Goal: Task Accomplishment & Management: Use online tool/utility

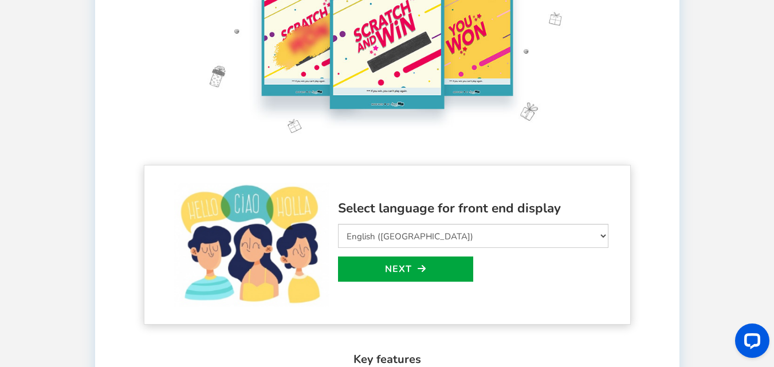
scroll to position [172, 0]
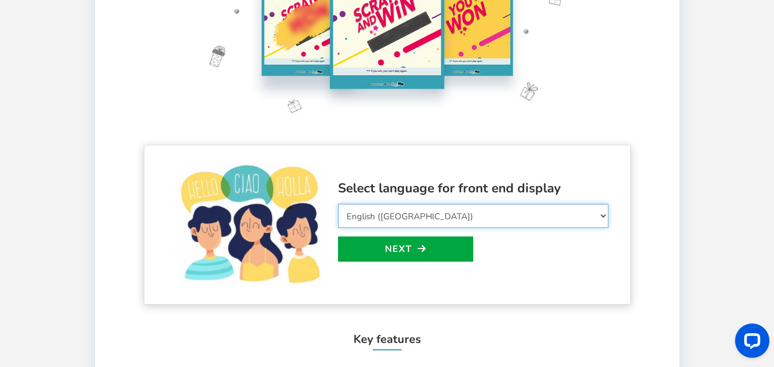
click at [412, 212] on select "Select Language Afrikaans Arabic Azerbaijani Belarusian Bulgarian Bengali Bosni…" at bounding box center [473, 216] width 271 height 24
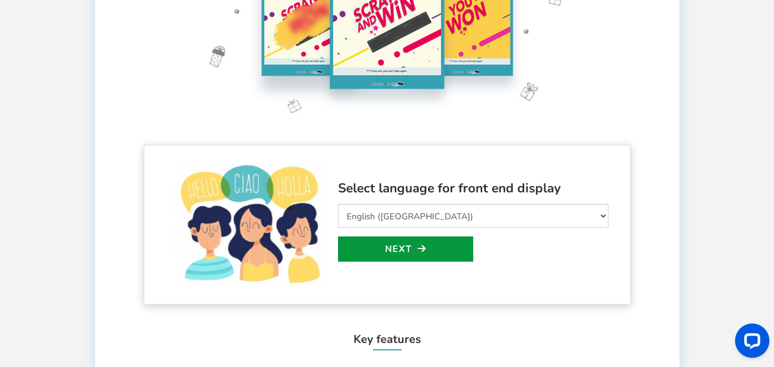
click at [402, 252] on link "Next" at bounding box center [405, 249] width 135 height 25
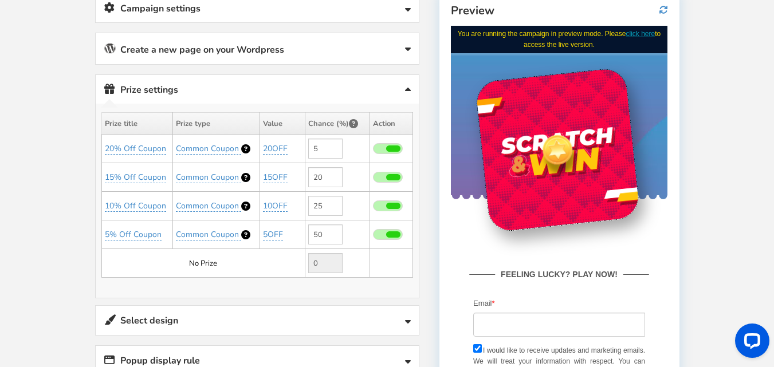
scroll to position [158, 0]
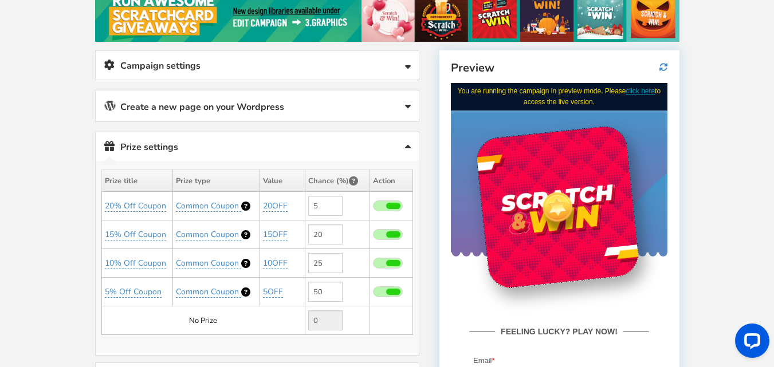
click at [328, 60] on link "Campaign settings" at bounding box center [257, 65] width 323 height 29
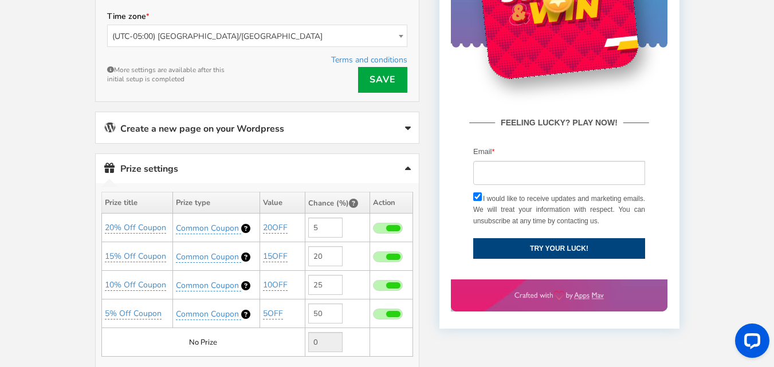
scroll to position [387, 0]
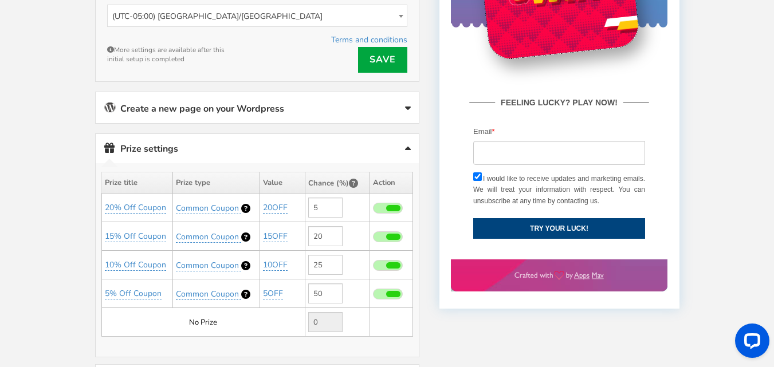
click at [305, 104] on link "Create a new page on your Wordpress" at bounding box center [257, 107] width 323 height 31
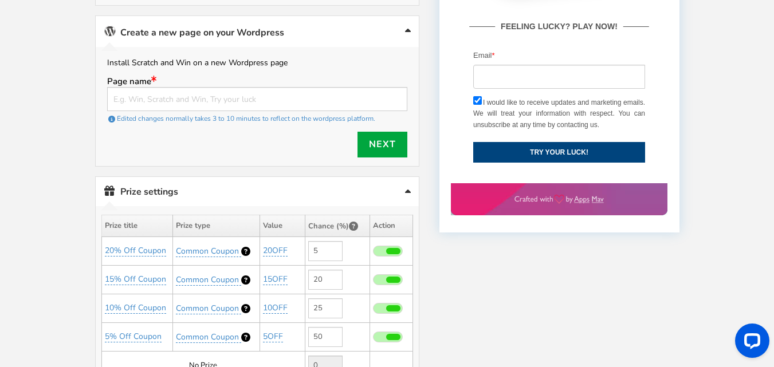
scroll to position [444, 0]
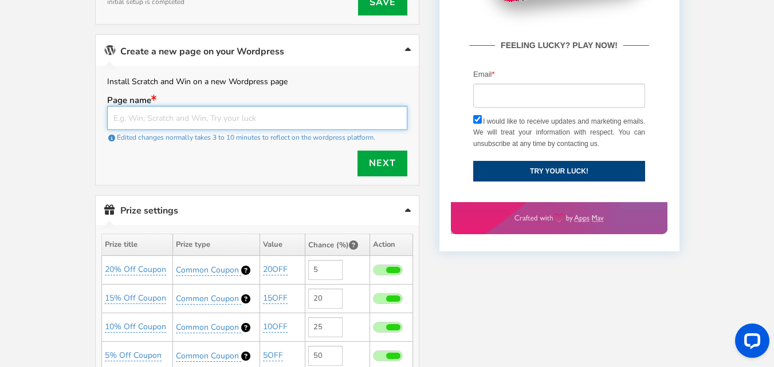
click at [306, 113] on input "text" at bounding box center [257, 118] width 300 height 24
type input "scratch card"
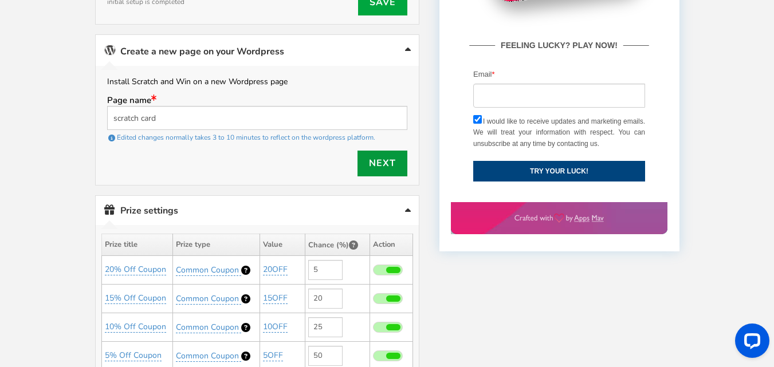
click at [370, 156] on link "Next" at bounding box center [383, 164] width 50 height 26
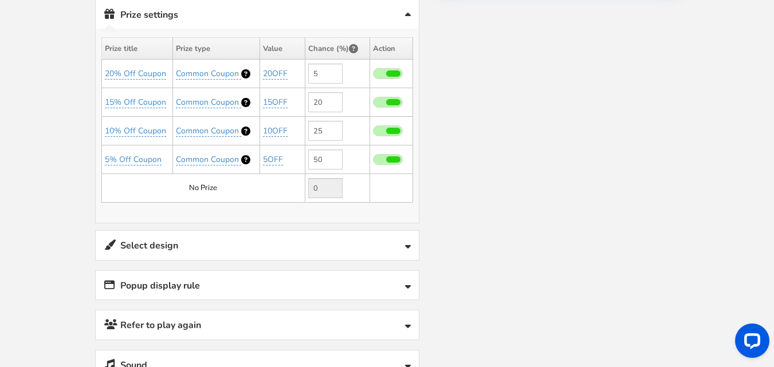
scroll to position [673, 0]
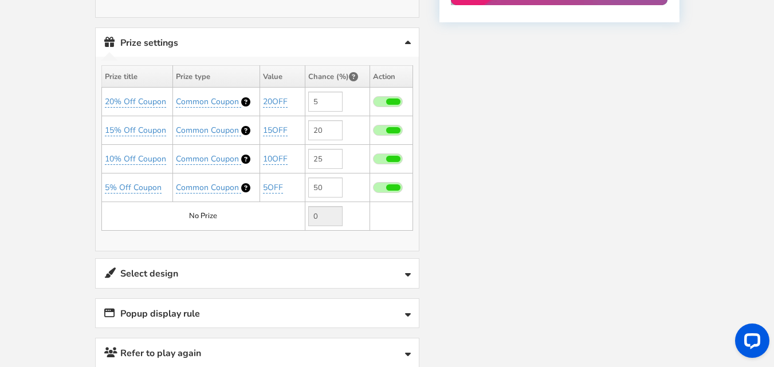
click at [209, 219] on td "No Prize" at bounding box center [202, 216] width 203 height 29
click at [387, 39] on link "Prize settings No prize added!" at bounding box center [257, 42] width 323 height 29
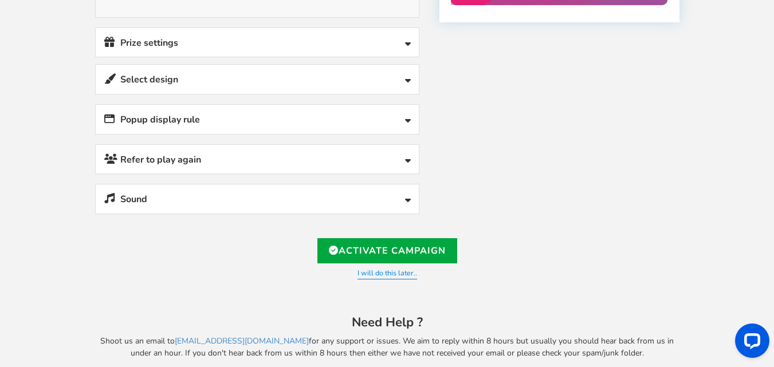
click at [387, 39] on link "Prize settings No prize added!" at bounding box center [257, 42] width 323 height 29
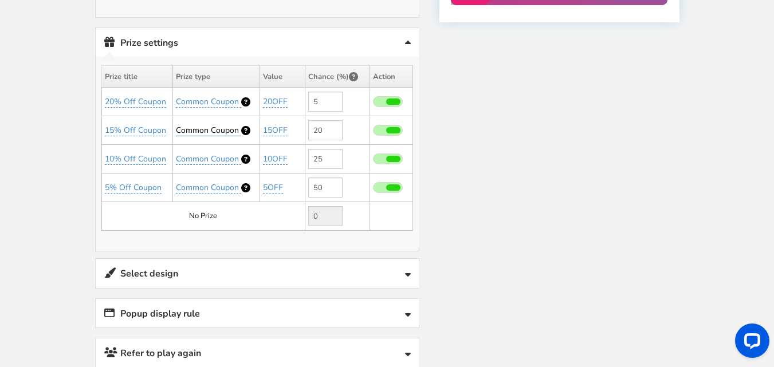
click at [219, 129] on span "Common Coupon" at bounding box center [207, 130] width 63 height 11
click at [234, 161] on select "Perks and Experiences Common Coupon" at bounding box center [216, 157] width 106 height 19
click at [234, 157] on select "Perks and Experiences Common Coupon" at bounding box center [216, 157] width 106 height 19
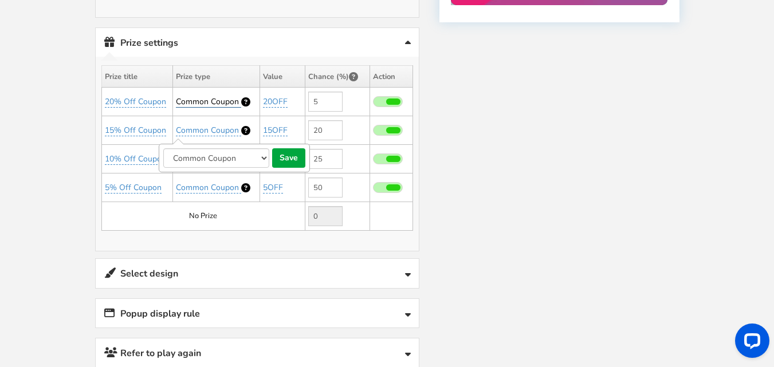
click at [221, 98] on span "Common Coupon" at bounding box center [207, 101] width 63 height 11
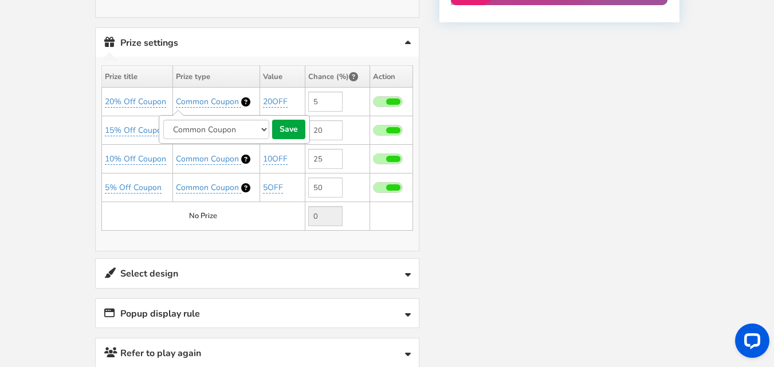
click at [227, 127] on select "Perks and Experiences Common Coupon" at bounding box center [216, 129] width 106 height 19
click at [221, 81] on th "Prize type" at bounding box center [216, 77] width 87 height 22
click at [144, 99] on link "20% Off Coupon" at bounding box center [135, 101] width 61 height 11
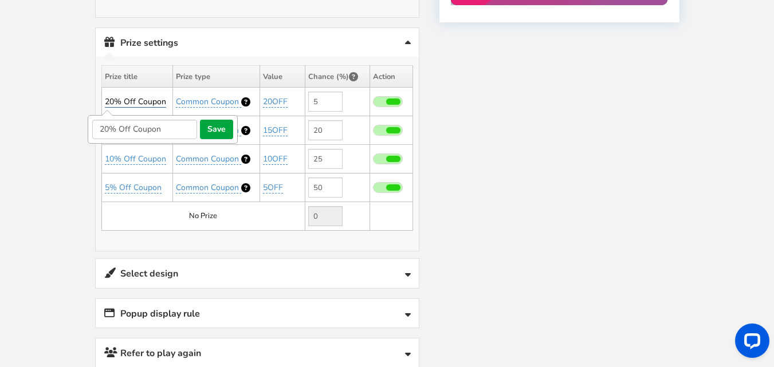
click at [160, 100] on link "20% Off Coupon" at bounding box center [135, 101] width 61 height 11
click at [272, 100] on link "20OFF" at bounding box center [275, 101] width 25 height 11
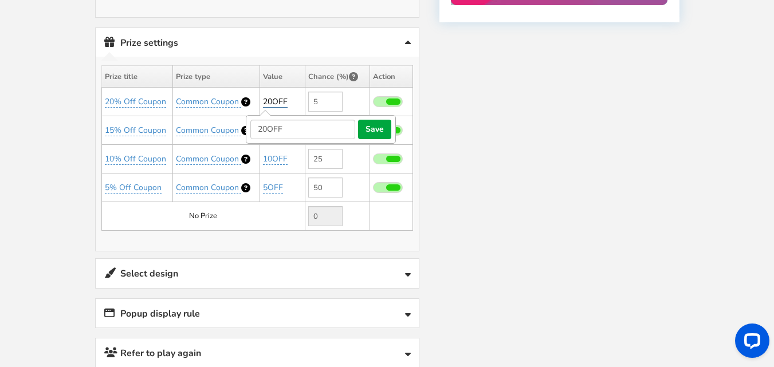
click at [272, 100] on link "20OFF" at bounding box center [275, 101] width 25 height 11
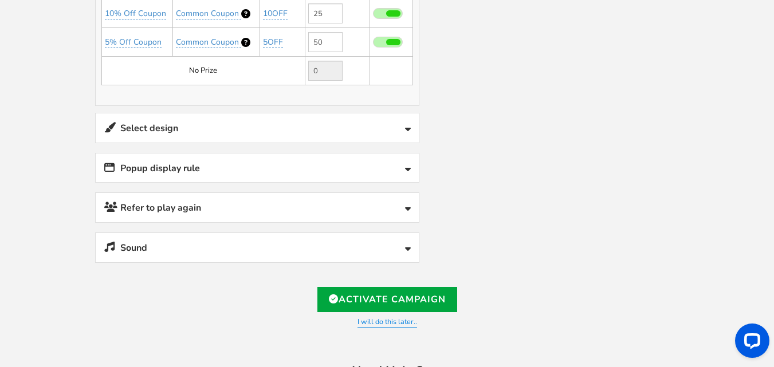
scroll to position [845, 0]
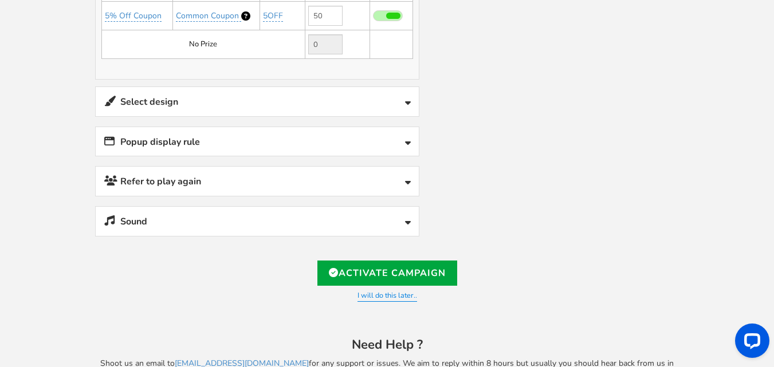
click at [319, 97] on link "Select design" at bounding box center [257, 101] width 323 height 29
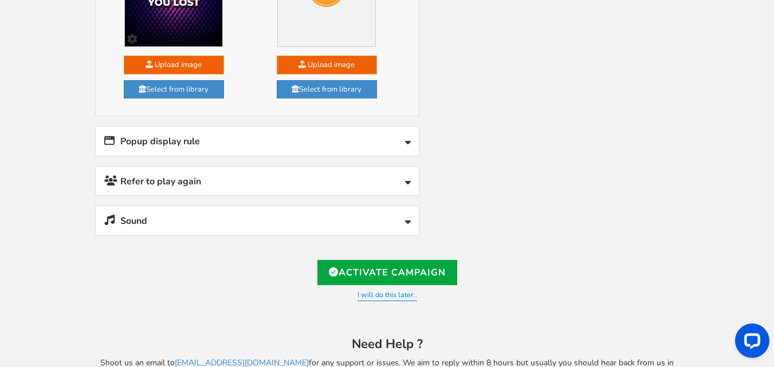
scroll to position [1212, 0]
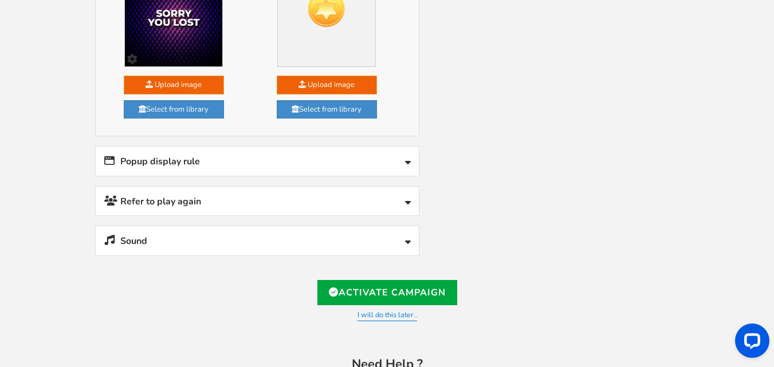
click at [242, 160] on link "Popup display rule" at bounding box center [257, 161] width 323 height 29
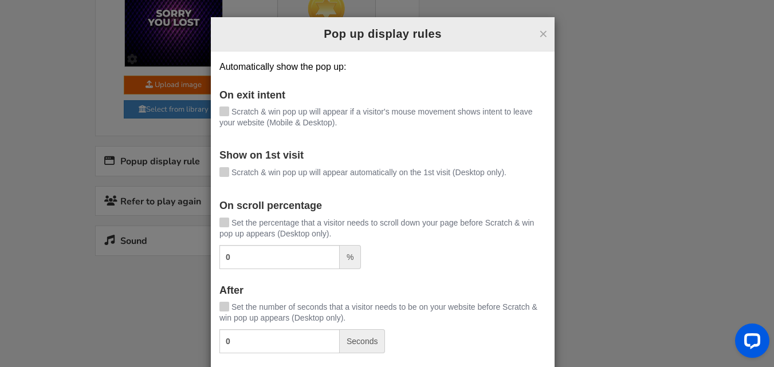
click at [224, 171] on icon at bounding box center [224, 171] width 8 height 9
click at [208, 171] on input "Scratch & win pop up will appear automatically on the 1st visit (Desktop only)." at bounding box center [208, 173] width 0 height 7
click at [221, 254] on input "0" at bounding box center [280, 257] width 120 height 24
type input "20"
click at [335, 212] on div "On scroll percentage Set the percentage that a visitor needs to scroll down you…" at bounding box center [383, 235] width 327 height 69
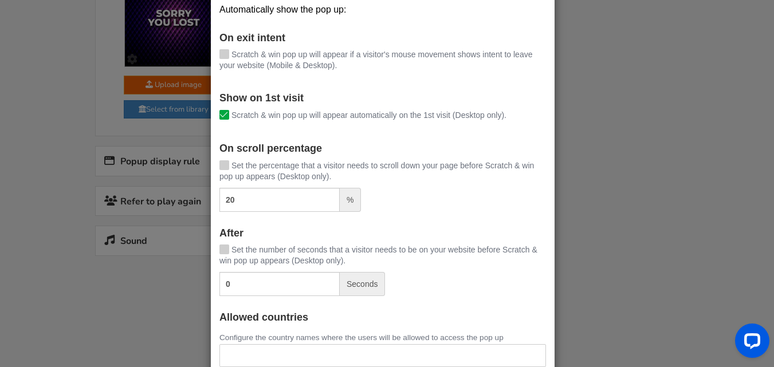
scroll to position [115, 0]
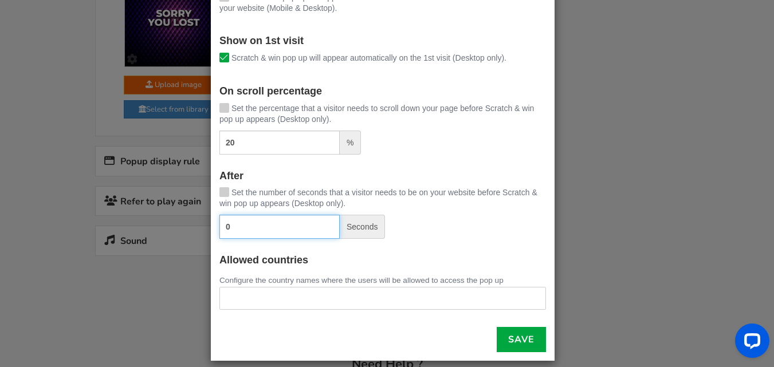
click at [220, 226] on input "0" at bounding box center [280, 227] width 120 height 24
type input "20"
click at [399, 205] on label "Set the number of seconds that a visitor needs to be on your website before Scr…" at bounding box center [383, 198] width 327 height 22
click at [208, 197] on input "Set the number of seconds that a visitor needs to be on your website before Scr…" at bounding box center [208, 193] width 0 height 7
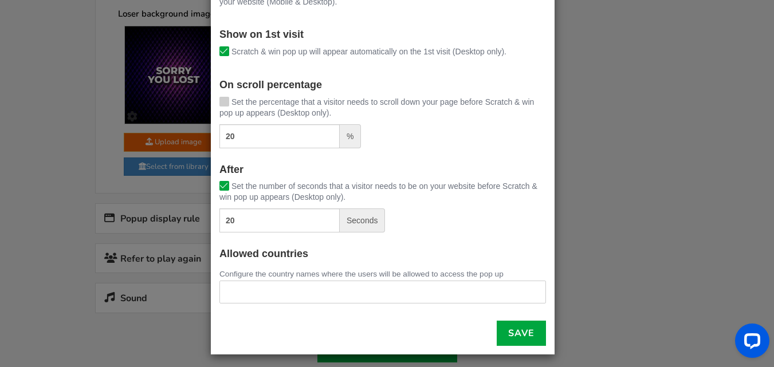
scroll to position [126, 0]
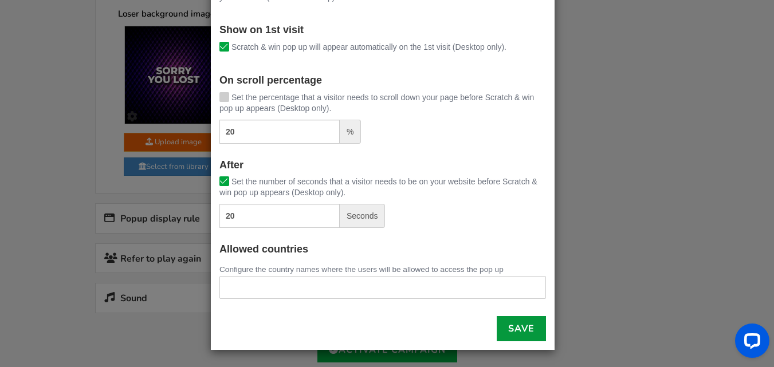
click at [504, 328] on link "Save" at bounding box center [521, 328] width 49 height 25
click at [220, 95] on icon at bounding box center [224, 96] width 8 height 9
click at [208, 95] on input "Set the percentage that a visitor needs to scroll down your page before Scratch…" at bounding box center [208, 98] width 0 height 7
click at [518, 320] on link "Save" at bounding box center [521, 328] width 49 height 25
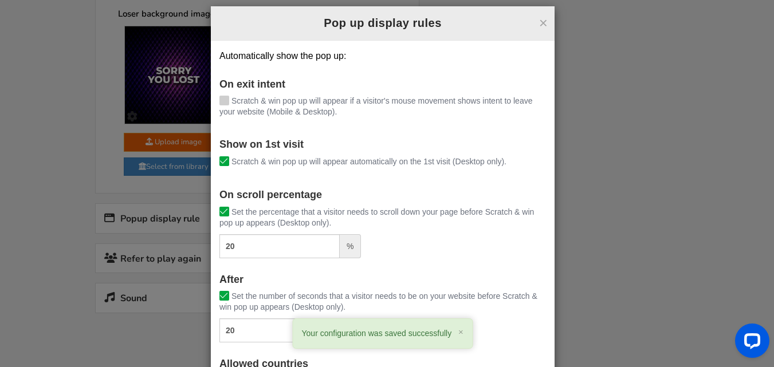
scroll to position [0, 0]
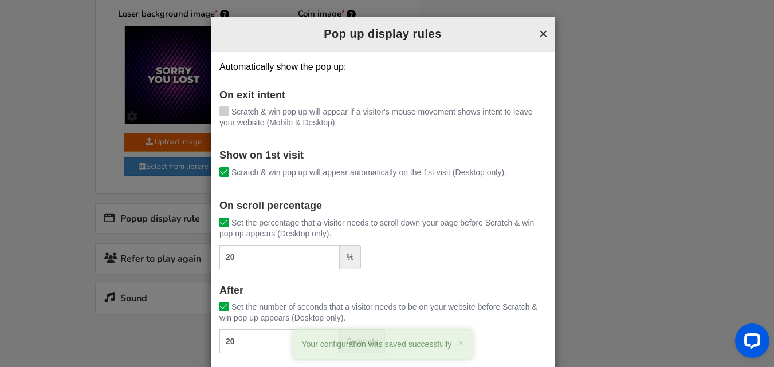
click at [539, 30] on button "×" at bounding box center [543, 33] width 9 height 15
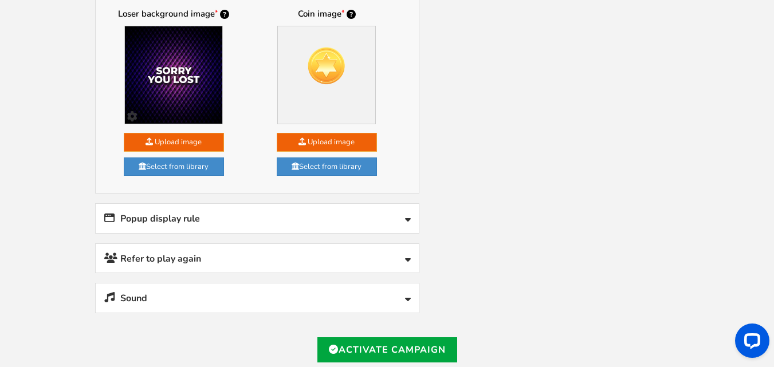
click at [248, 248] on link "Refer to play again" at bounding box center [257, 258] width 323 height 29
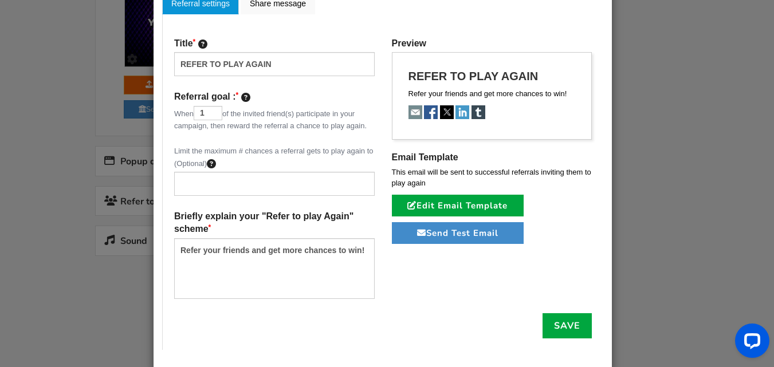
scroll to position [157, 0]
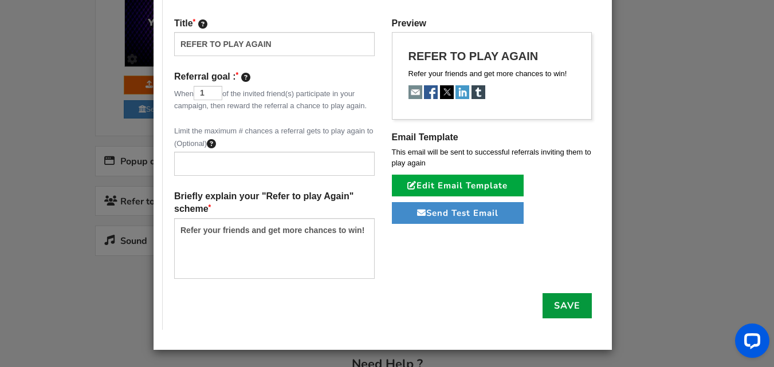
click at [561, 307] on link "Save" at bounding box center [567, 305] width 49 height 25
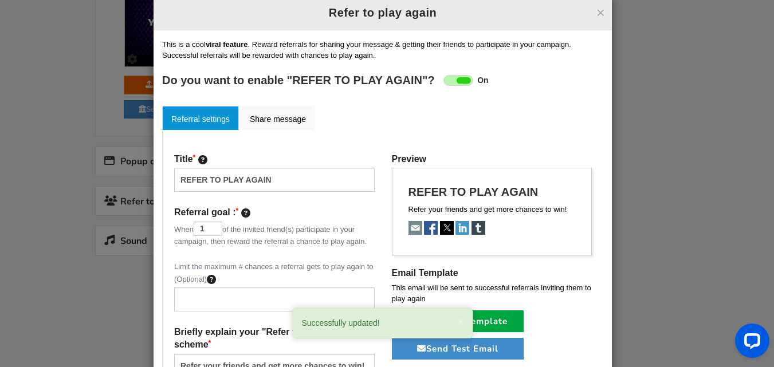
scroll to position [0, 0]
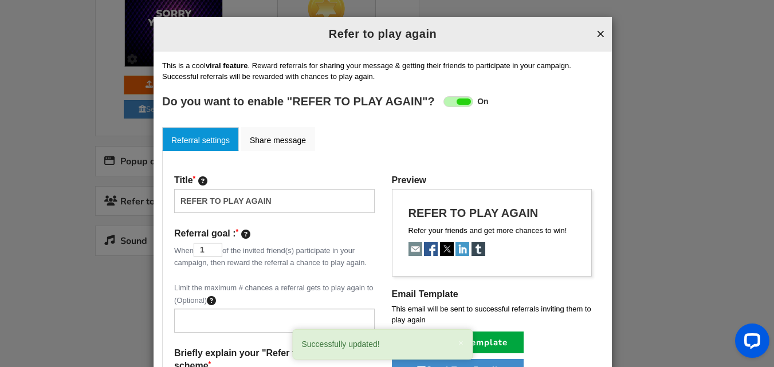
click at [597, 30] on button "×" at bounding box center [601, 33] width 9 height 15
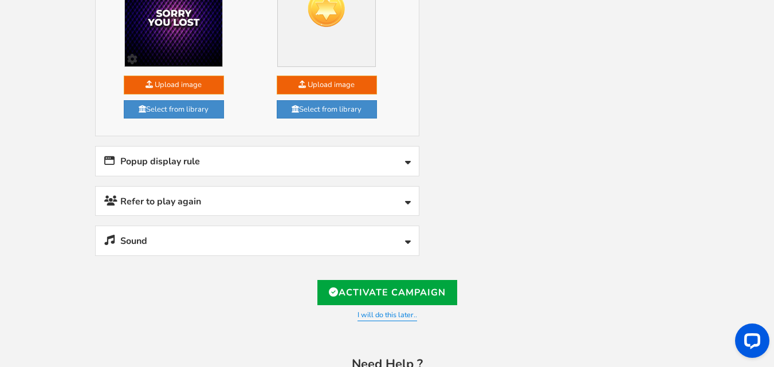
click at [290, 240] on link "Sound" at bounding box center [257, 240] width 323 height 29
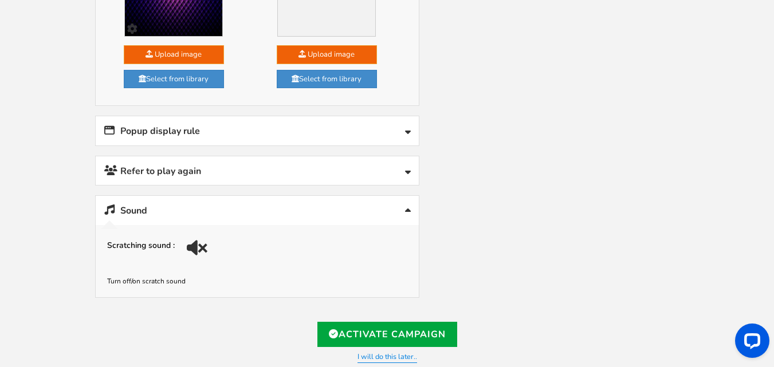
scroll to position [1269, 0]
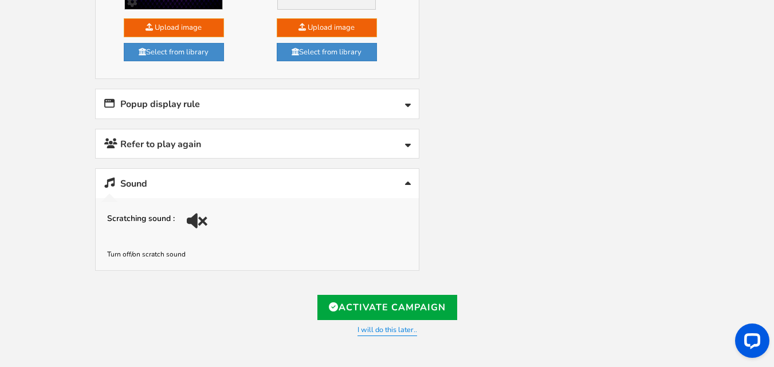
click at [200, 218] on div at bounding box center [199, 225] width 16 height 16
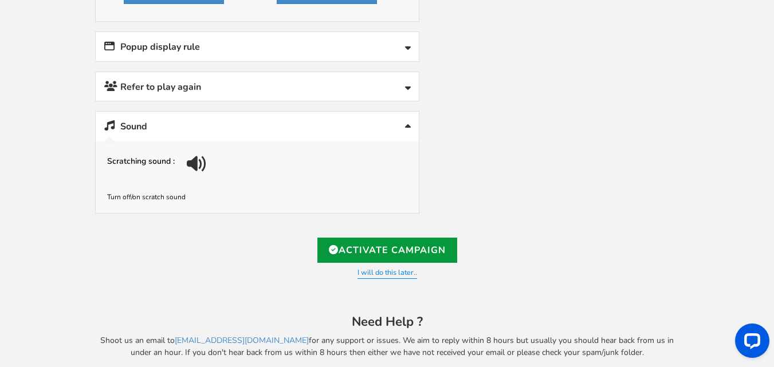
click at [389, 247] on link "Activate Campaign" at bounding box center [388, 250] width 140 height 25
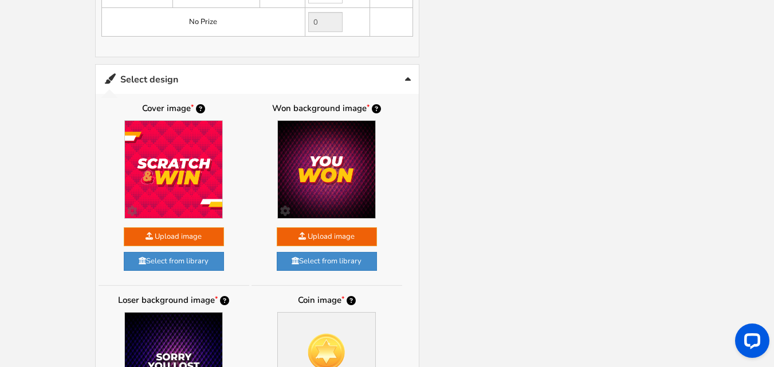
scroll to position [791, 0]
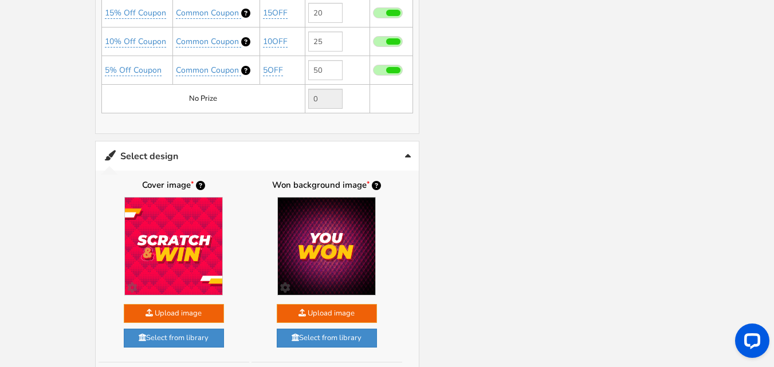
type input "[URL][DOMAIN_NAME]"
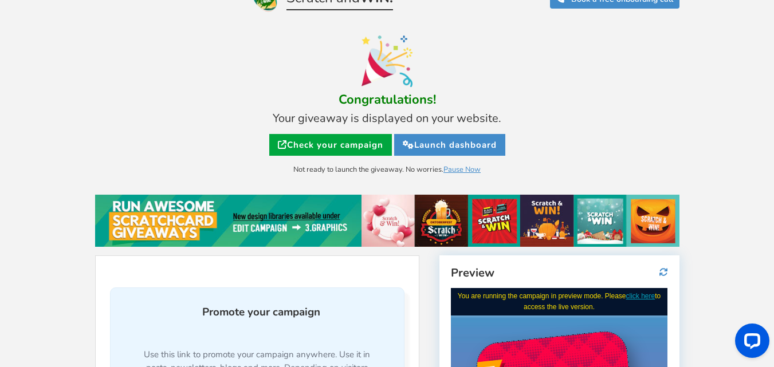
scroll to position [0, 0]
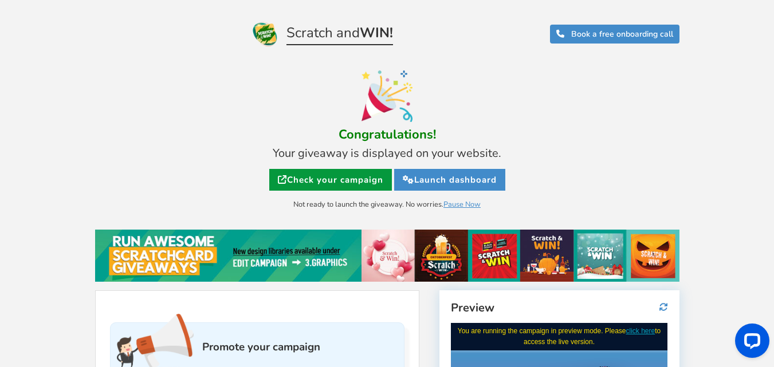
click at [342, 179] on link "Check your campaign" at bounding box center [330, 180] width 123 height 22
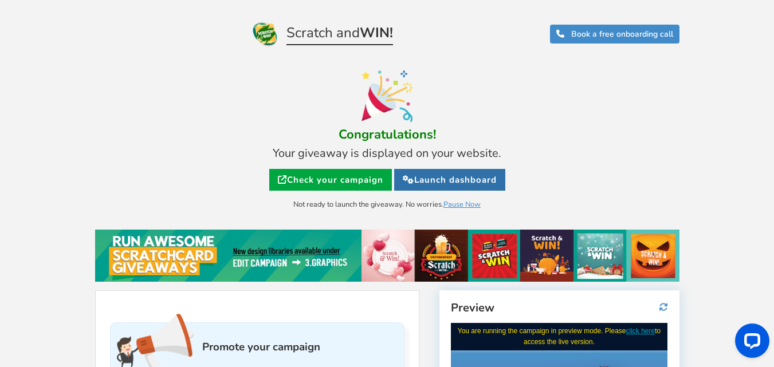
click at [428, 185] on link "Launch dashboard" at bounding box center [449, 180] width 111 height 22
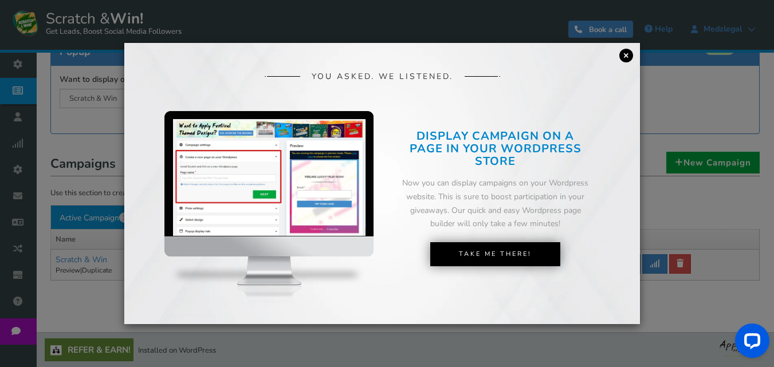
click at [628, 53] on link "×" at bounding box center [627, 56] width 14 height 14
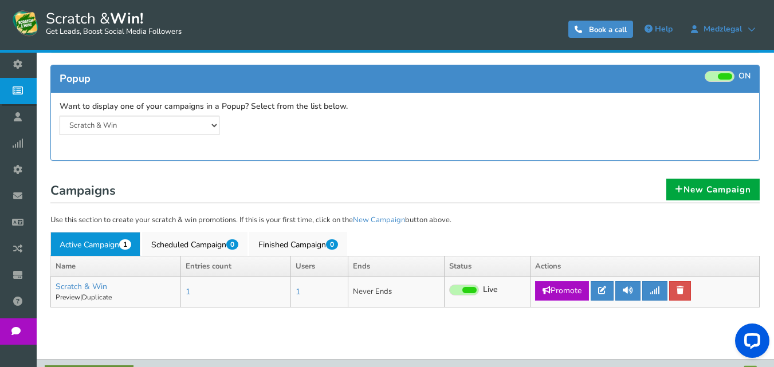
scroll to position [115, 0]
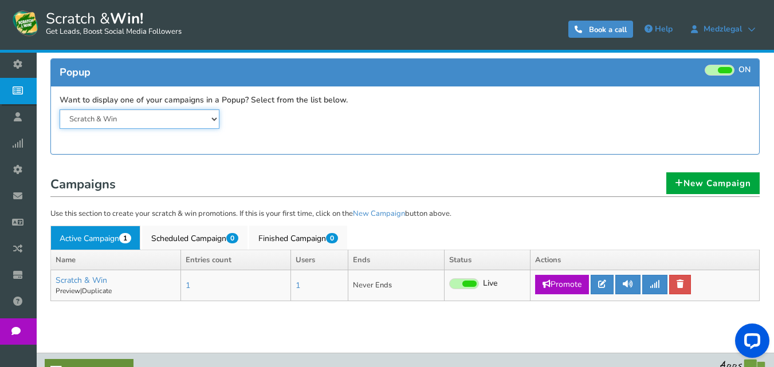
click at [214, 118] on select "Scratch & Win" at bounding box center [140, 118] width 160 height 19
click at [211, 118] on select "Scratch & Win" at bounding box center [140, 118] width 160 height 19
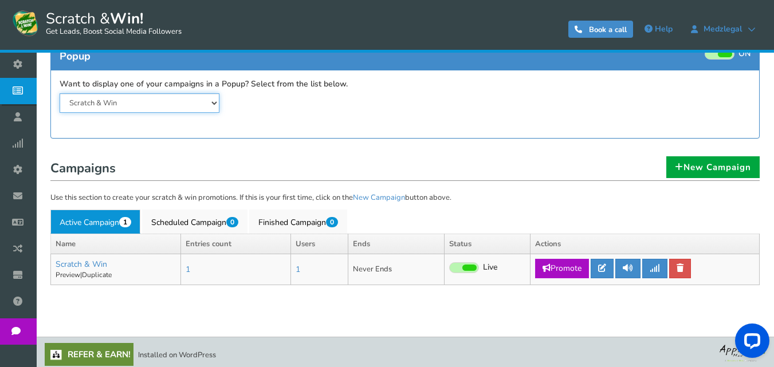
scroll to position [135, 0]
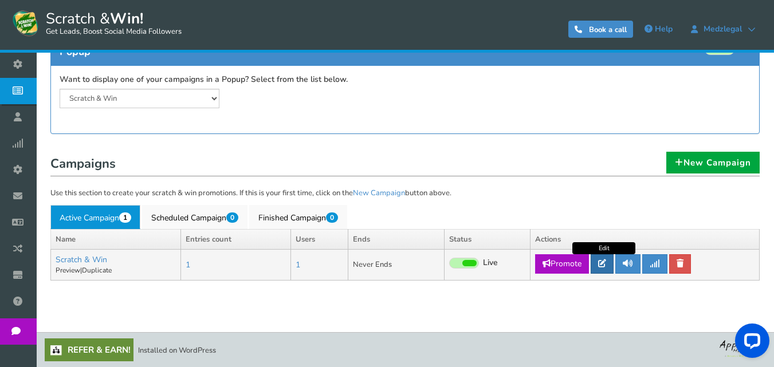
click at [604, 262] on icon at bounding box center [602, 264] width 8 height 8
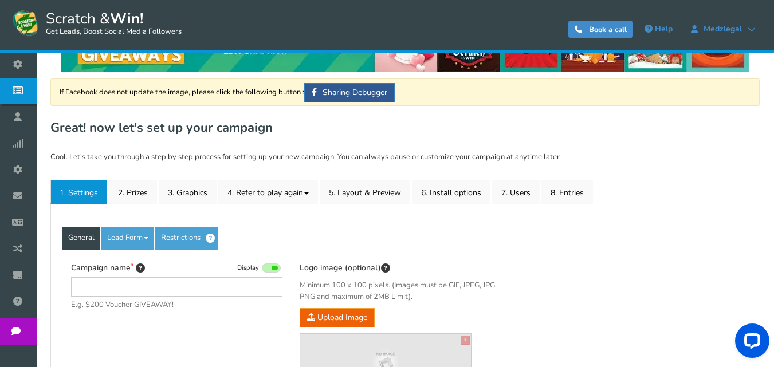
type input "Scratch & Win"
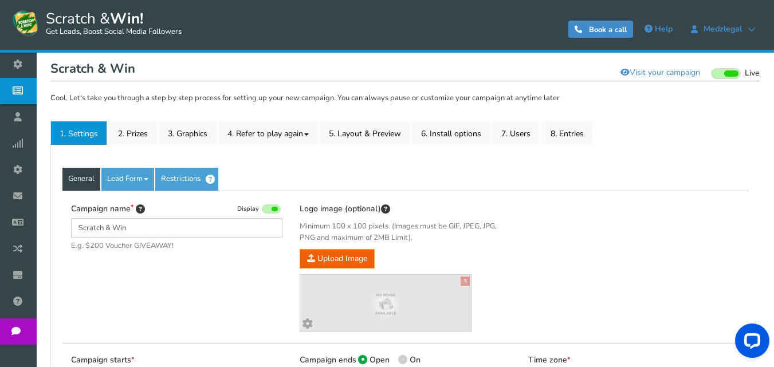
scroll to position [85, 0]
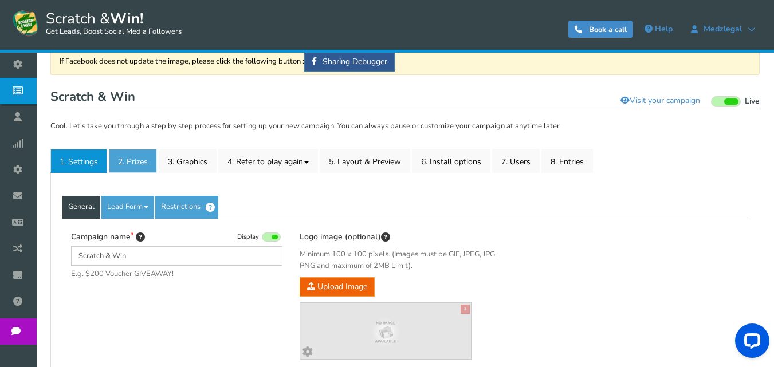
click at [142, 159] on link "2. Prizes" at bounding box center [133, 161] width 48 height 24
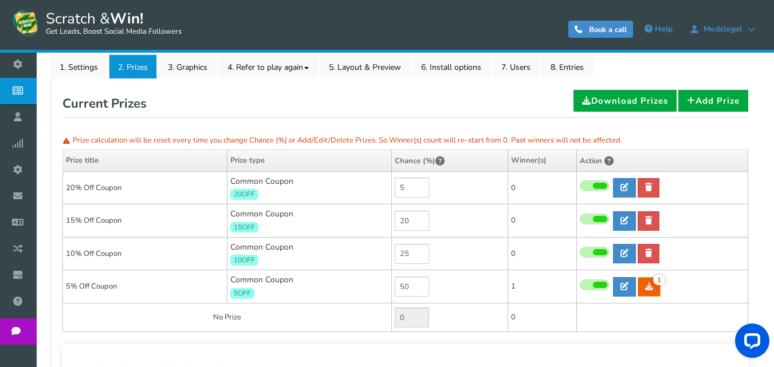
scroll to position [200, 0]
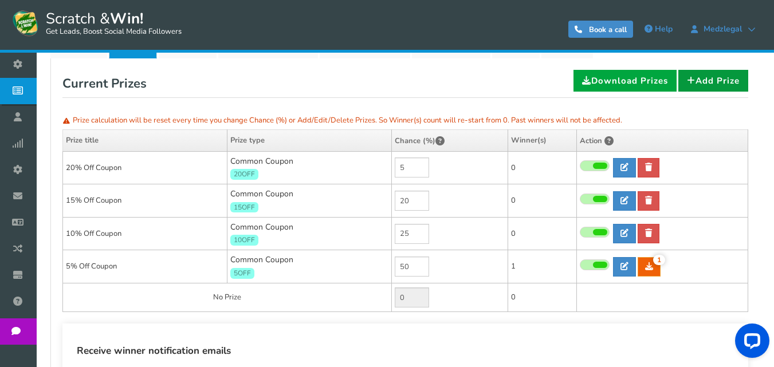
click at [705, 80] on link "Add Prize" at bounding box center [714, 81] width 70 height 22
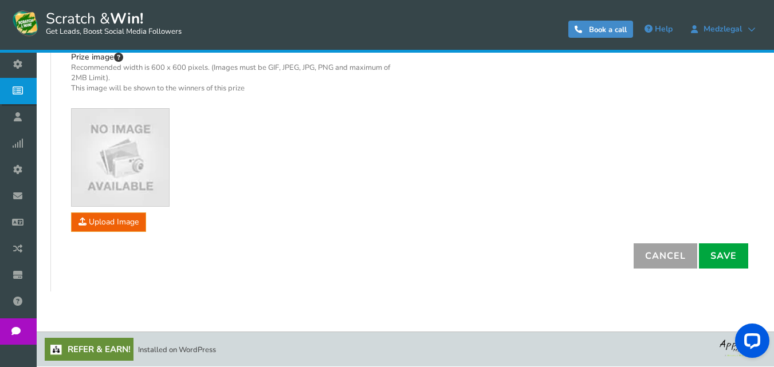
click at [666, 255] on link "Cancel" at bounding box center [666, 256] width 64 height 25
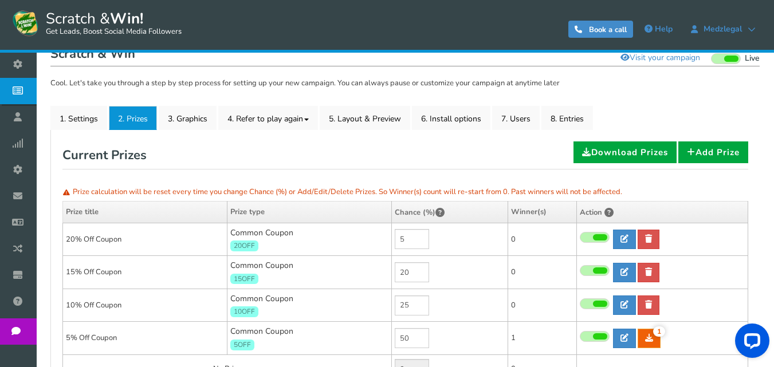
scroll to position [102, 0]
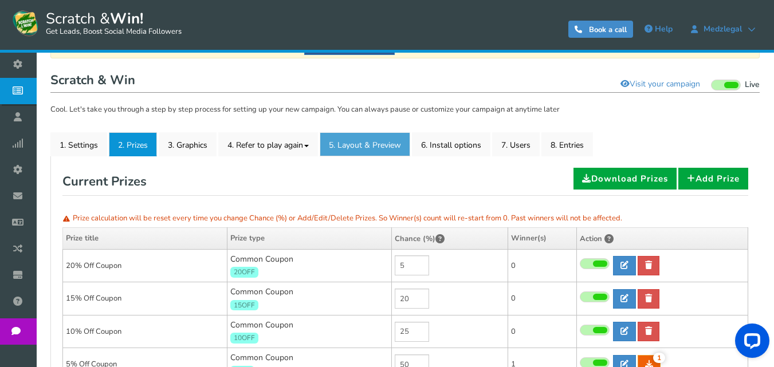
click at [373, 151] on link "5. Layout & Preview" at bounding box center [365, 144] width 91 height 24
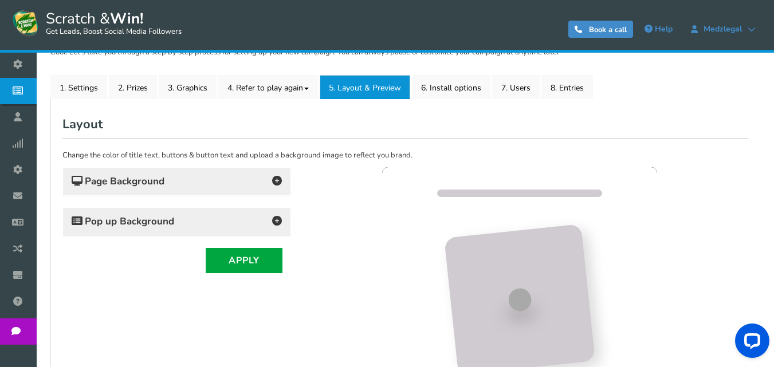
scroll to position [0, 0]
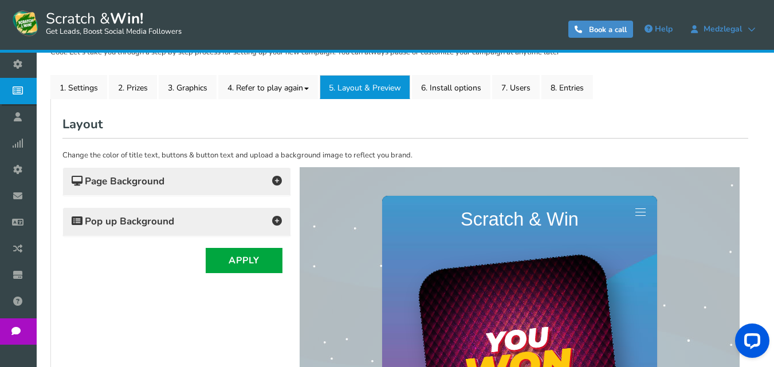
click at [211, 181] on h4 "Page Background" at bounding box center [177, 182] width 210 height 16
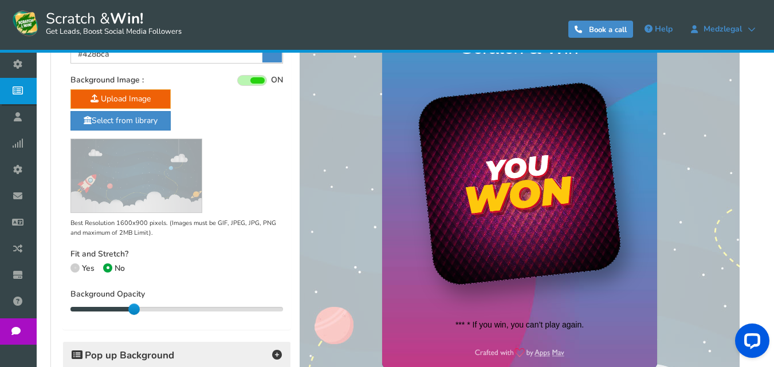
scroll to position [274, 0]
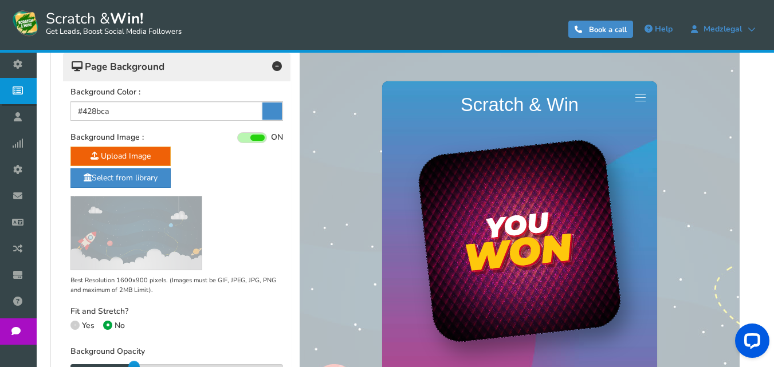
click at [252, 136] on span at bounding box center [257, 138] width 14 height 6
click at [0, 0] on input "ON OFF" at bounding box center [0, 0] width 0 height 0
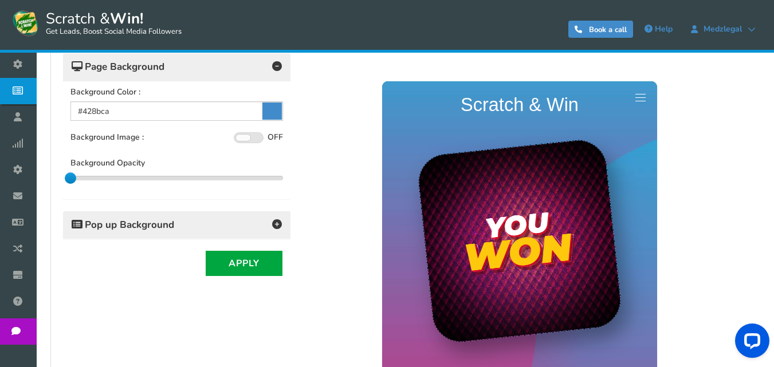
drag, startPoint x: 134, startPoint y: 176, endPoint x: 67, endPoint y: 177, distance: 67.1
click at [67, 177] on div at bounding box center [70, 178] width 11 height 11
click at [164, 222] on span "Pop up Background" at bounding box center [123, 225] width 103 height 11
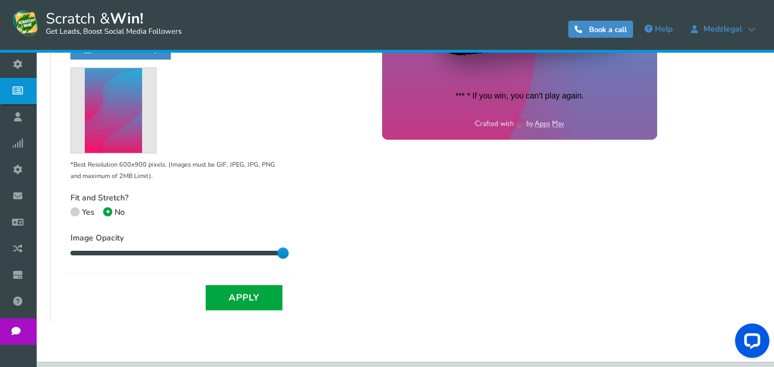
scroll to position [591, 0]
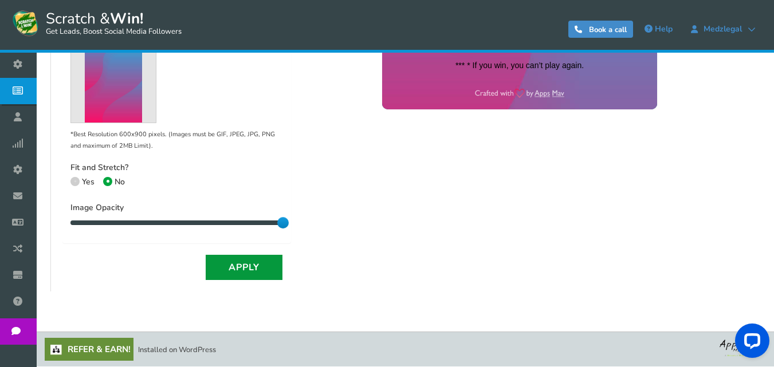
click at [243, 268] on button "Apply" at bounding box center [244, 267] width 77 height 25
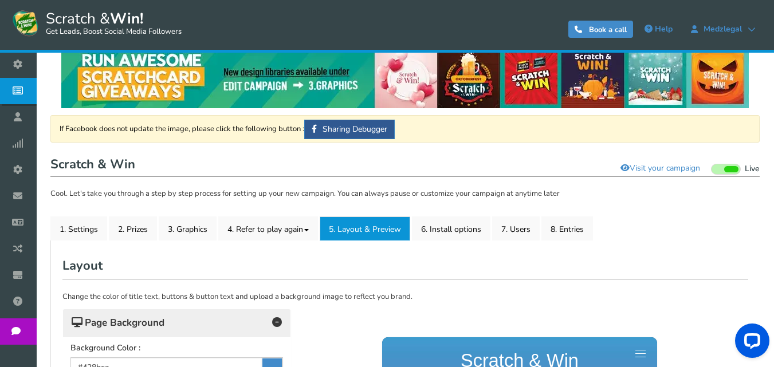
scroll to position [0, 0]
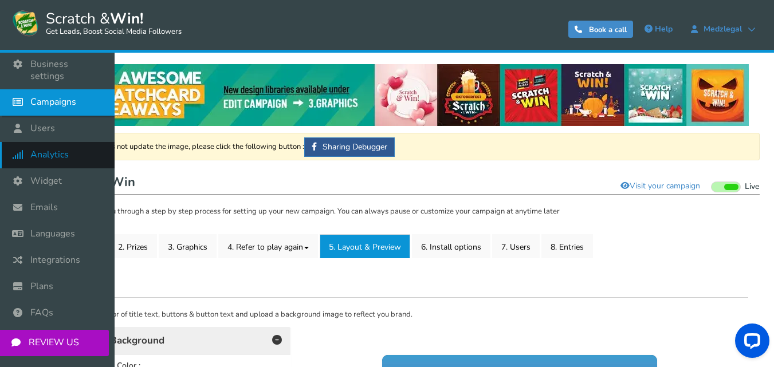
click at [30, 143] on icon at bounding box center [21, 154] width 22 height 25
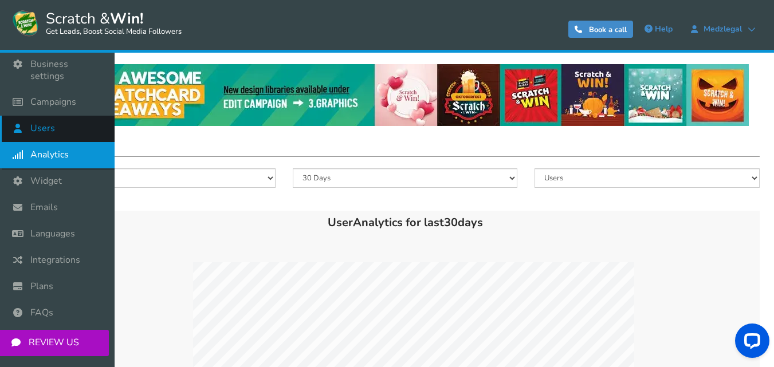
click at [38, 123] on span "Users" at bounding box center [42, 129] width 25 height 12
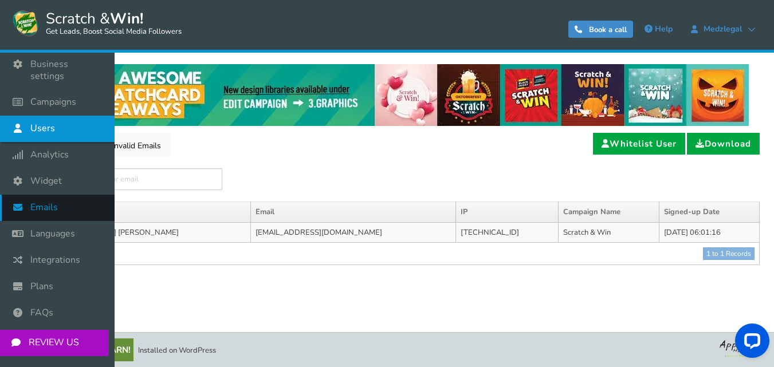
click at [50, 202] on span "Emails" at bounding box center [44, 208] width 28 height 12
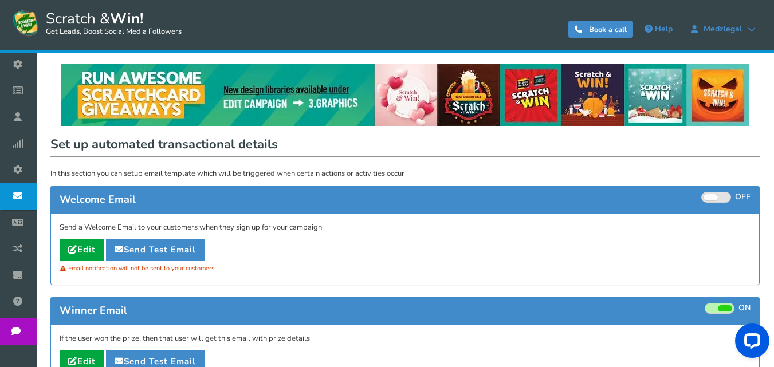
scroll to position [57, 0]
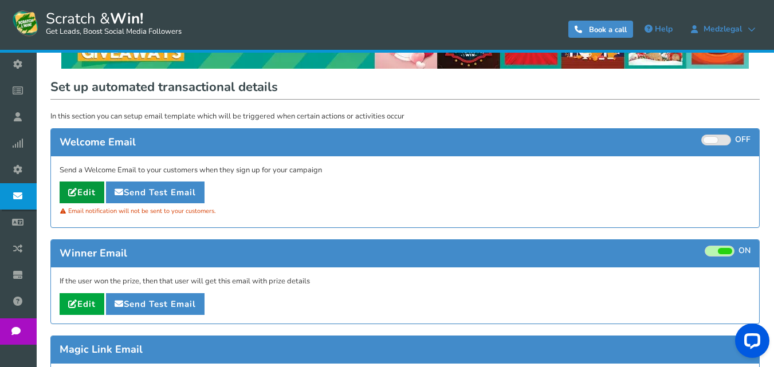
click at [89, 190] on link "Edit" at bounding box center [82, 193] width 45 height 22
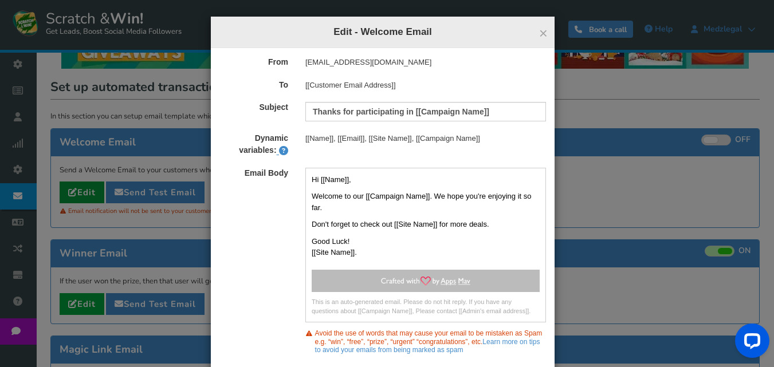
scroll to position [0, 0]
click at [539, 35] on span "×" at bounding box center [543, 33] width 9 height 17
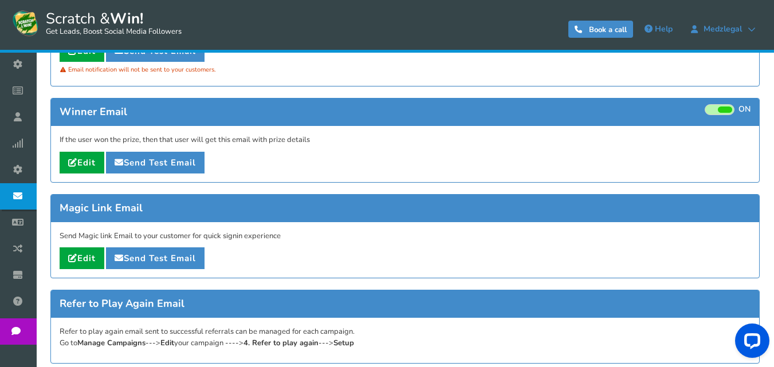
scroll to position [172, 0]
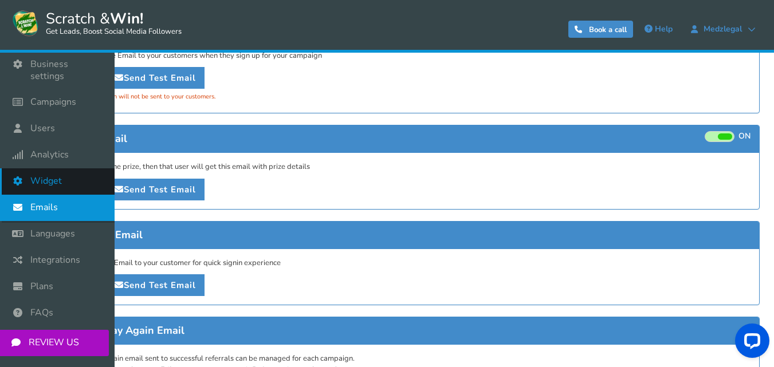
click at [49, 175] on span "Widget" at bounding box center [46, 181] width 32 height 12
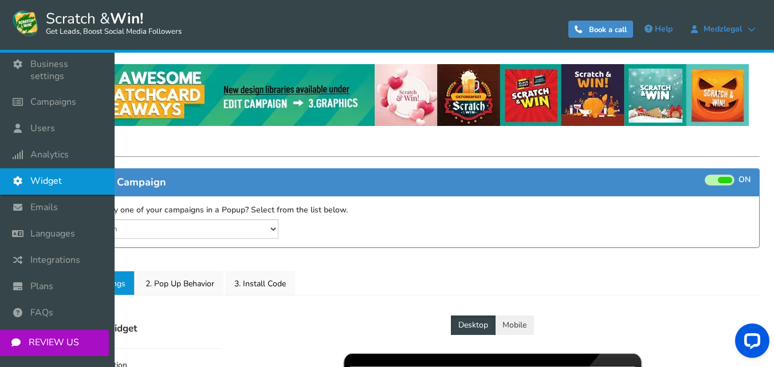
select select "mid-bottom-bar"
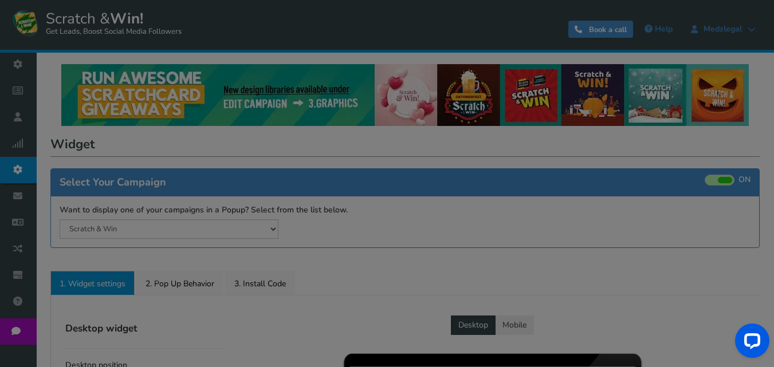
radio input "true"
select select "inherit"
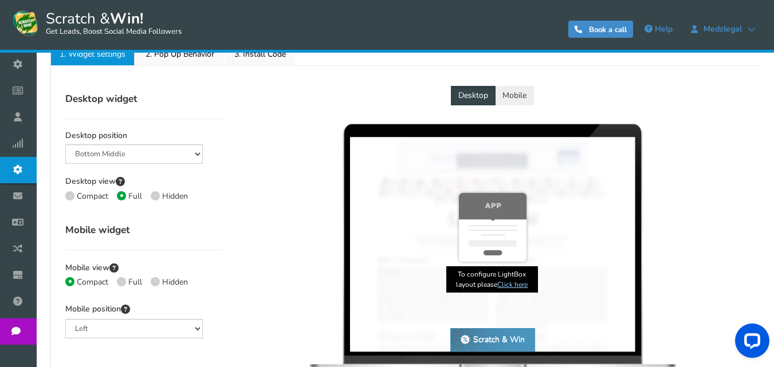
scroll to position [229, 0]
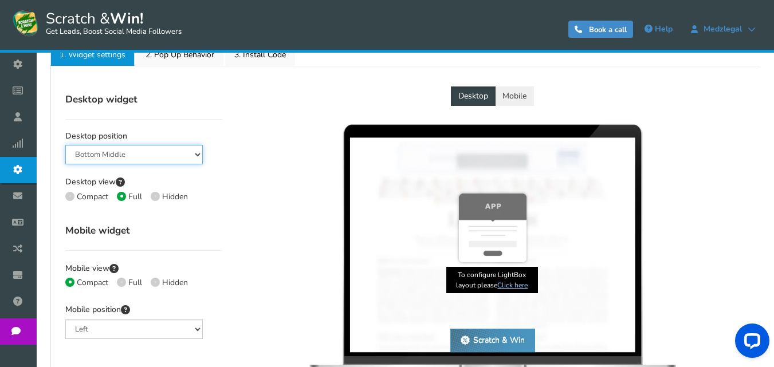
click at [164, 156] on select "Mid Right Mid Left Top Bar Bottom Bar Bottom Left Bottom Right Bottom Middle" at bounding box center [134, 154] width 138 height 19
click at [169, 155] on select "Mid Right Mid Left Top Bar Bottom Bar Bottom Left Bottom Right Bottom Middle" at bounding box center [134, 154] width 138 height 19
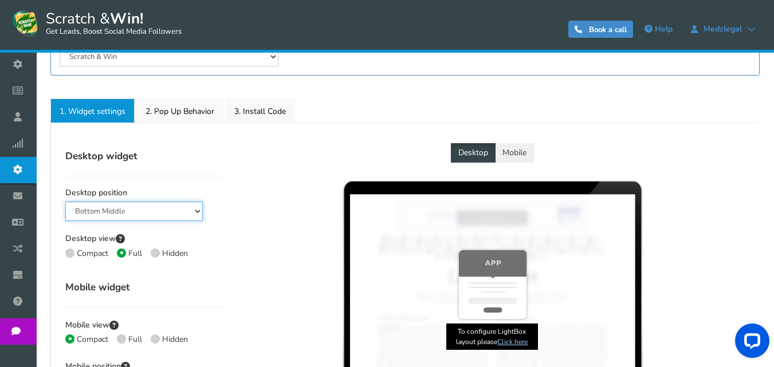
scroll to position [172, 0]
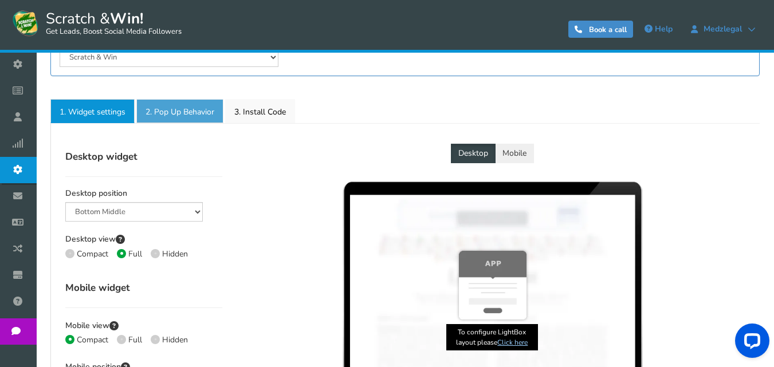
click at [183, 104] on link "2. Pop Up Behavior" at bounding box center [179, 111] width 87 height 24
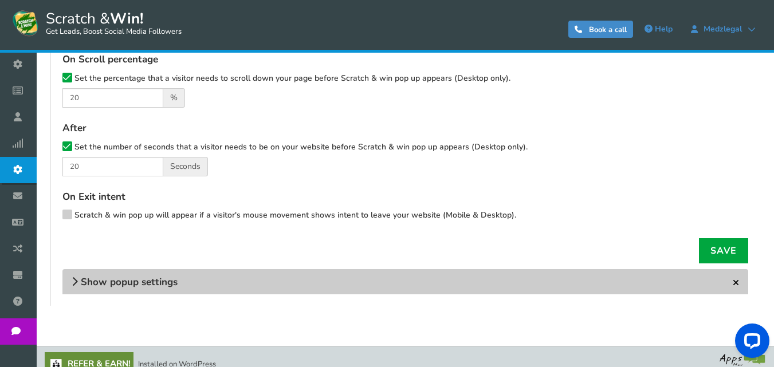
scroll to position [385, 0]
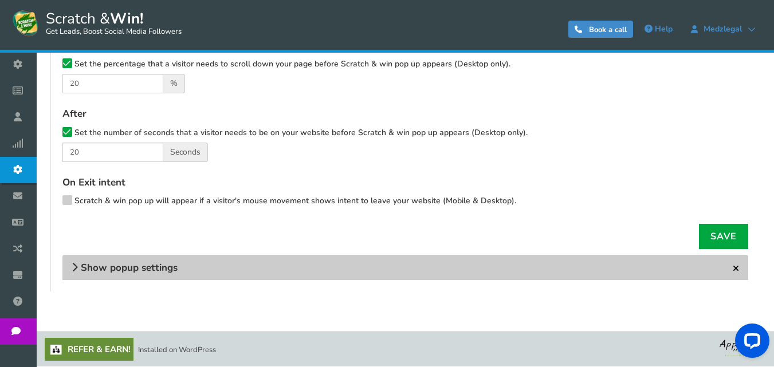
click at [175, 274] on span "Show popup settings" at bounding box center [129, 267] width 97 height 13
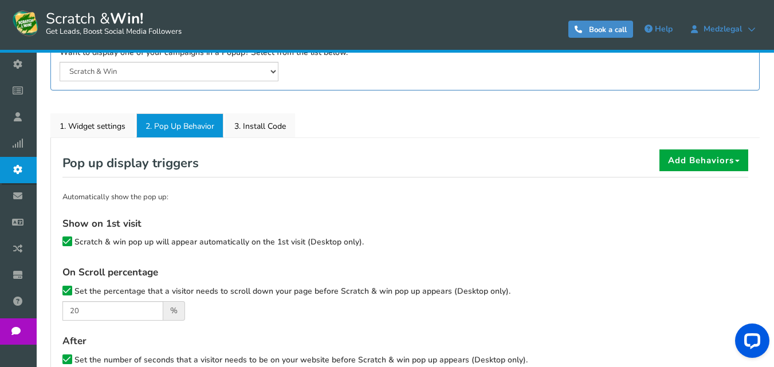
scroll to position [134, 0]
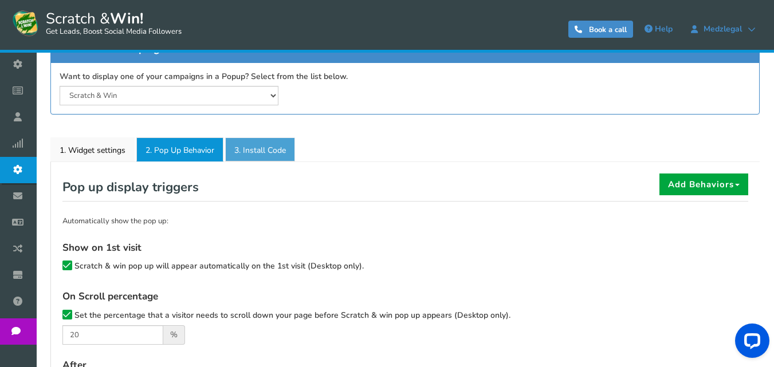
click at [253, 149] on link "3. Install Code" at bounding box center [260, 150] width 70 height 24
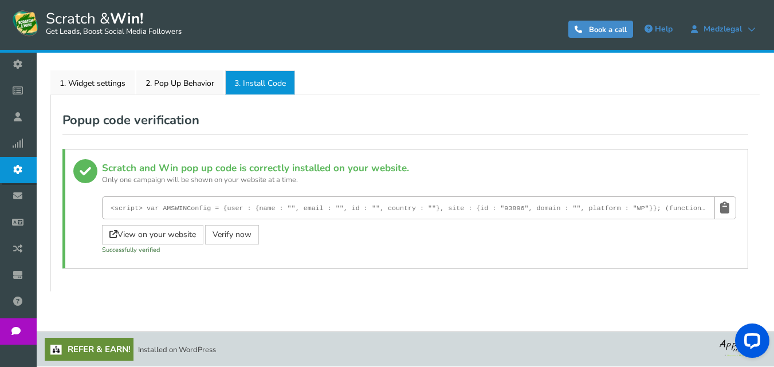
scroll to position [143, 0]
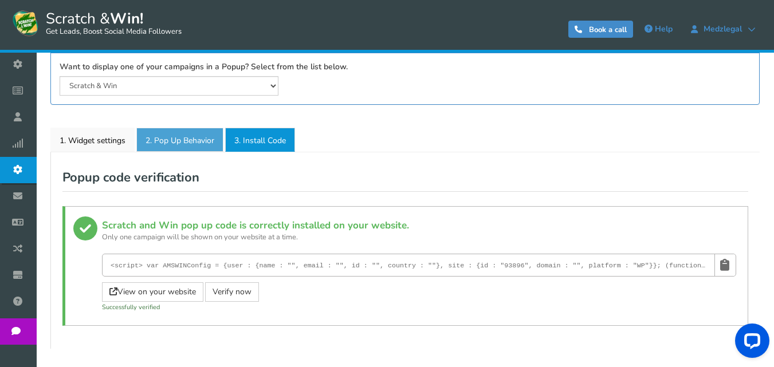
click at [177, 143] on link "2. Pop Up Behavior" at bounding box center [179, 140] width 87 height 24
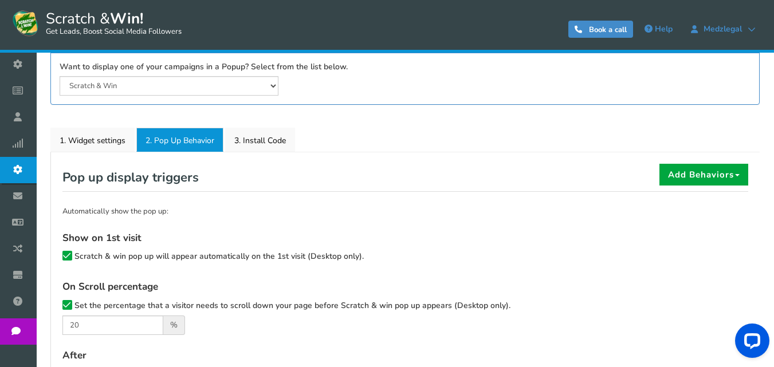
scroll to position [86, 0]
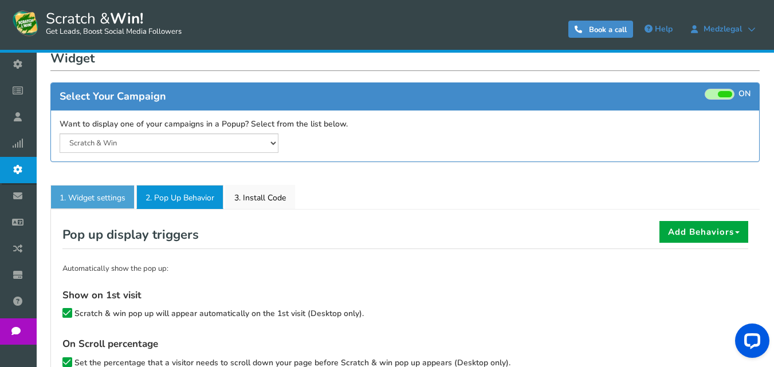
click at [95, 191] on link "1. Widget settings" at bounding box center [92, 197] width 84 height 24
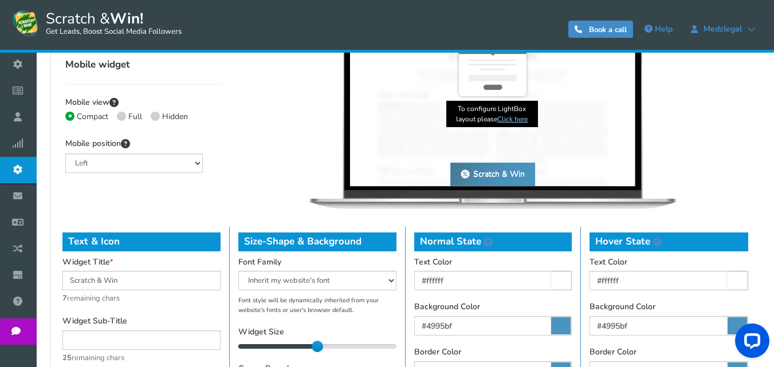
scroll to position [364, 0]
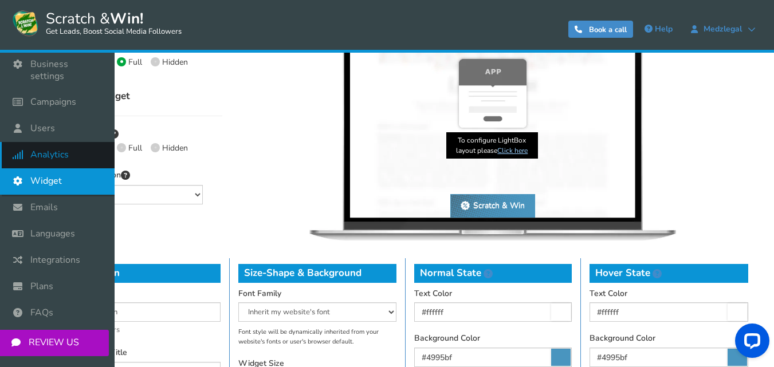
click at [29, 142] on icon at bounding box center [21, 154] width 22 height 25
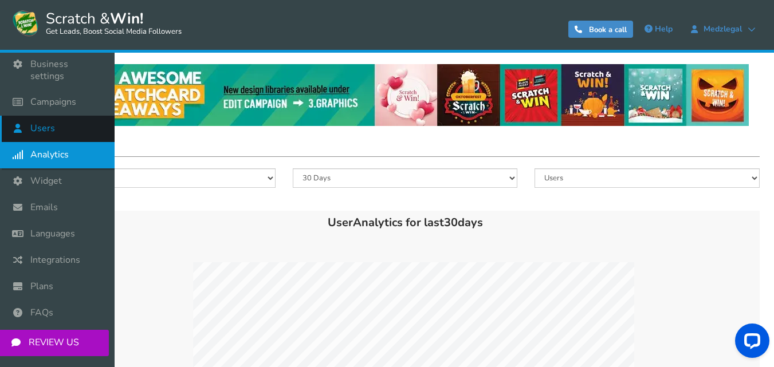
click at [59, 117] on link "Users" at bounding box center [57, 129] width 115 height 26
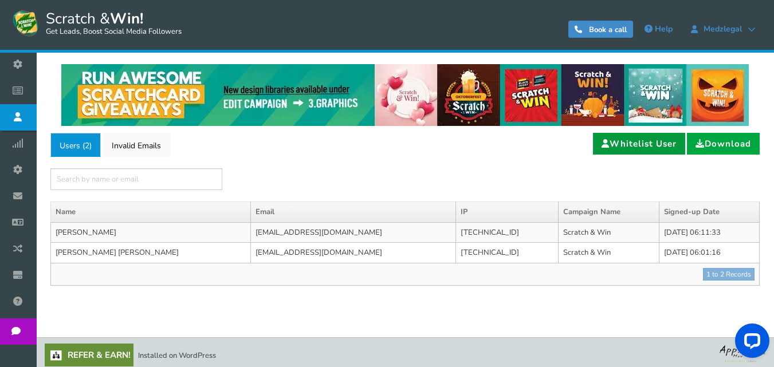
click at [629, 142] on link "Whitelist User" at bounding box center [639, 144] width 92 height 22
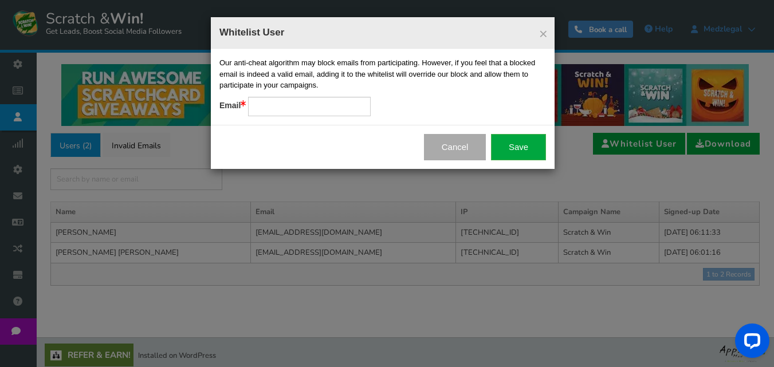
drag, startPoint x: 321, startPoint y: 83, endPoint x: 222, endPoint y: 61, distance: 101.5
click at [221, 61] on p "Our anti-cheat algorithm may block emails from participating. However, if you f…" at bounding box center [383, 74] width 327 height 34
copy p "Our anti-cheat algorithm may block emails from participating. However, if you f…"
click at [279, 101] on input "text" at bounding box center [309, 106] width 123 height 19
click at [456, 144] on button "Cancel" at bounding box center [455, 147] width 62 height 26
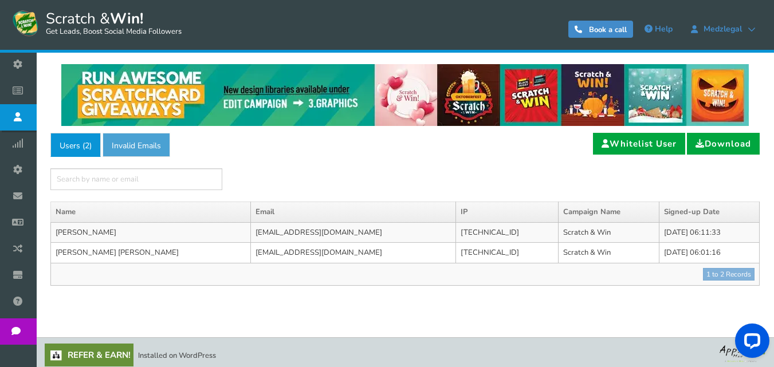
click at [134, 147] on link "Invalid Emails" at bounding box center [137, 145] width 68 height 24
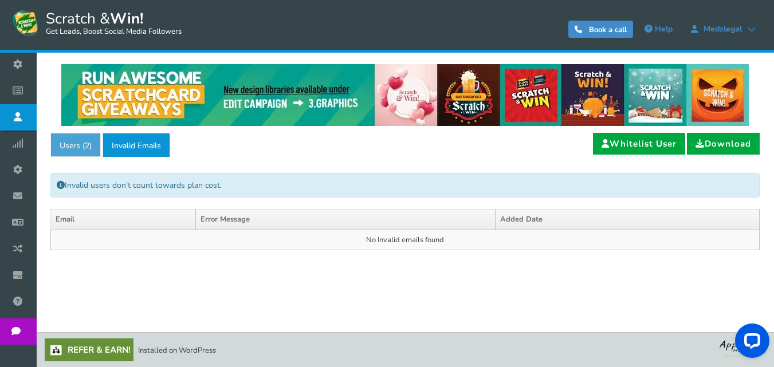
click at [79, 145] on link "Users ( 2 )" at bounding box center [75, 145] width 50 height 24
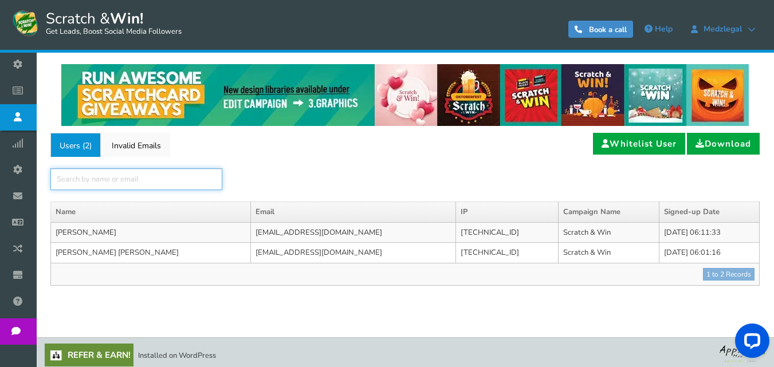
click at [103, 178] on input "text" at bounding box center [136, 180] width 172 height 22
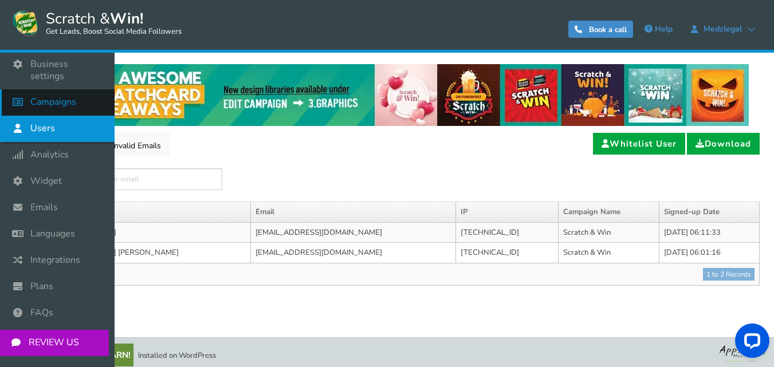
click at [45, 96] on span "Campaigns" at bounding box center [53, 102] width 46 height 12
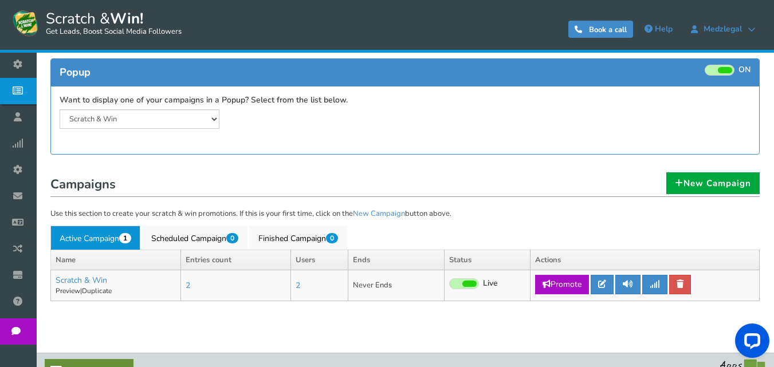
scroll to position [136, 0]
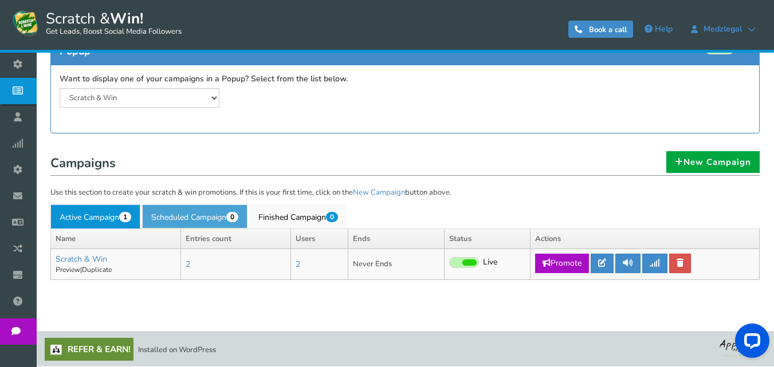
click at [204, 214] on link "Scheduled Campaign 0" at bounding box center [194, 217] width 105 height 24
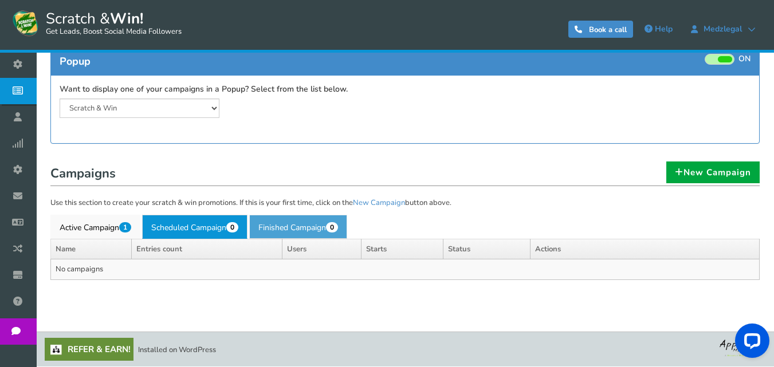
click at [295, 220] on link "Finished Campaign 0" at bounding box center [298, 227] width 98 height 24
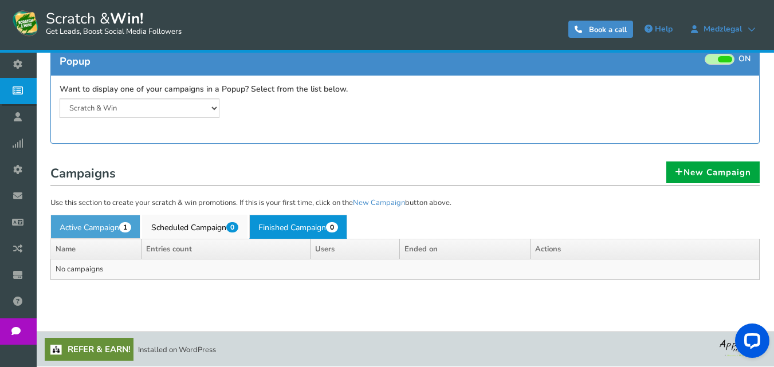
click at [120, 220] on link "Active Campaign 1" at bounding box center [95, 227] width 90 height 24
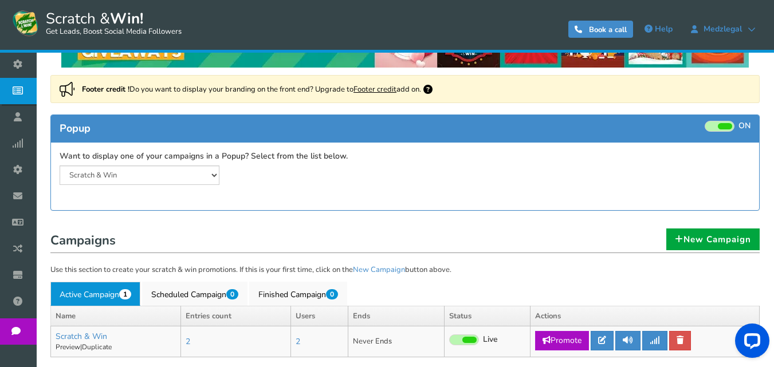
scroll to position [79, 0]
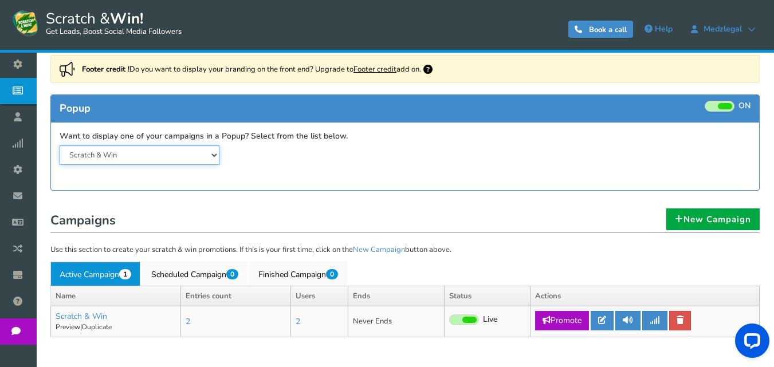
click at [194, 156] on select "Scratch & Win" at bounding box center [140, 155] width 160 height 19
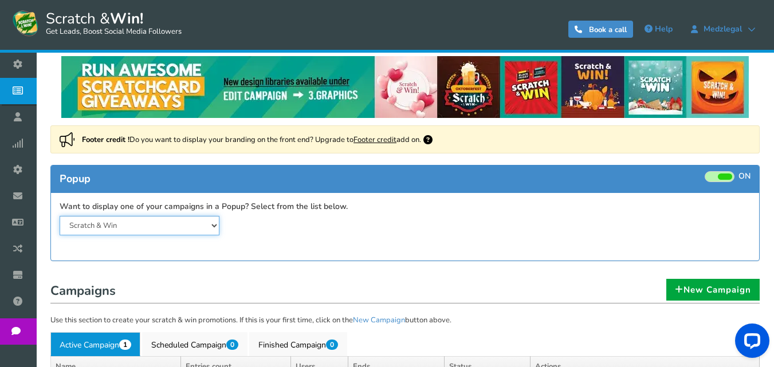
scroll to position [0, 0]
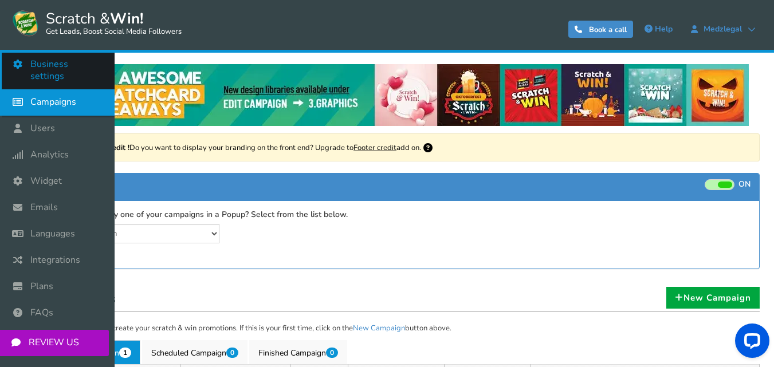
click at [64, 60] on span "Business settings" at bounding box center [66, 70] width 73 height 24
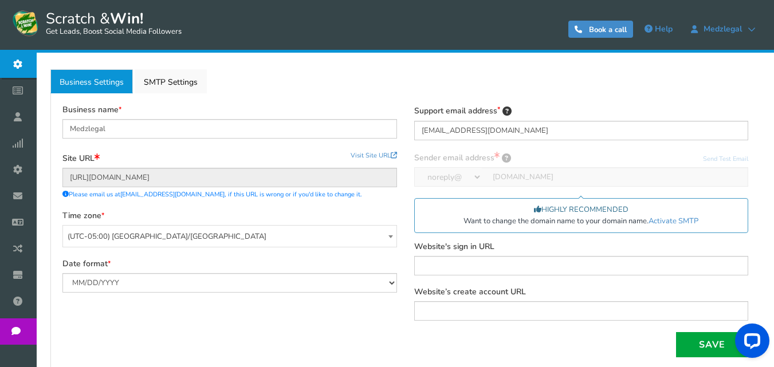
scroll to position [169, 0]
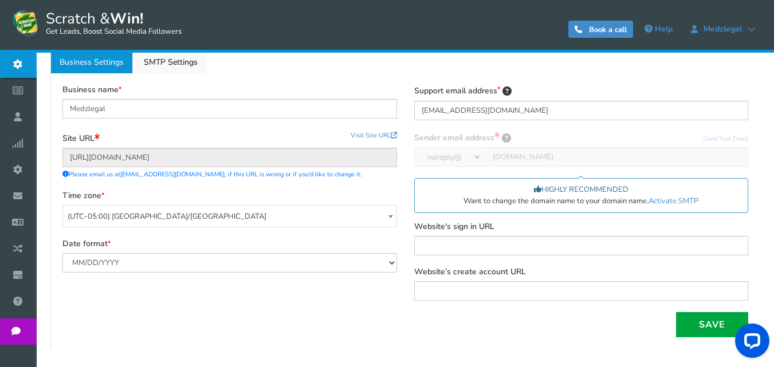
click at [555, 160] on div at bounding box center [581, 150] width 335 height 36
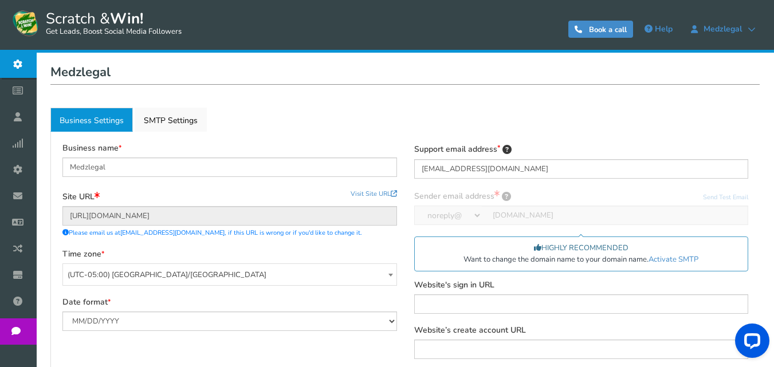
scroll to position [54, 0]
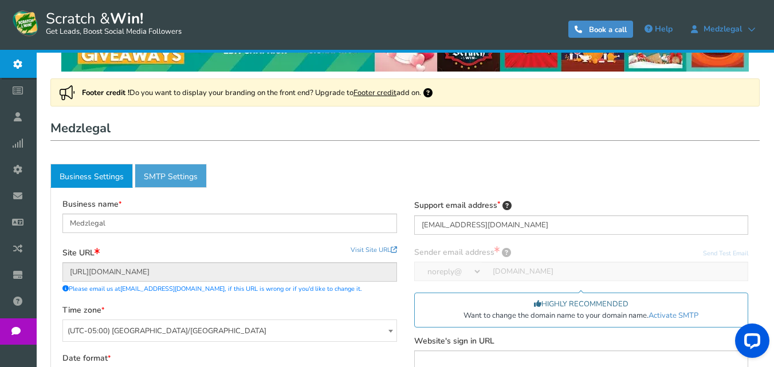
click at [174, 175] on link "Active SMTP Settings" at bounding box center [171, 176] width 72 height 24
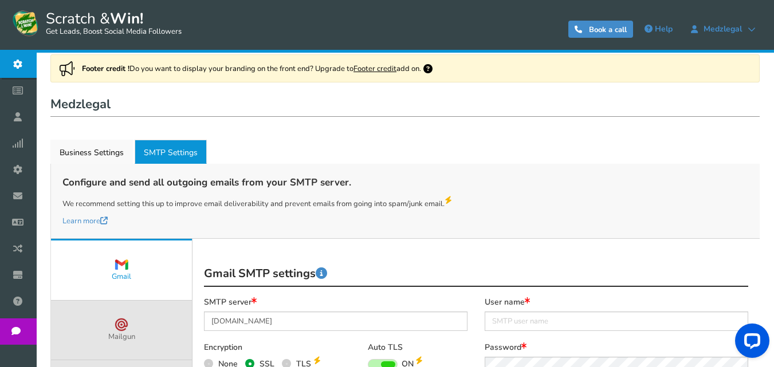
scroll to position [53, 0]
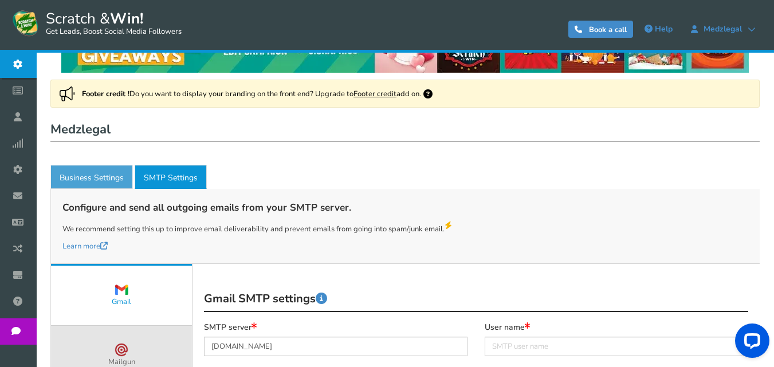
click at [97, 175] on link "Business Settings" at bounding box center [91, 177] width 83 height 24
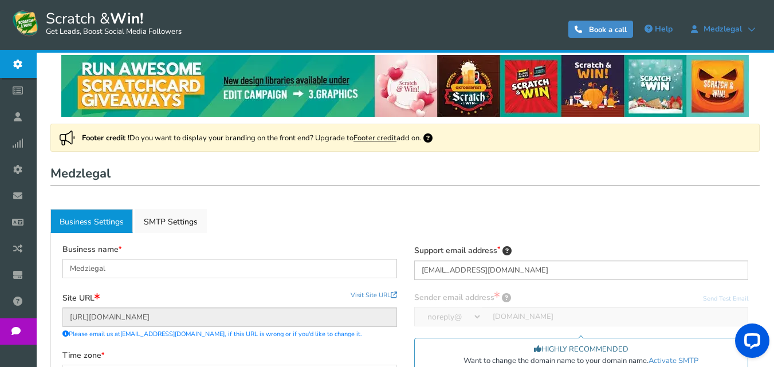
scroll to position [0, 0]
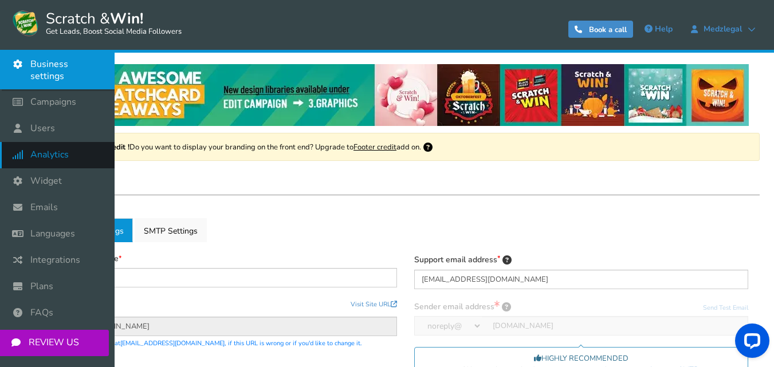
click at [56, 149] on span "Analytics" at bounding box center [49, 155] width 38 height 12
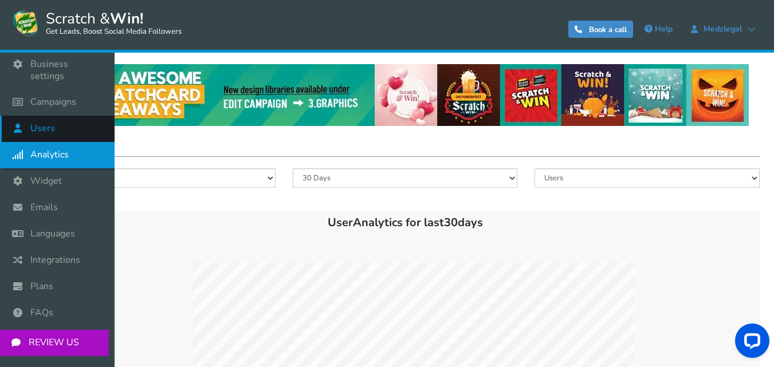
click at [41, 123] on span "Users" at bounding box center [42, 129] width 25 height 12
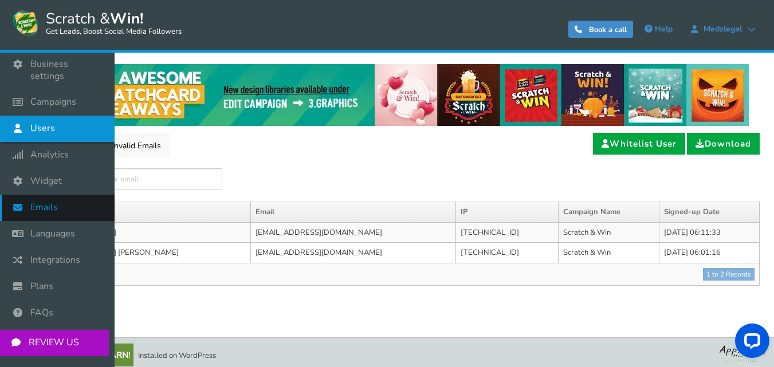
click at [51, 202] on span "Emails" at bounding box center [44, 208] width 28 height 12
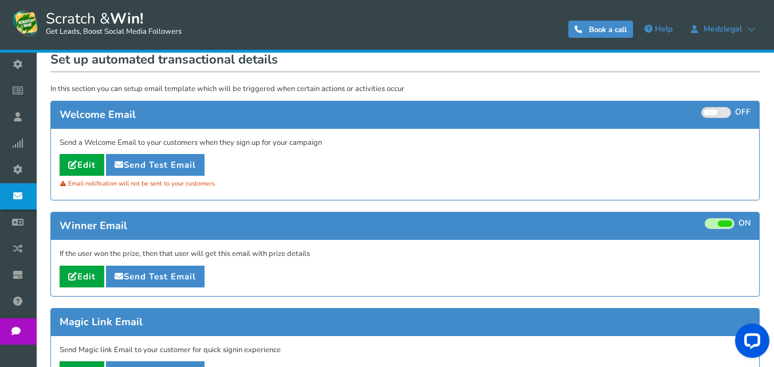
scroll to position [57, 0]
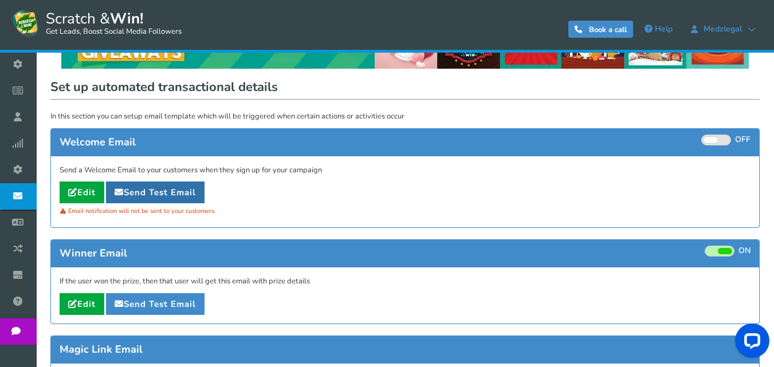
click at [193, 191] on link "Send Test Email" at bounding box center [155, 193] width 99 height 22
click at [84, 195] on link "Edit" at bounding box center [82, 193] width 45 height 22
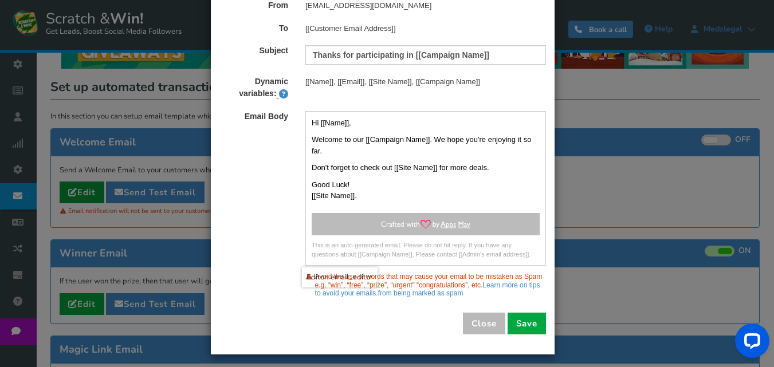
scroll to position [62, 0]
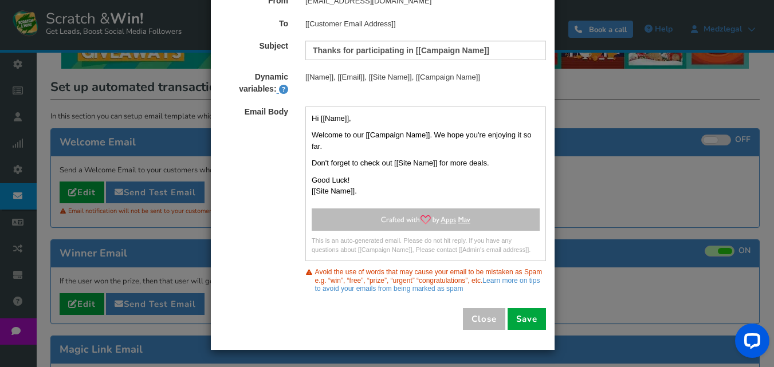
click at [419, 218] on img at bounding box center [426, 220] width 90 height 9
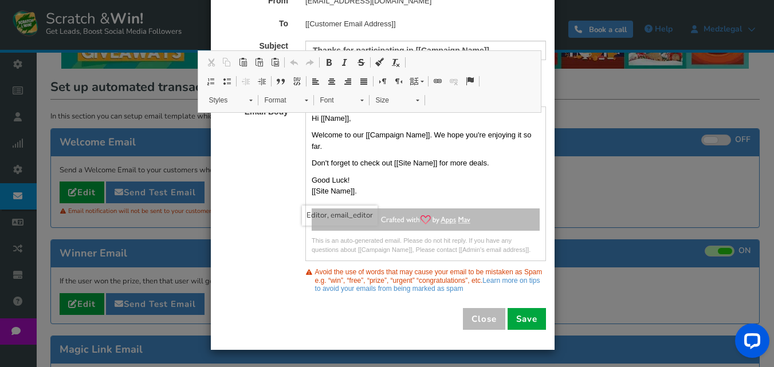
click at [360, 193] on p "Good Luck! [[Site Name]]." at bounding box center [426, 186] width 228 height 22
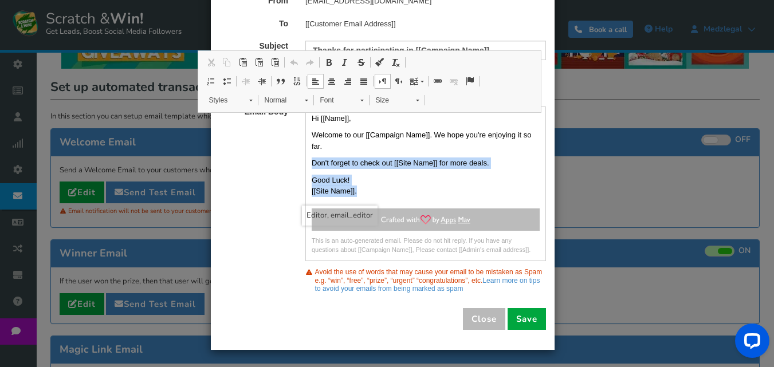
drag, startPoint x: 360, startPoint y: 193, endPoint x: 317, endPoint y: 151, distance: 60.0
click at [317, 151] on div "Hi [[Name]], Welcome to our [[Campaign Name]]. We hope you're enjoying it so fa…" at bounding box center [426, 155] width 240 height 84
click at [252, 100] on span at bounding box center [250, 101] width 3 height 2
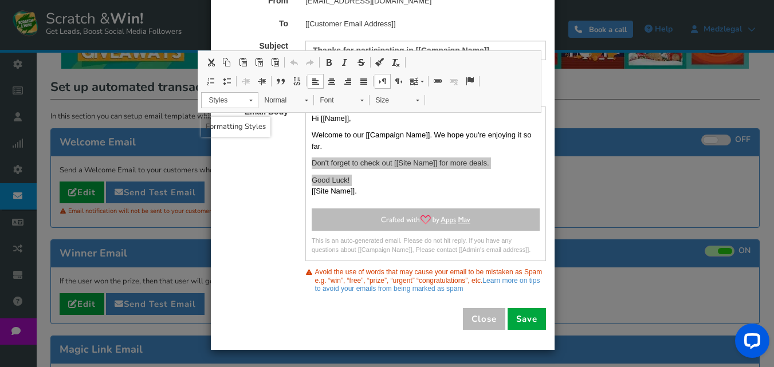
scroll to position [0, 0]
click at [252, 100] on span at bounding box center [250, 101] width 3 height 2
click at [303, 97] on link "Normal" at bounding box center [286, 100] width 56 height 16
click at [306, 100] on span at bounding box center [306, 101] width 3 height 2
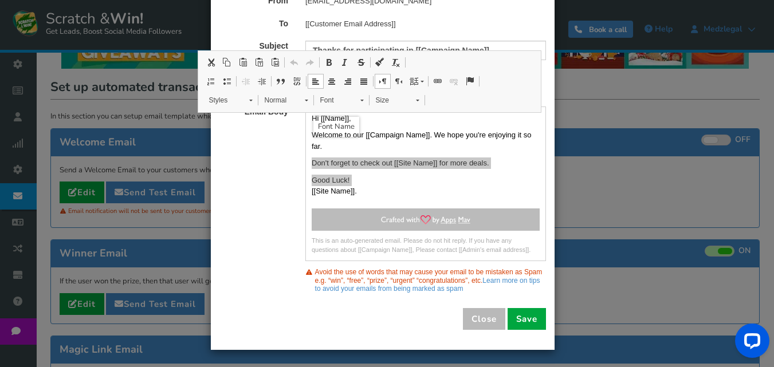
click at [358, 99] on link "Font" at bounding box center [342, 100] width 56 height 16
click at [362, 100] on span at bounding box center [362, 101] width 3 height 2
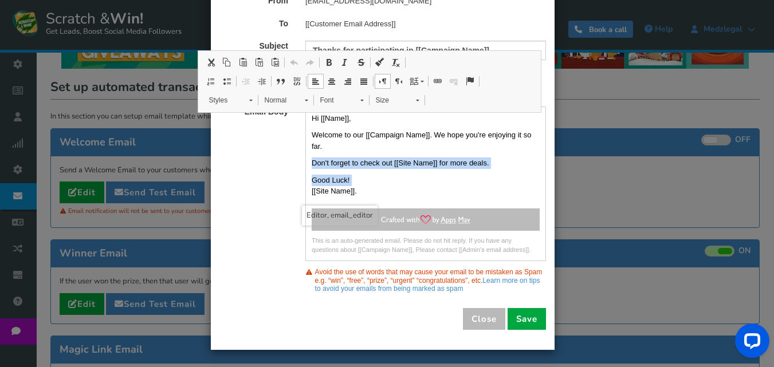
click at [366, 186] on p "Good Luck! [[Site Name]]." at bounding box center [426, 186] width 228 height 22
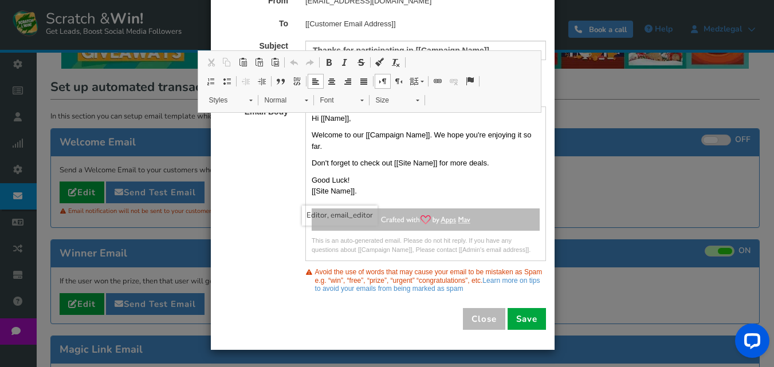
click at [373, 187] on p "Good Luck! [[Site Name]]." at bounding box center [426, 186] width 228 height 22
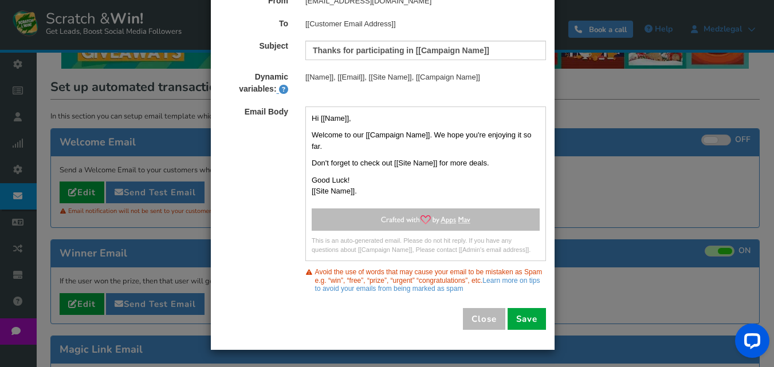
drag, startPoint x: 479, startPoint y: 220, endPoint x: 359, endPoint y: 220, distance: 119.8
click at [359, 220] on p at bounding box center [426, 220] width 228 height 23
click at [405, 187] on p "Good Luck! [[Site Name]]." at bounding box center [426, 186] width 228 height 22
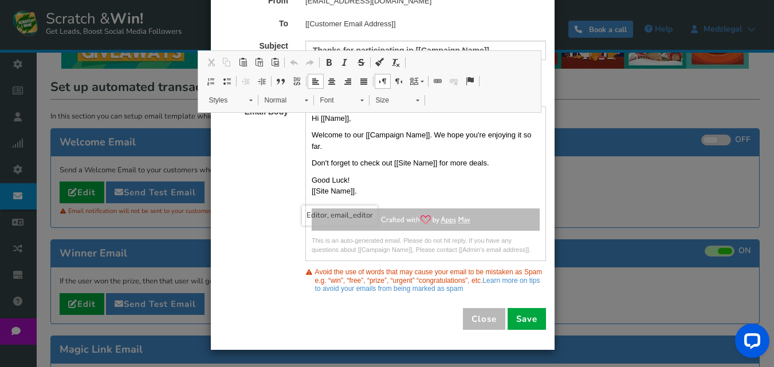
click at [416, 183] on p "Good Luck! [[Site Name]]." at bounding box center [426, 186] width 228 height 22
click at [417, 146] on p "Welcome to our [[Campaign Name]]. We hope you're enjoying it so far." at bounding box center [426, 141] width 228 height 22
click at [416, 138] on p "Welcome to our [[Campaign Name]]. We hope you're enjoying it so far." at bounding box center [426, 141] width 228 height 22
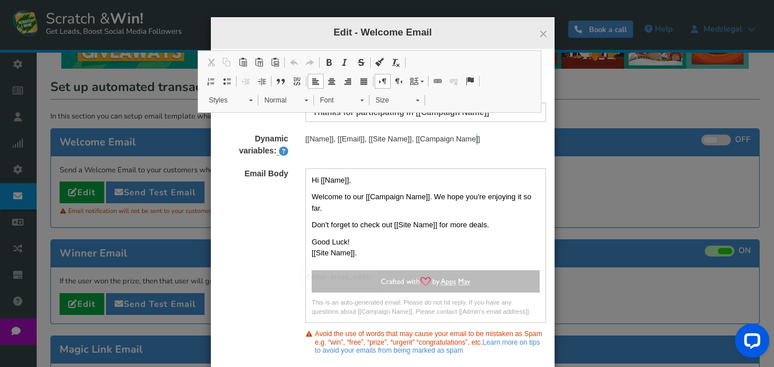
click at [438, 147] on div "Dynamic variables: [[Name]], [[Email]], [[Site Name]], [[Campaign Name]]" at bounding box center [383, 145] width 344 height 23
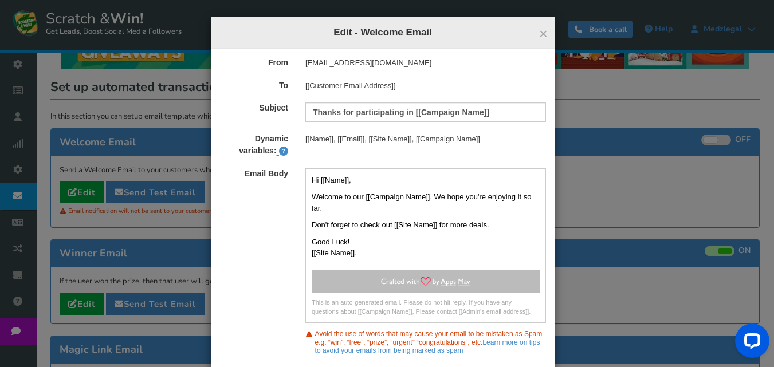
click at [486, 154] on div "Dynamic variables: [[Name]], [[Email]], [[Site Name]], [[Campaign Name]]" at bounding box center [383, 145] width 344 height 23
click at [496, 112] on input "Thanks for participating in [[Campaign Name]]" at bounding box center [425, 112] width 241 height 19
click at [487, 150] on div "Dynamic variables: [[Name]], [[Email]], [[Site Name]], [[Campaign Name]]" at bounding box center [383, 145] width 344 height 23
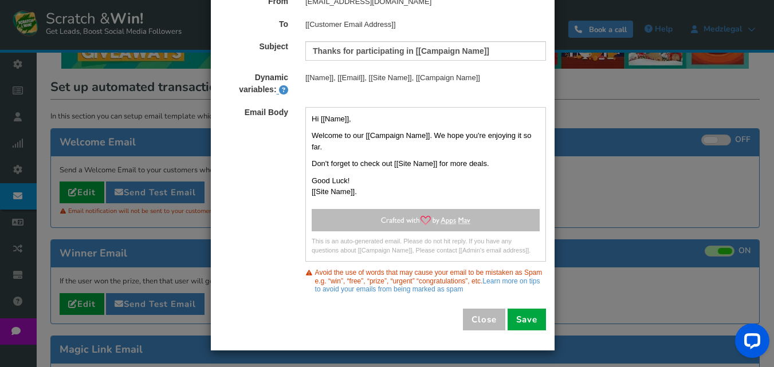
scroll to position [62, 0]
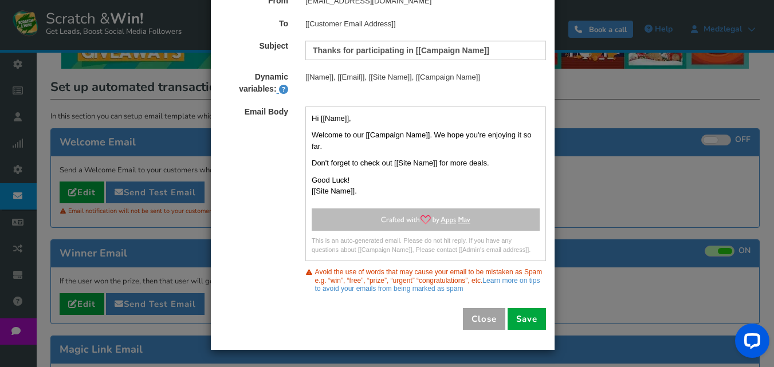
click at [475, 319] on button "Close" at bounding box center [484, 319] width 42 height 22
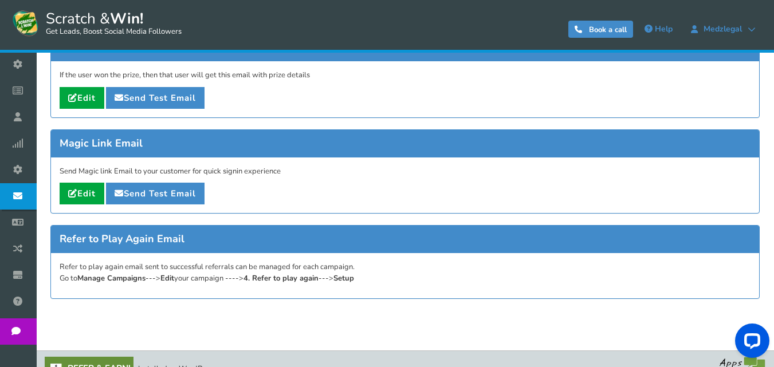
scroll to position [283, 0]
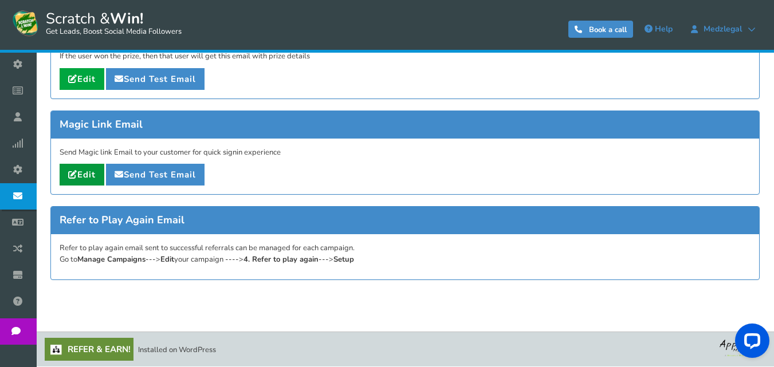
click at [85, 166] on link "Edit" at bounding box center [82, 175] width 45 height 22
type input "Magic link for [[Campaign Name]]"
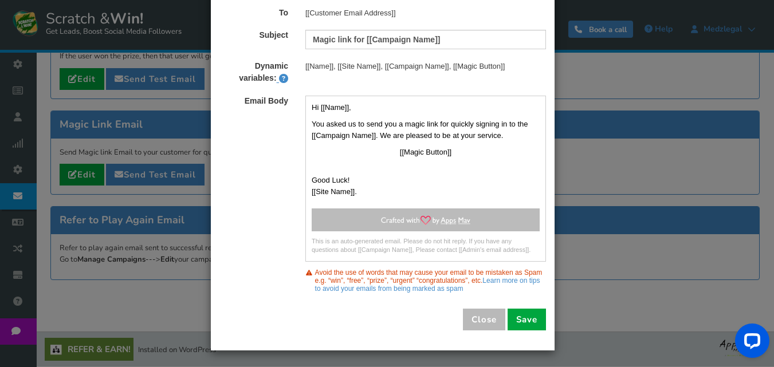
scroll to position [73, 0]
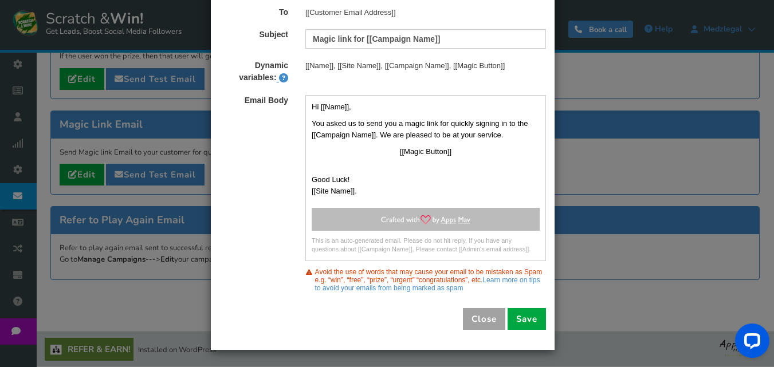
click at [479, 315] on button "Close" at bounding box center [484, 319] width 42 height 22
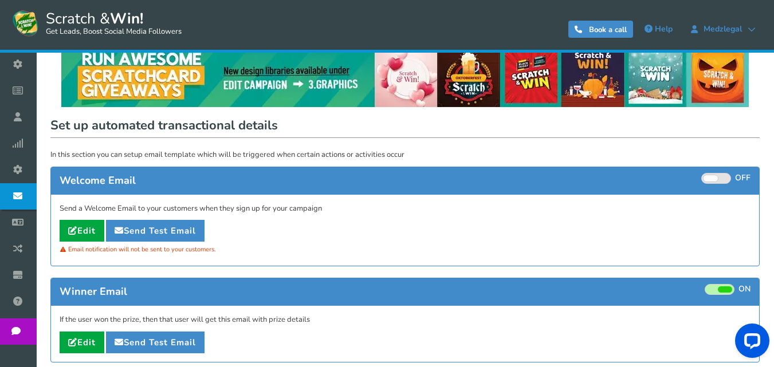
scroll to position [0, 0]
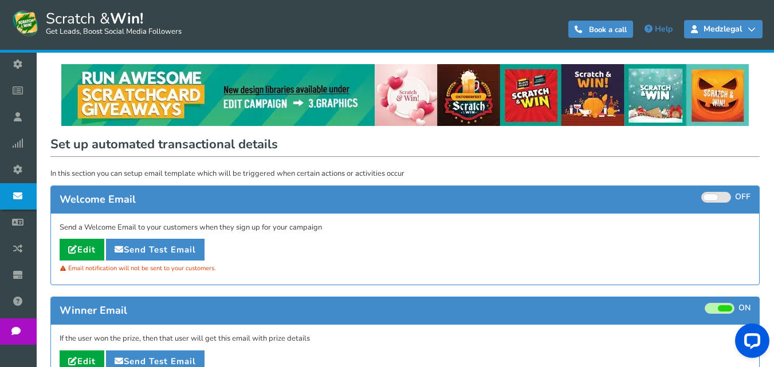
click at [755, 25] on link "Medzlegal" at bounding box center [723, 29] width 79 height 18
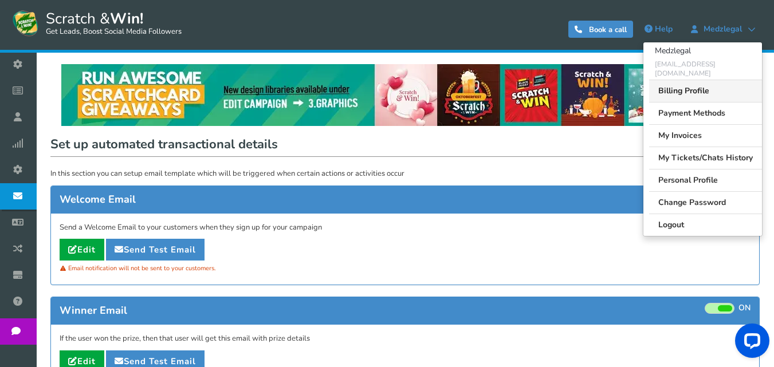
click at [702, 81] on link "Billing Profile" at bounding box center [705, 91] width 113 height 22
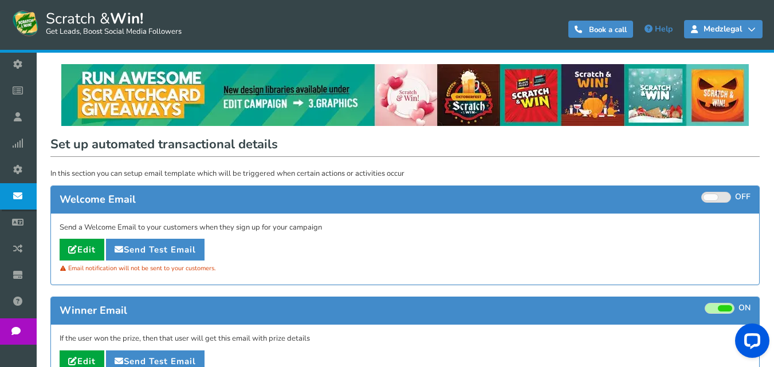
click at [737, 34] on link "Medzlegal" at bounding box center [723, 29] width 79 height 18
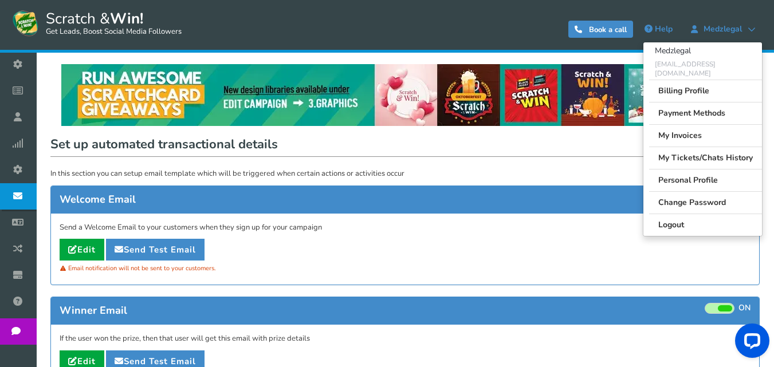
click at [339, 221] on div "Send a Welcome Email to your customers when they sign up for your campaign Edit…" at bounding box center [405, 250] width 708 height 72
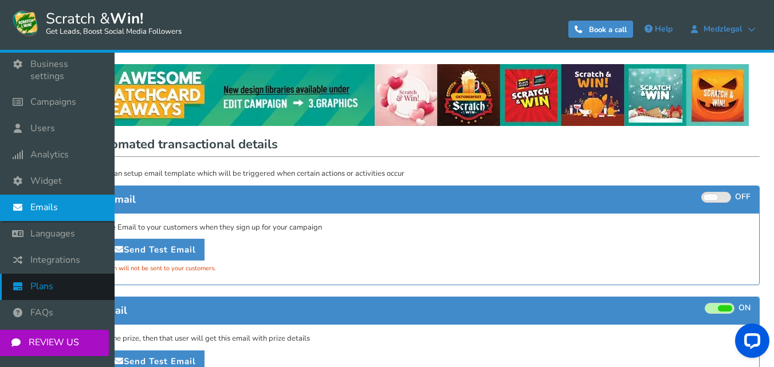
click at [49, 281] on span "Plans" at bounding box center [41, 287] width 23 height 12
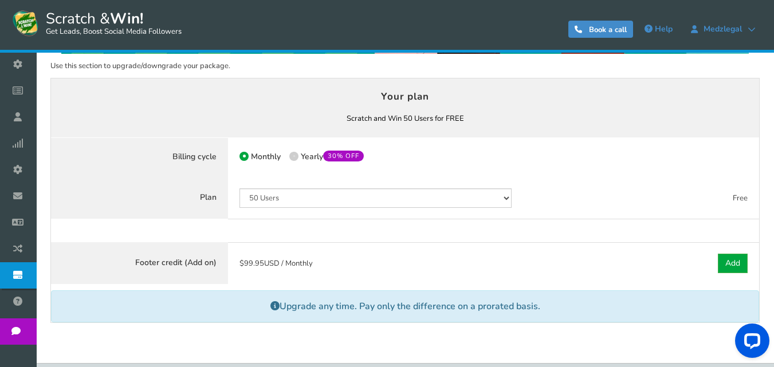
scroll to position [46, 0]
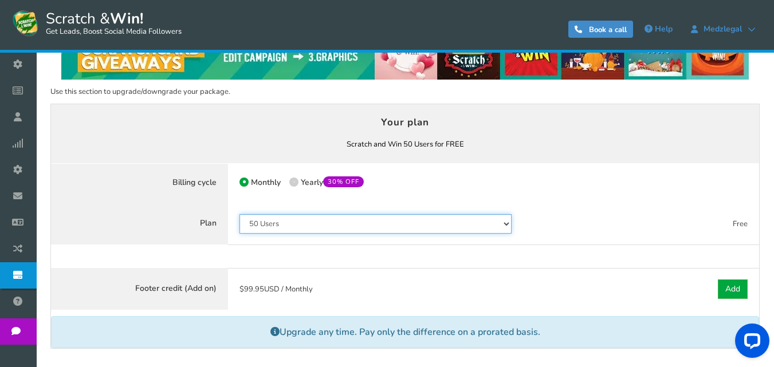
click at [301, 222] on select "50 Users 500 Users 2000 Users 10000 Users 25000 Users Unlimited" at bounding box center [376, 223] width 272 height 19
click at [384, 225] on select "50 Users 500 Users 2000 Users 10000 Users 25000 Users Unlimited" at bounding box center [376, 223] width 272 height 19
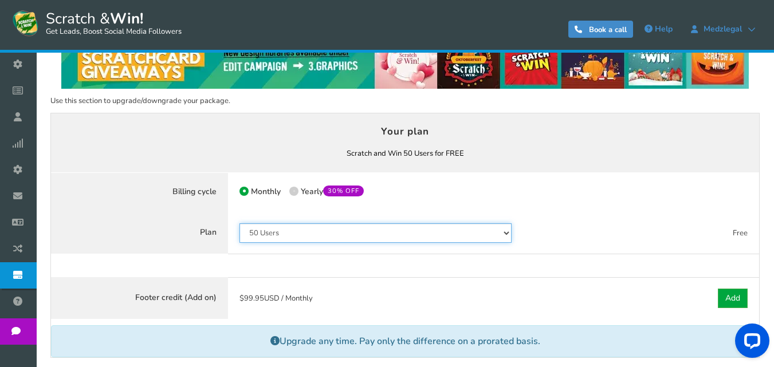
scroll to position [57, 0]
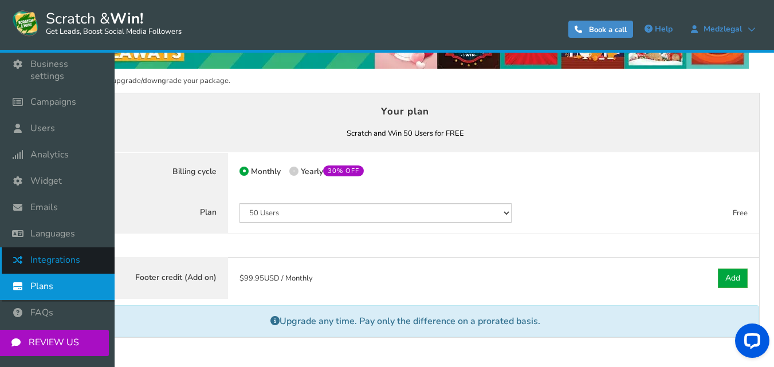
click at [54, 254] on span "Integrations" at bounding box center [55, 260] width 50 height 12
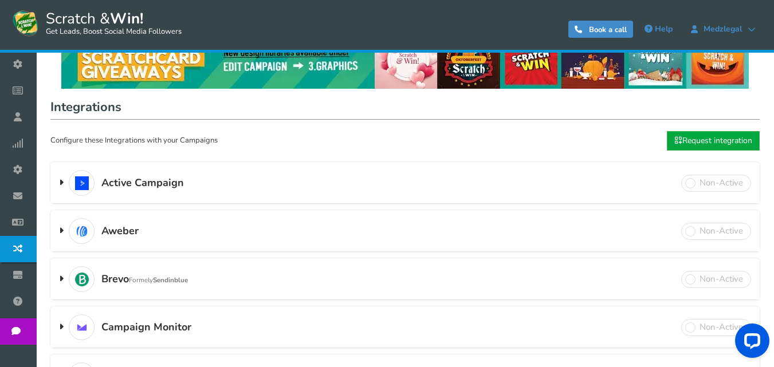
scroll to position [57, 0]
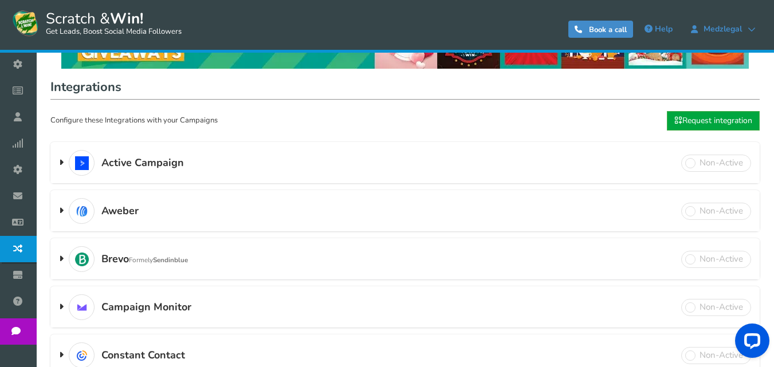
click at [160, 159] on span "Active Campaign" at bounding box center [142, 163] width 83 height 11
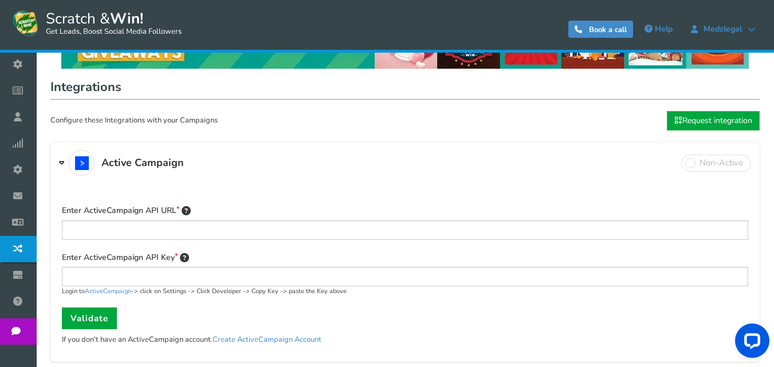
scroll to position [115, 0]
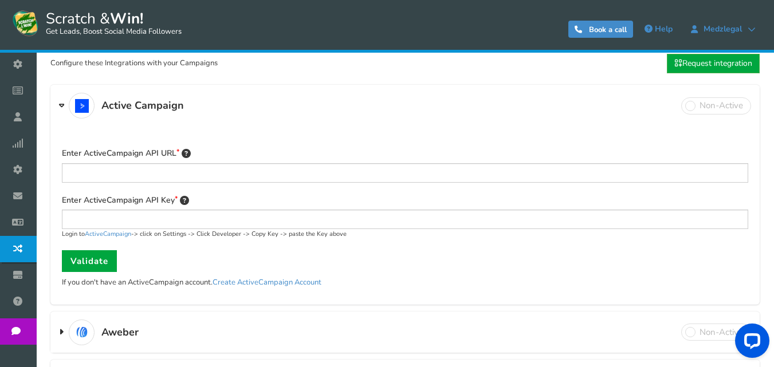
click at [112, 102] on span "Active Campaign" at bounding box center [142, 105] width 83 height 11
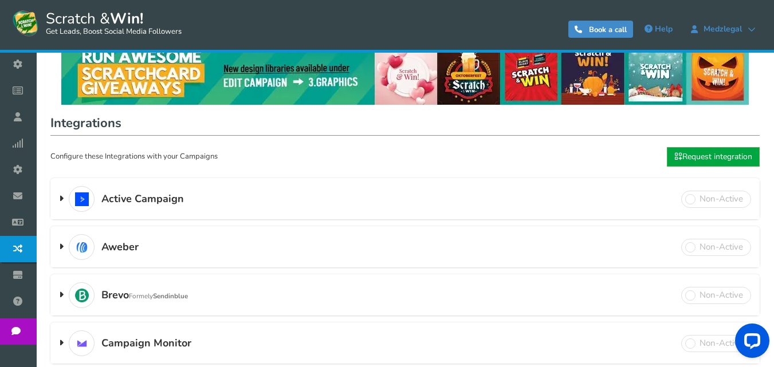
scroll to position [0, 0]
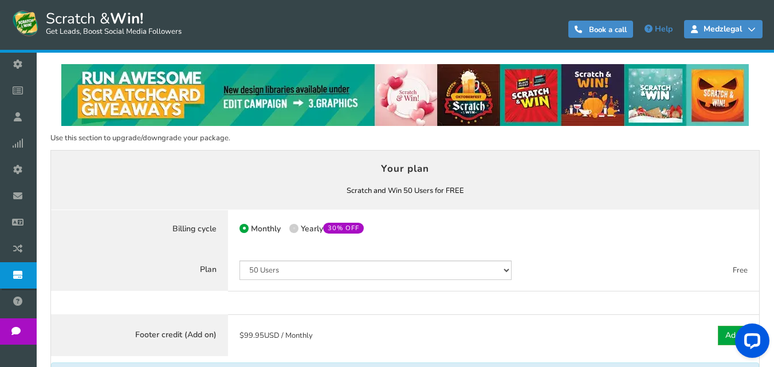
click at [743, 31] on span "Medzlegal" at bounding box center [723, 29] width 50 height 9
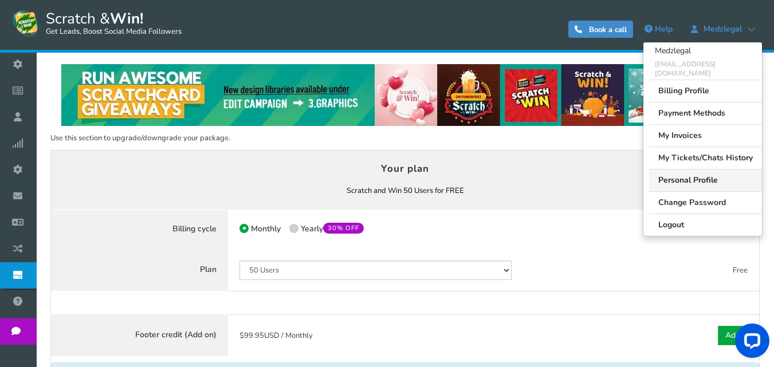
click at [684, 171] on link "Personal Profile" at bounding box center [705, 180] width 113 height 22
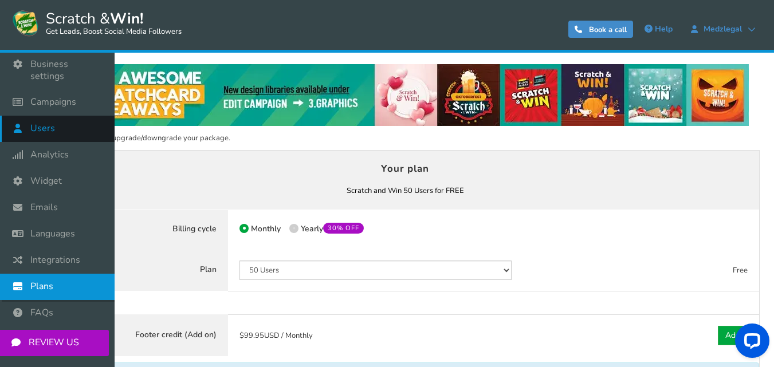
click at [40, 123] on span "Users" at bounding box center [42, 129] width 25 height 12
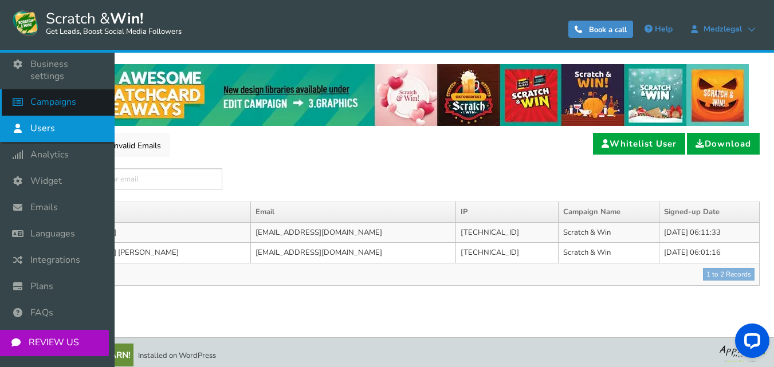
click at [40, 96] on span "Campaigns" at bounding box center [53, 102] width 46 height 12
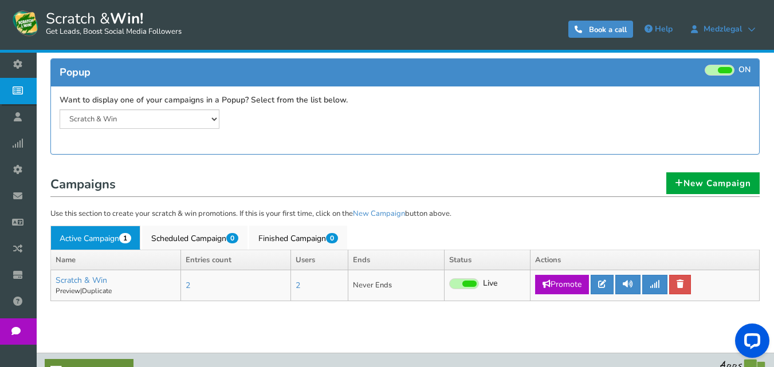
scroll to position [136, 0]
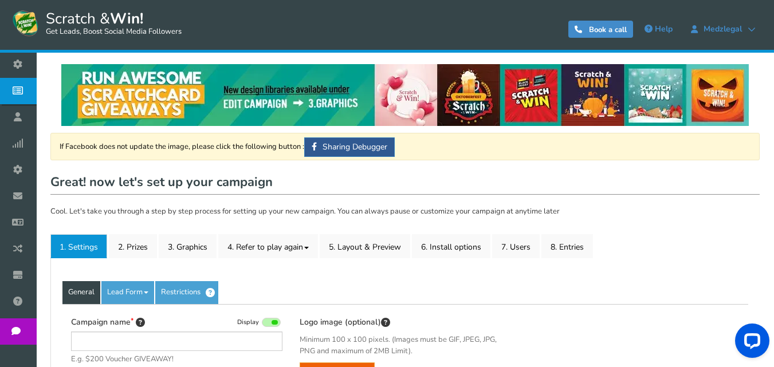
type input "Scratch & Win"
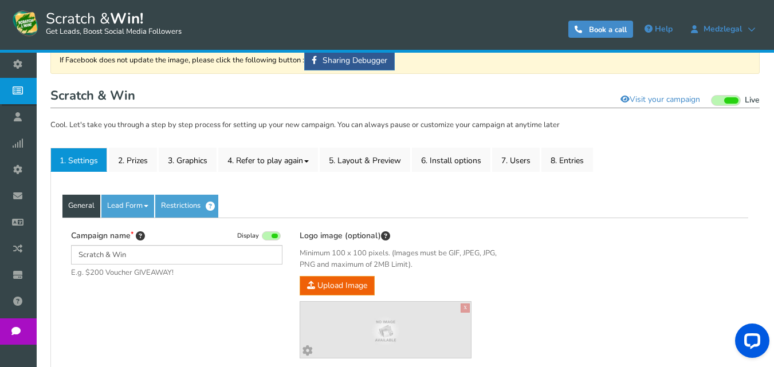
scroll to position [115, 0]
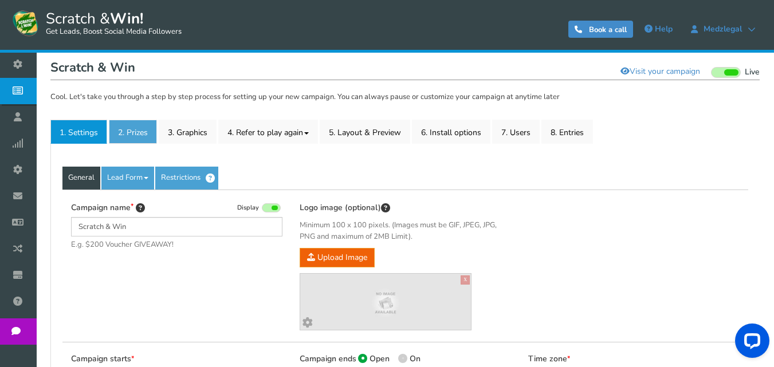
click at [145, 135] on link "2. Prizes" at bounding box center [133, 132] width 48 height 24
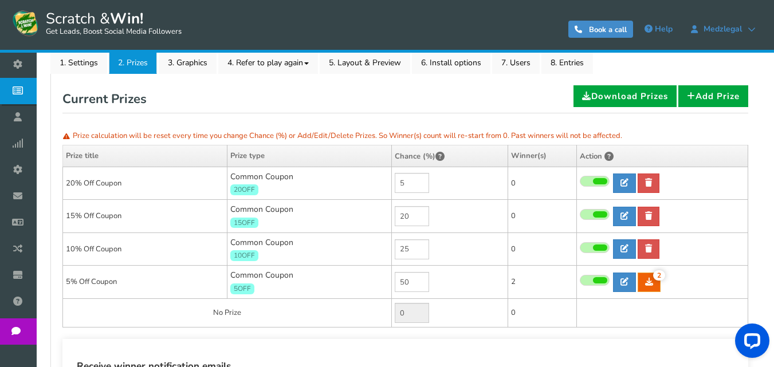
scroll to position [172, 0]
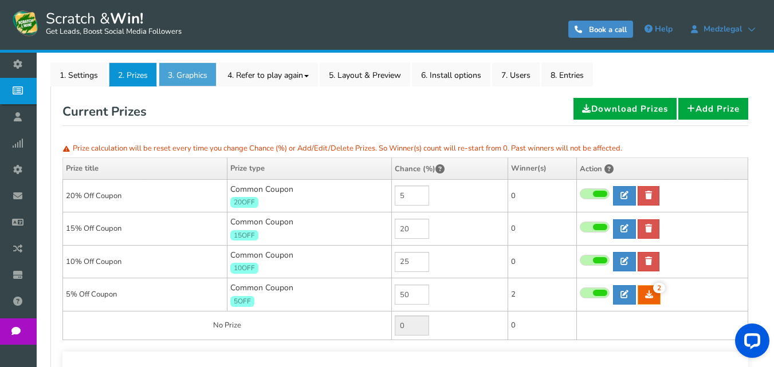
click at [190, 73] on link "3. Graphics" at bounding box center [188, 74] width 58 height 24
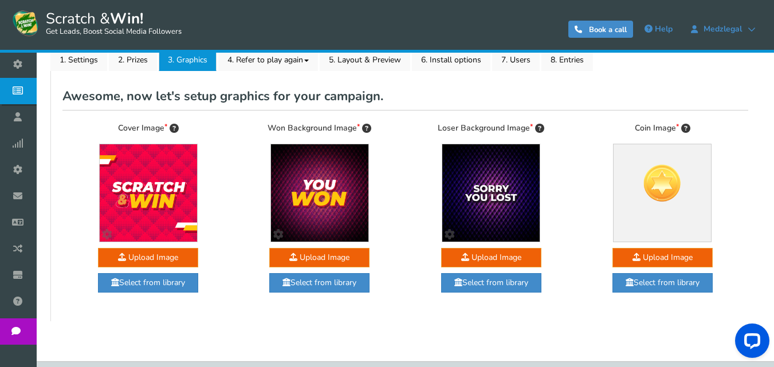
scroll to position [160, 0]
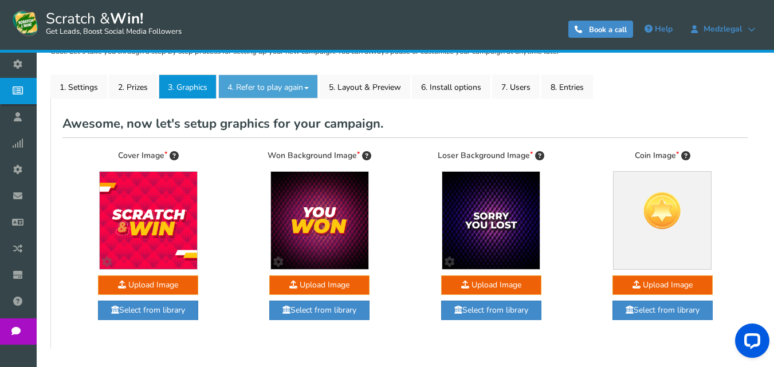
click at [260, 79] on link "4. Refer to play again" at bounding box center [268, 87] width 100 height 24
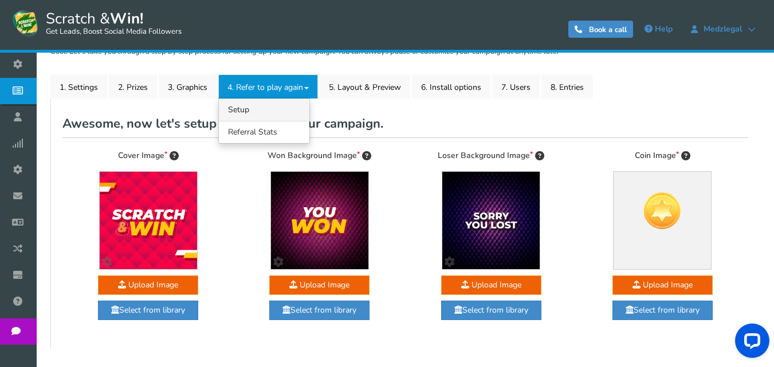
click at [264, 103] on link "4.1 Referrals Setup" at bounding box center [264, 110] width 91 height 22
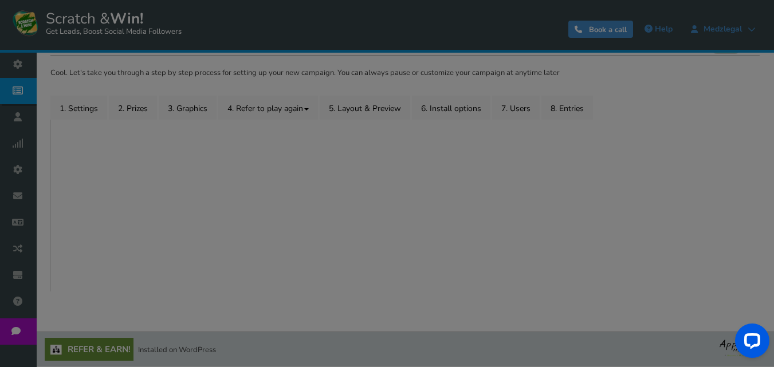
scroll to position [139, 0]
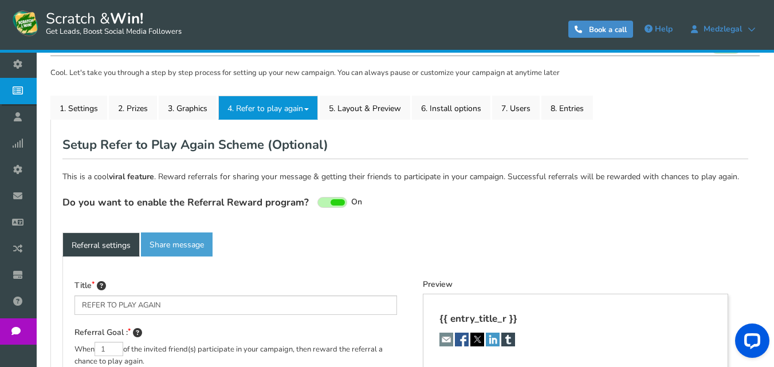
type textarea "Refer your friends and get more chances to win!"
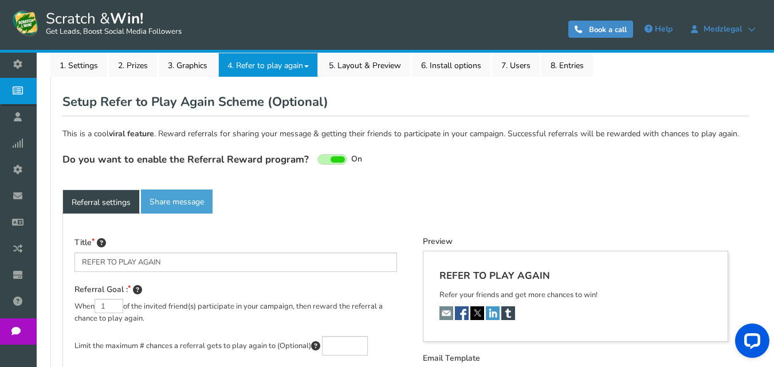
scroll to position [145, 0]
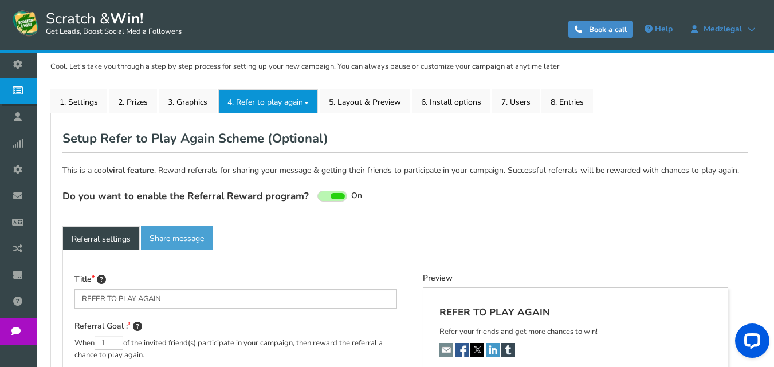
click at [273, 101] on link "4. Refer to play again" at bounding box center [268, 101] width 100 height 24
click at [260, 148] on link "4.2 Referral Stats" at bounding box center [264, 147] width 91 height 22
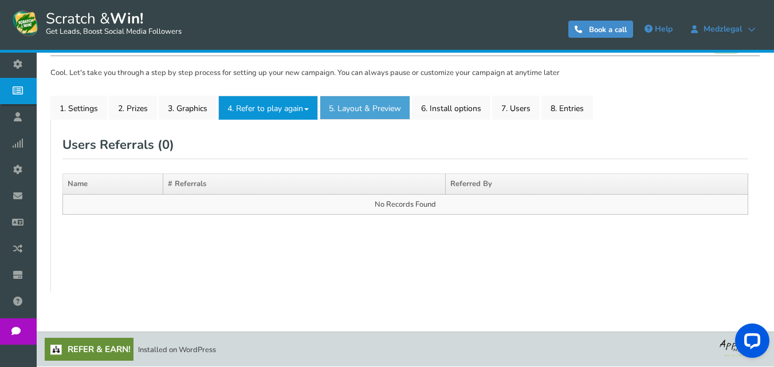
click at [371, 104] on link "5. Layout & Preview" at bounding box center [365, 108] width 91 height 24
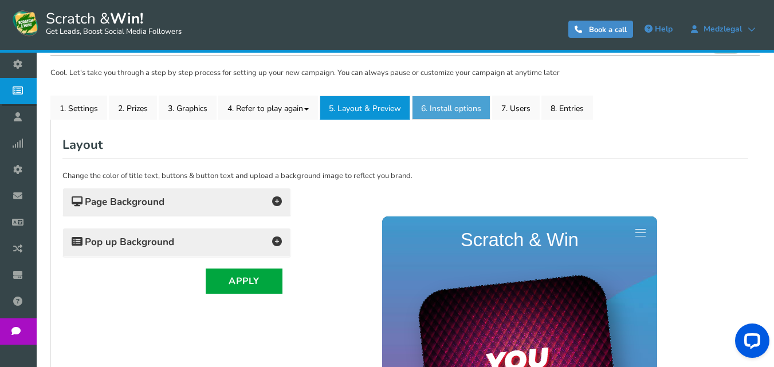
click at [452, 102] on link "6. Install options New" at bounding box center [451, 108] width 79 height 24
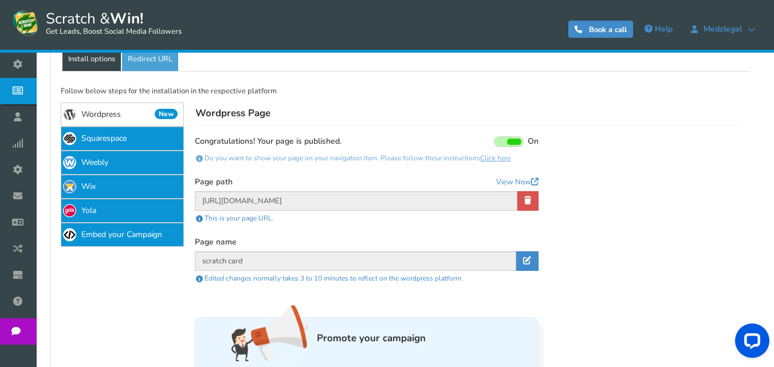
scroll to position [253, 0]
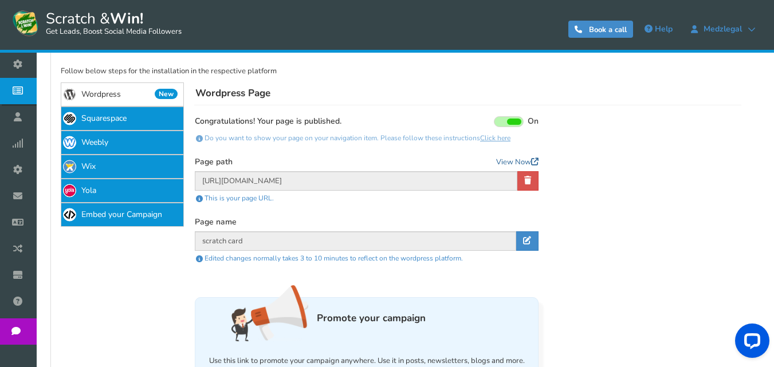
click at [508, 163] on link "View Now" at bounding box center [517, 162] width 42 height 11
click at [245, 199] on div "This is your page URL." at bounding box center [367, 198] width 344 height 15
click at [225, 198] on div "This is your page URL." at bounding box center [367, 198] width 344 height 15
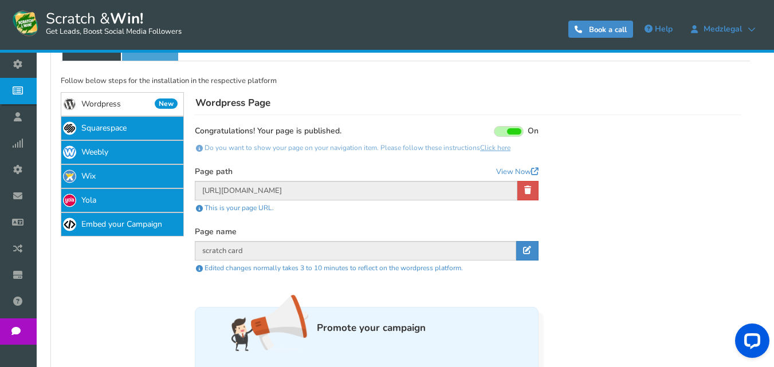
scroll to position [216, 0]
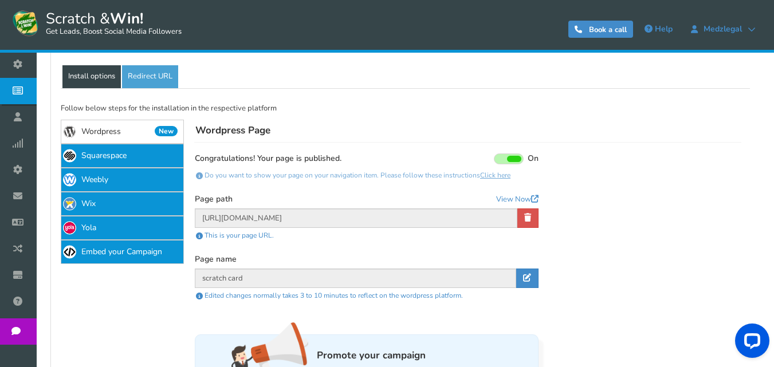
click at [499, 175] on link "Click here" at bounding box center [495, 175] width 30 height 9
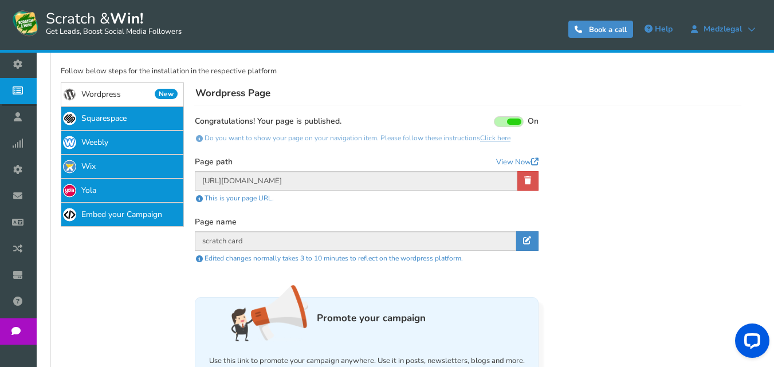
scroll to position [273, 0]
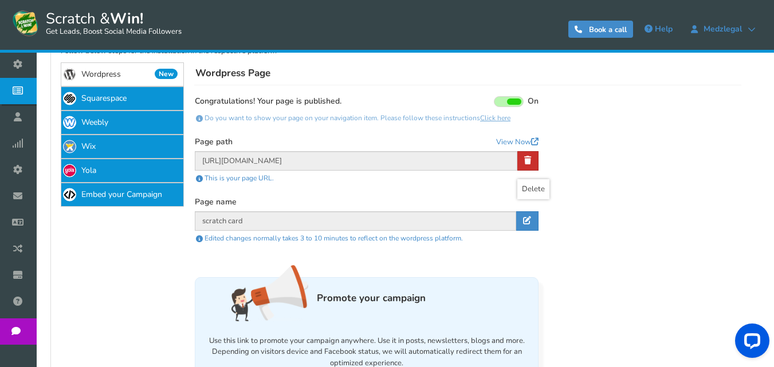
click at [524, 158] on icon at bounding box center [527, 160] width 7 height 8
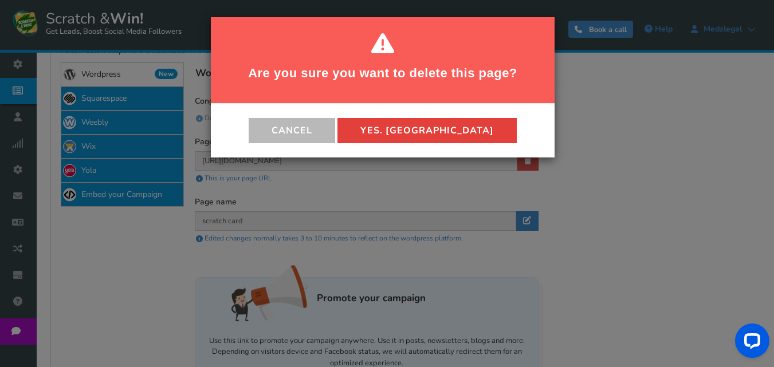
click at [403, 124] on button "Yes. [GEOGRAPHIC_DATA]" at bounding box center [427, 130] width 179 height 25
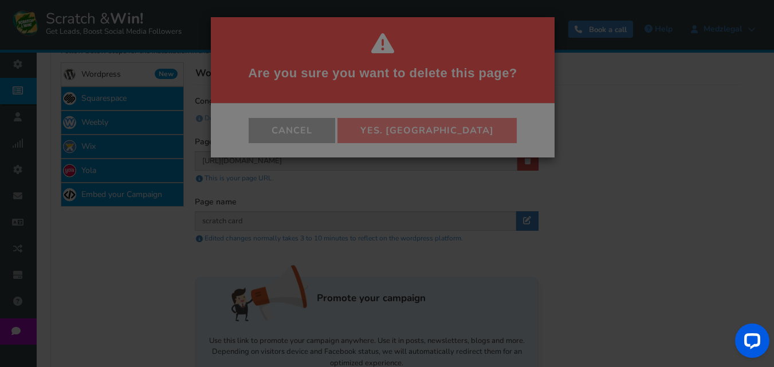
scroll to position [228, 0]
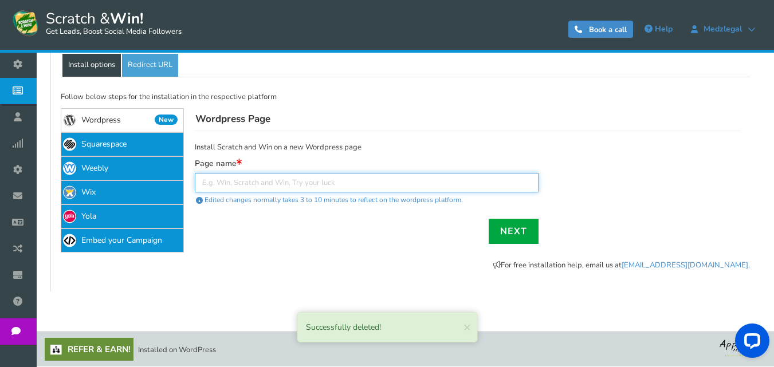
click at [362, 182] on input "text" at bounding box center [367, 182] width 344 height 19
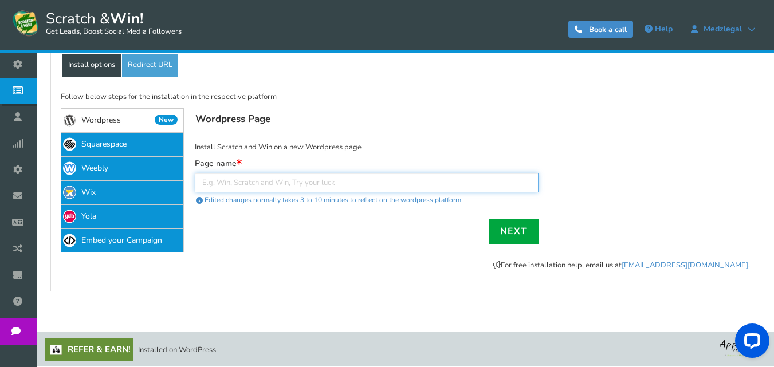
click at [278, 184] on input "text" at bounding box center [367, 182] width 344 height 19
paste input "[URL][DOMAIN_NAME]"
type input "[URL][DOMAIN_NAME]"
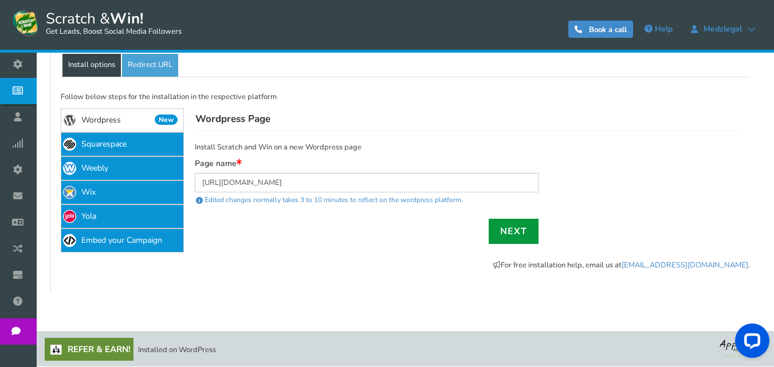
click at [518, 225] on link "Next" at bounding box center [514, 231] width 50 height 25
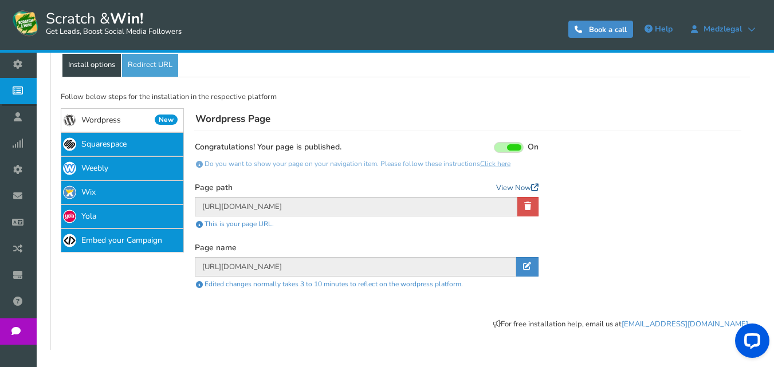
click at [514, 186] on link "View Now" at bounding box center [517, 188] width 42 height 11
click at [532, 210] on link at bounding box center [528, 206] width 21 height 19
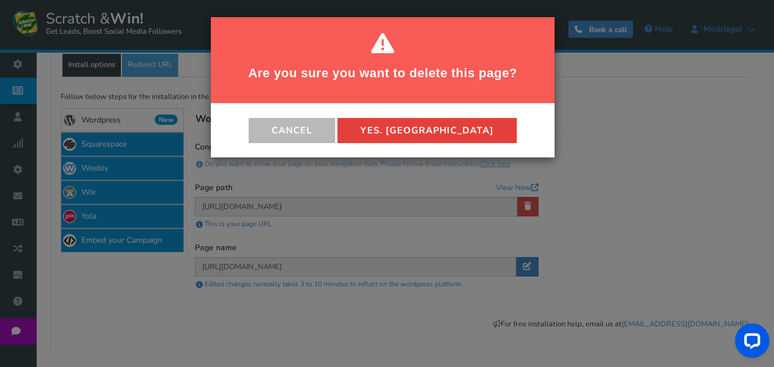
click at [408, 127] on button "Yes. [GEOGRAPHIC_DATA]" at bounding box center [427, 130] width 179 height 25
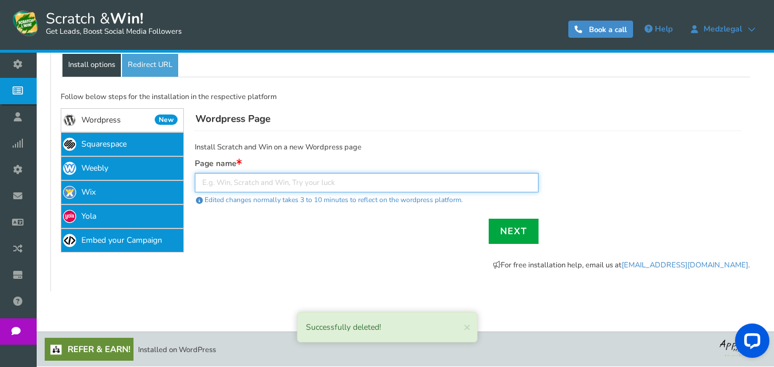
click at [270, 183] on input "text" at bounding box center [367, 182] width 344 height 19
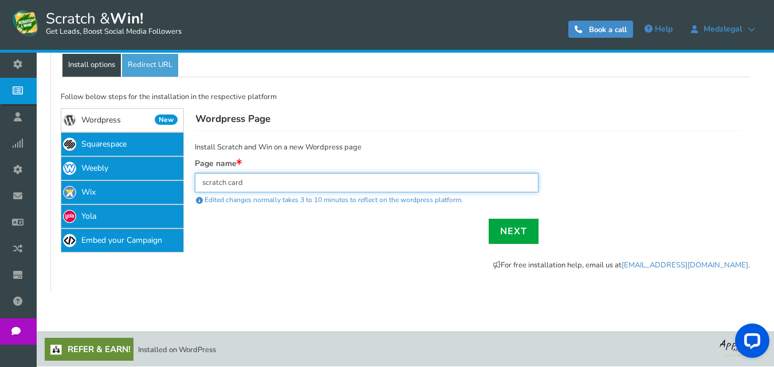
type input "scratch card"
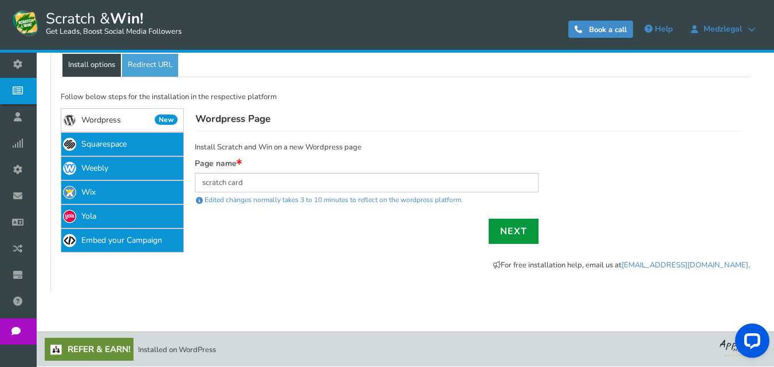
click at [523, 231] on link "Next" at bounding box center [514, 231] width 50 height 25
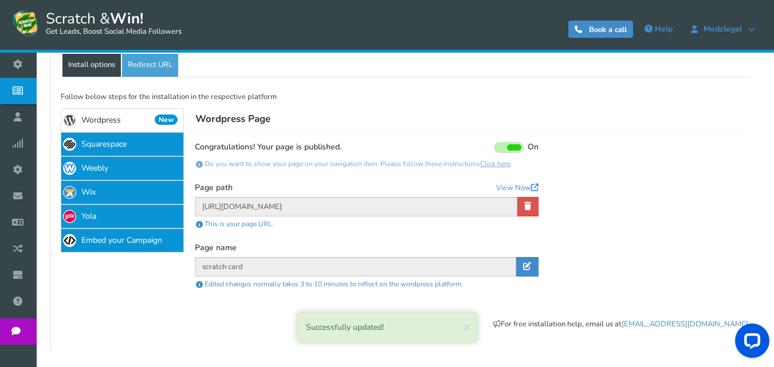
click at [155, 118] on span "New" at bounding box center [166, 120] width 23 height 10
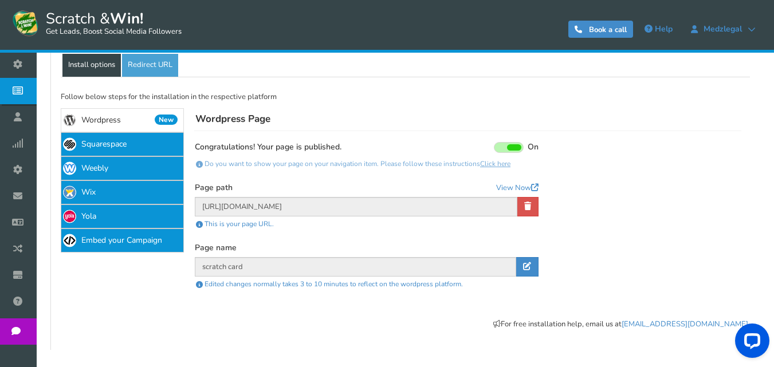
click at [162, 119] on span "New" at bounding box center [166, 120] width 23 height 10
click at [136, 122] on link "Wordpress New" at bounding box center [122, 120] width 123 height 24
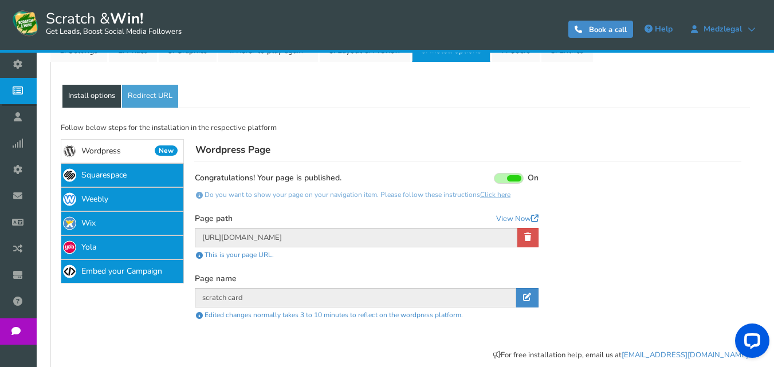
scroll to position [171, 0]
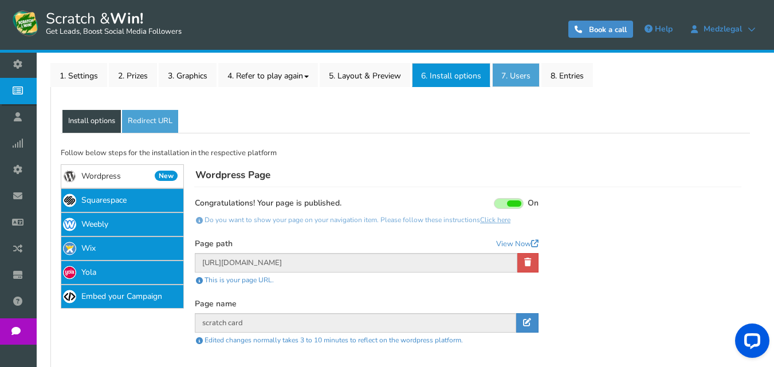
click at [528, 73] on link "7. Users" at bounding box center [516, 75] width 48 height 24
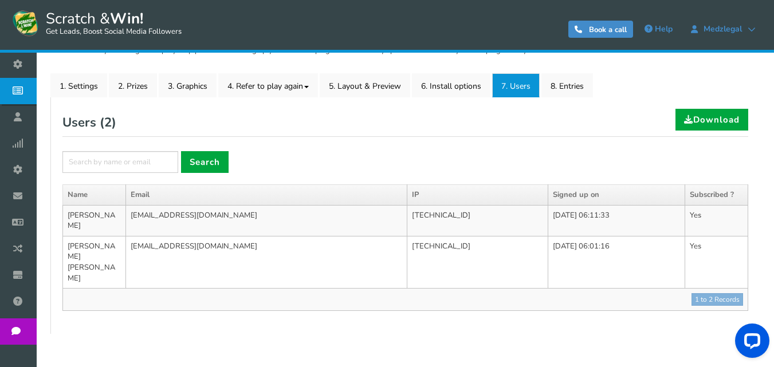
scroll to position [104, 0]
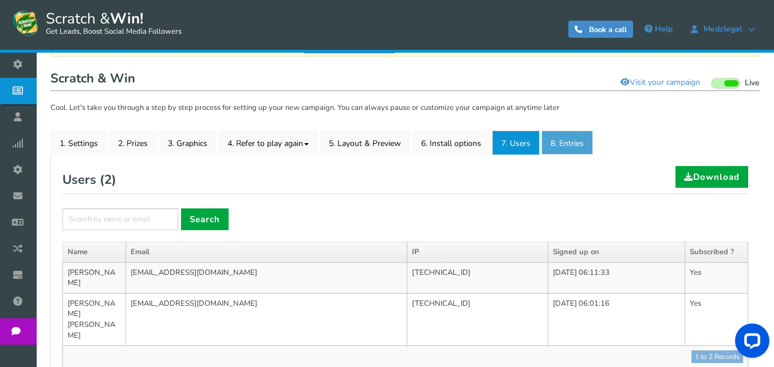
click at [576, 141] on link "8. Entries" at bounding box center [568, 143] width 52 height 24
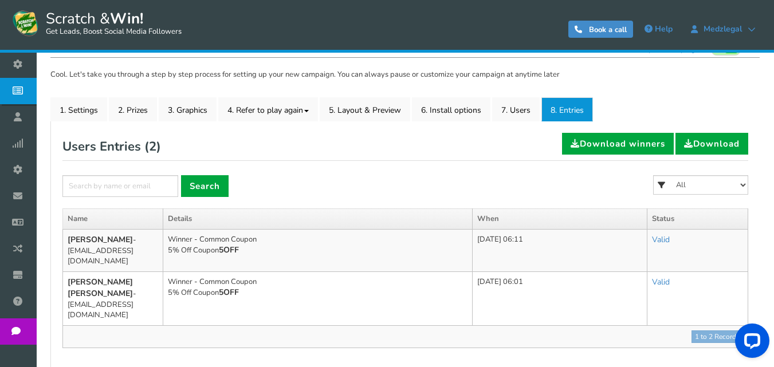
scroll to position [80, 0]
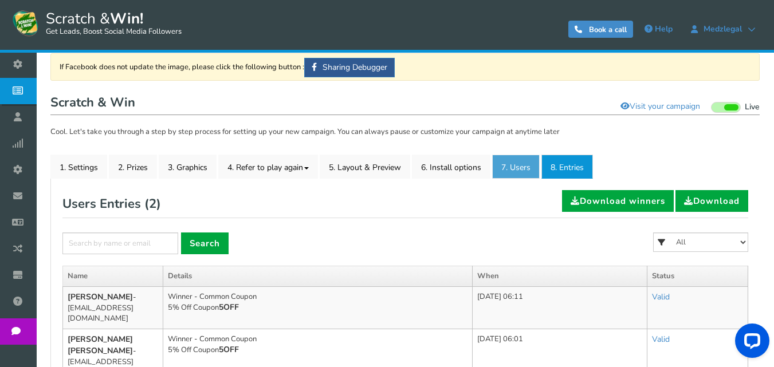
click at [510, 166] on link "7. Users" at bounding box center [516, 167] width 48 height 24
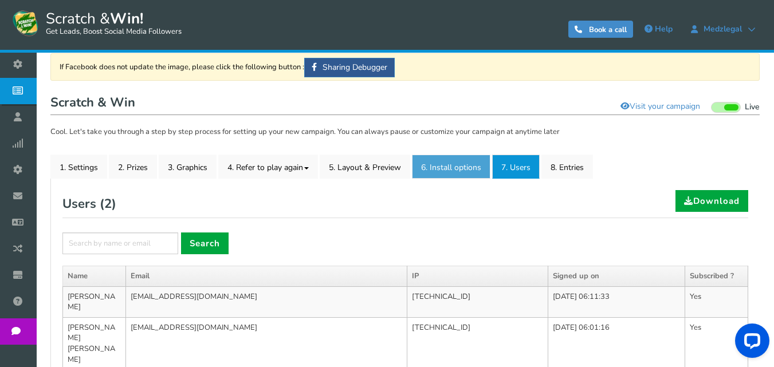
click at [466, 167] on link "6. Install options New" at bounding box center [451, 167] width 79 height 24
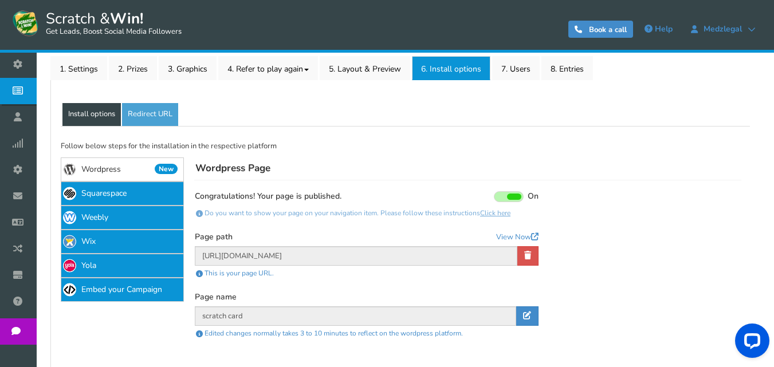
scroll to position [194, 0]
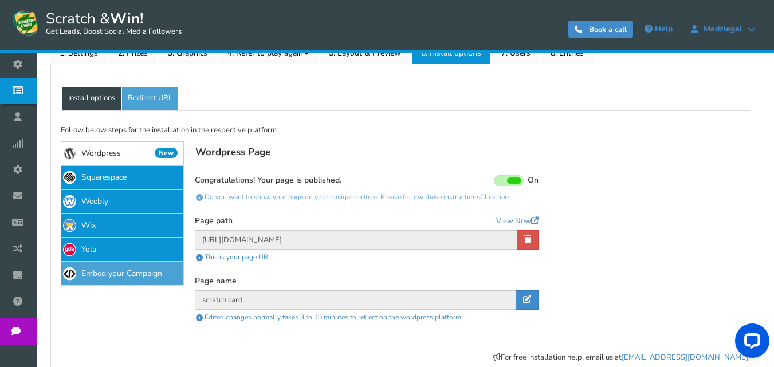
click at [120, 276] on link "Embed your Campaign" at bounding box center [122, 274] width 123 height 24
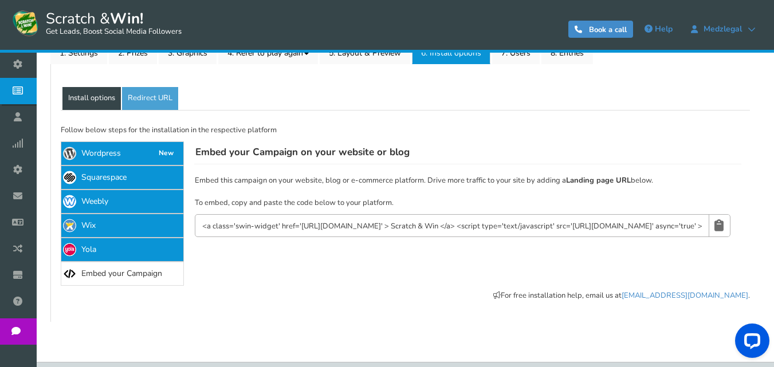
scroll to position [225, 0]
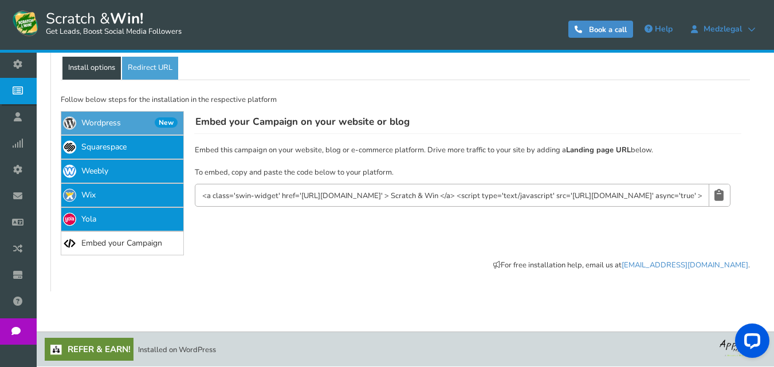
click at [143, 112] on link "Wordpress New" at bounding box center [122, 123] width 123 height 24
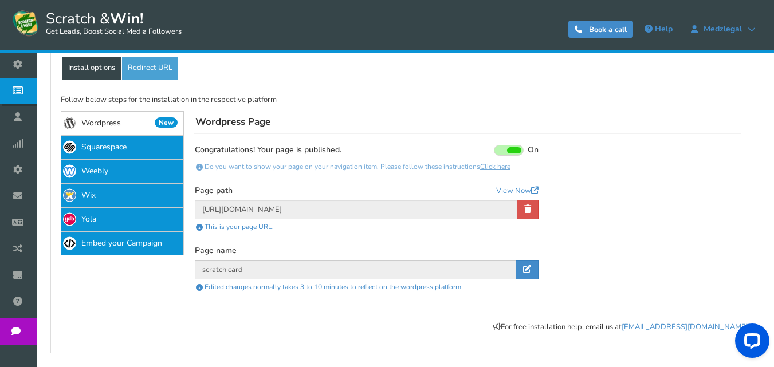
click at [501, 164] on link "Click here" at bounding box center [495, 166] width 30 height 9
click at [525, 189] on link "View Now" at bounding box center [517, 191] width 42 height 11
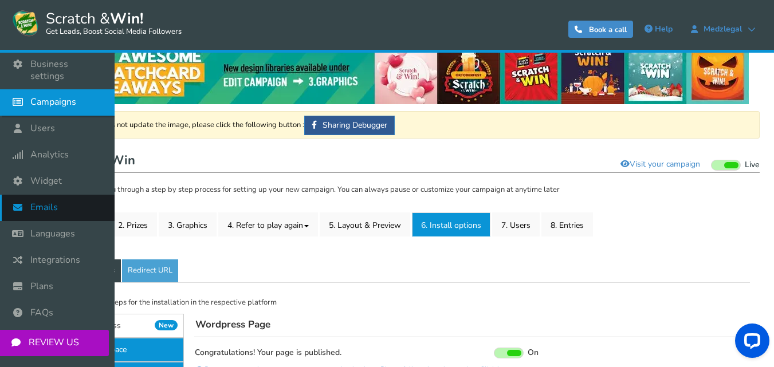
scroll to position [0, 0]
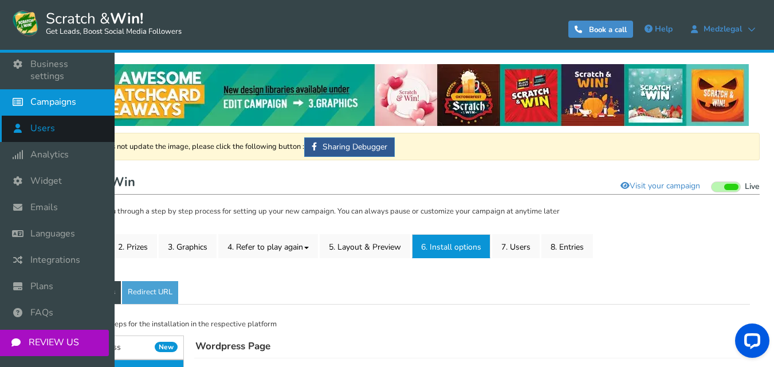
click at [57, 116] on link "Users" at bounding box center [57, 129] width 115 height 26
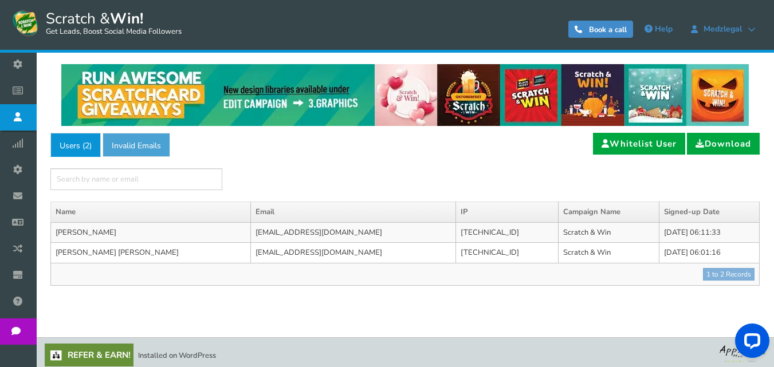
click at [119, 141] on link "Invalid Emails" at bounding box center [137, 145] width 68 height 24
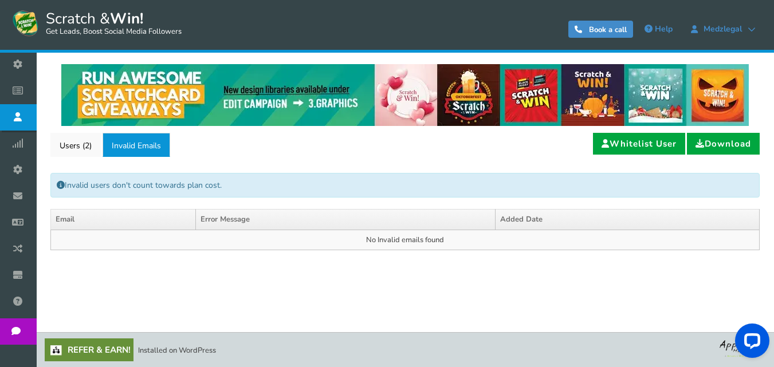
drag, startPoint x: 417, startPoint y: 242, endPoint x: 281, endPoint y: 214, distance: 138.7
click at [410, 241] on td "No Invalid emails found" at bounding box center [405, 240] width 709 height 21
click at [81, 149] on link "Users ( 2 )" at bounding box center [75, 145] width 50 height 24
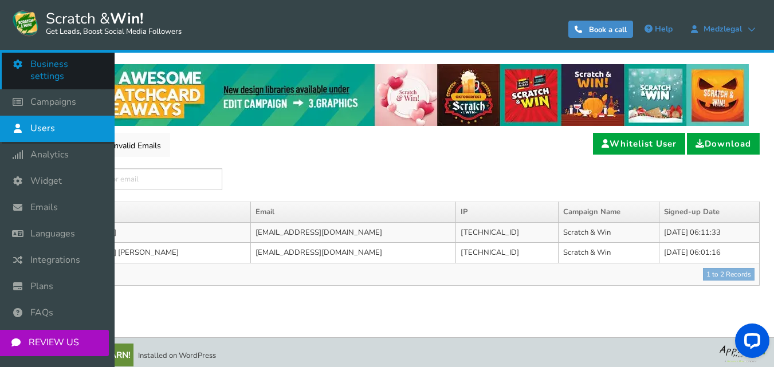
click at [57, 68] on span "Business settings" at bounding box center [66, 70] width 73 height 24
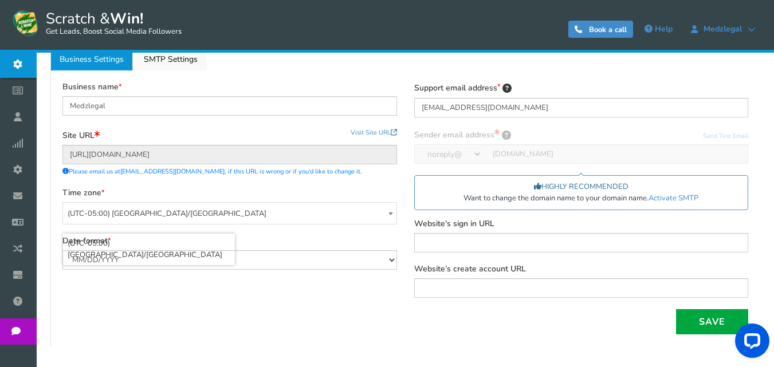
scroll to position [226, 0]
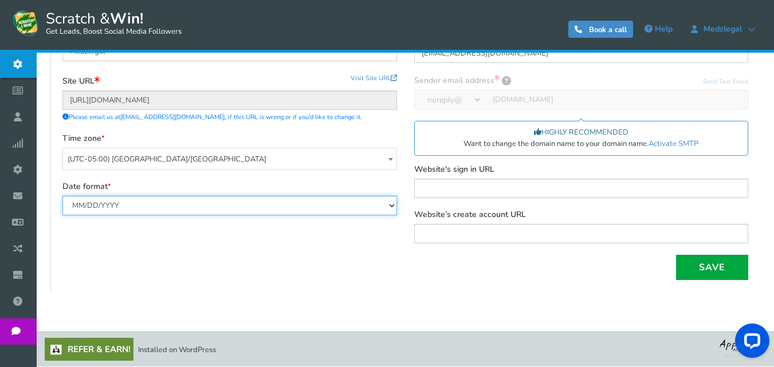
click at [265, 205] on select "MM/DD/YYYY DD/MM/YYYY" at bounding box center [229, 205] width 335 height 19
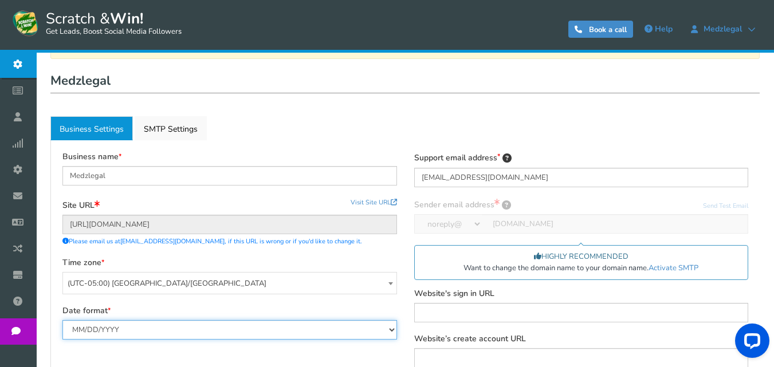
scroll to position [115, 0]
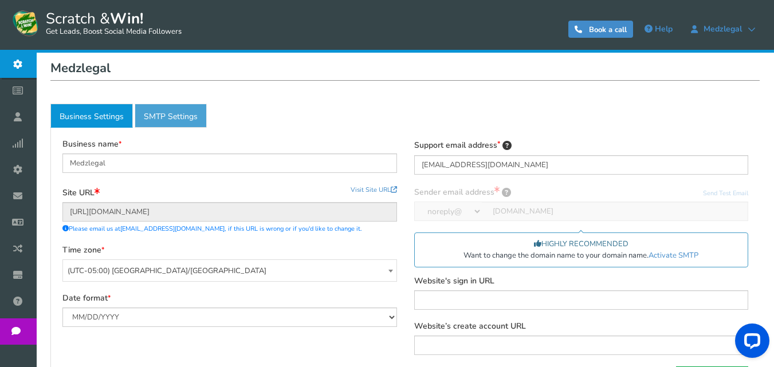
click at [183, 111] on link "Active SMTP Settings" at bounding box center [171, 116] width 72 height 24
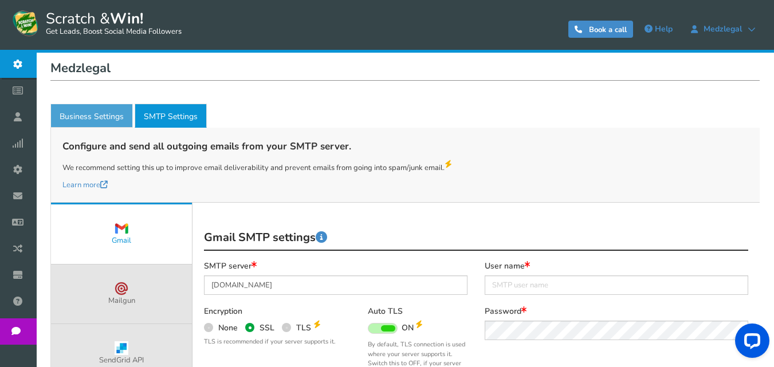
click at [95, 113] on link "Business Settings" at bounding box center [91, 116] width 83 height 24
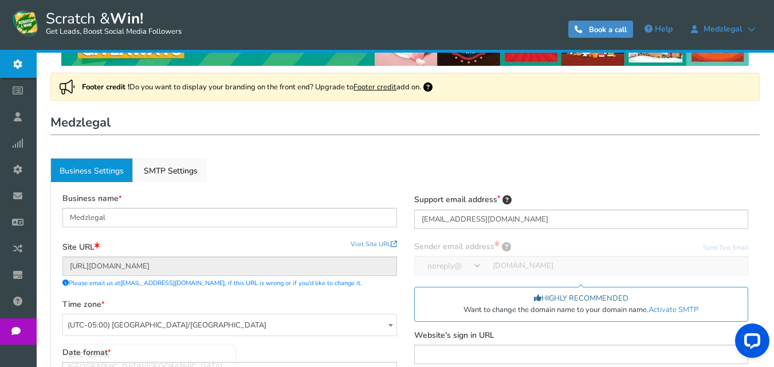
scroll to position [54, 0]
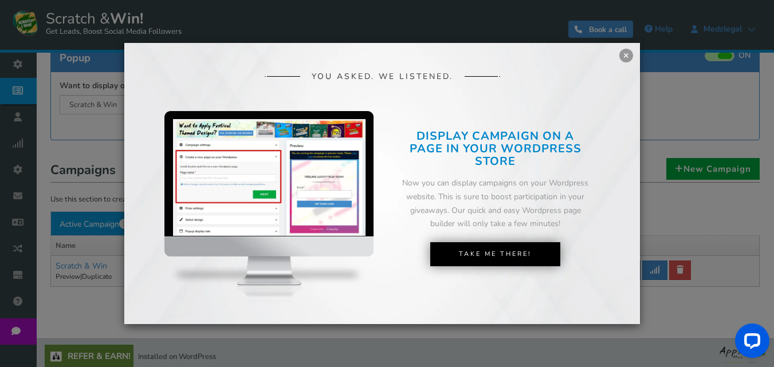
scroll to position [135, 0]
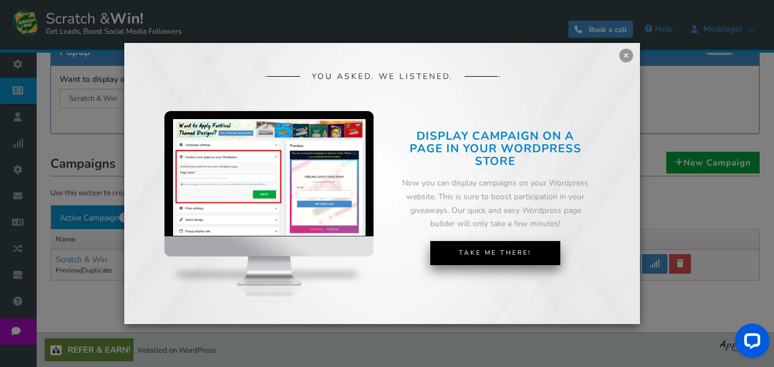
click at [493, 257] on link "Take Me There!" at bounding box center [495, 253] width 130 height 24
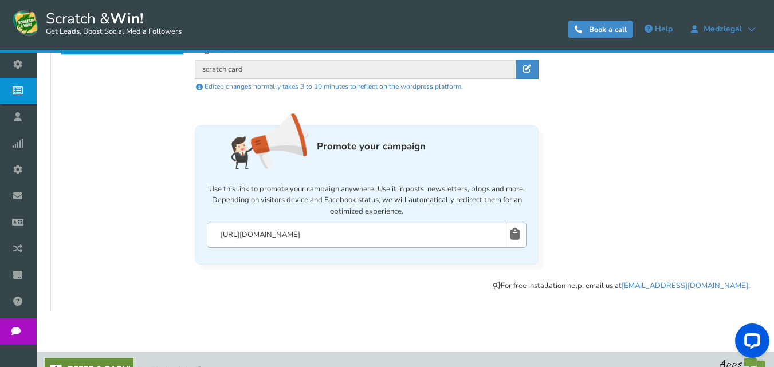
scroll to position [445, 0]
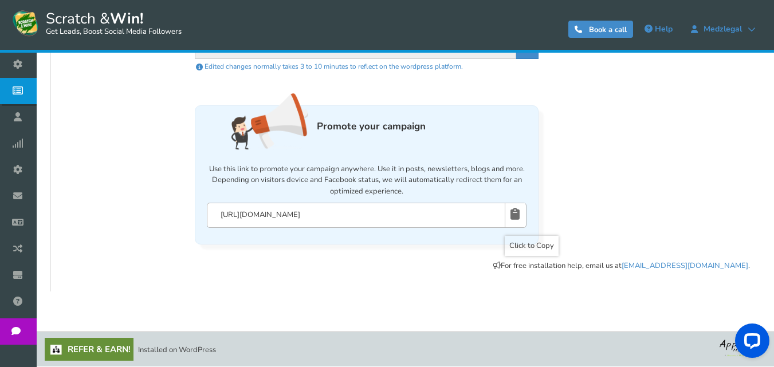
click at [515, 214] on icon at bounding box center [515, 213] width 9 height 21
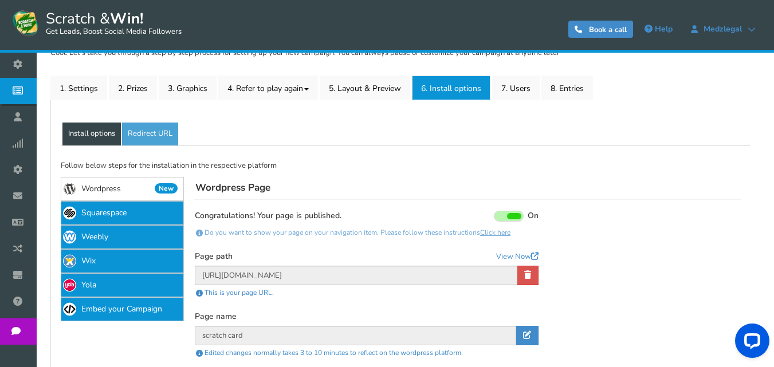
scroll to position [216, 0]
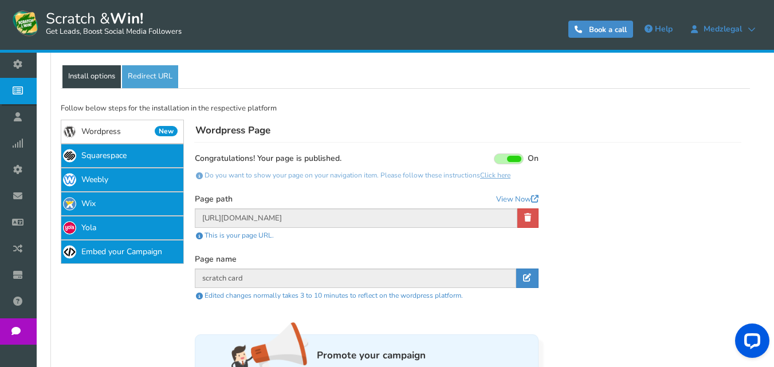
click at [518, 154] on span at bounding box center [509, 159] width 30 height 11
click at [0, 0] on input "On Off" at bounding box center [0, 0] width 0 height 0
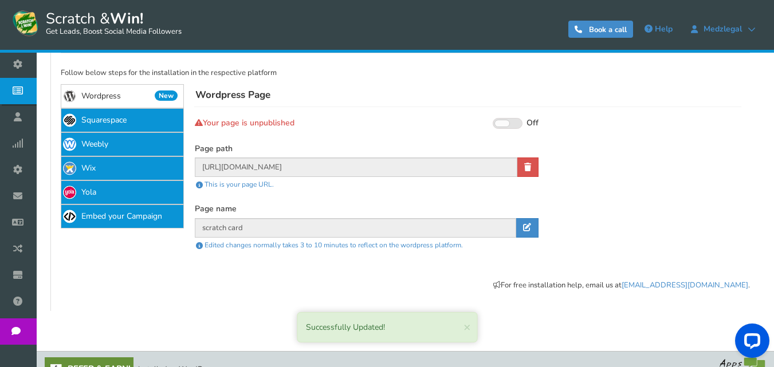
scroll to position [271, 0]
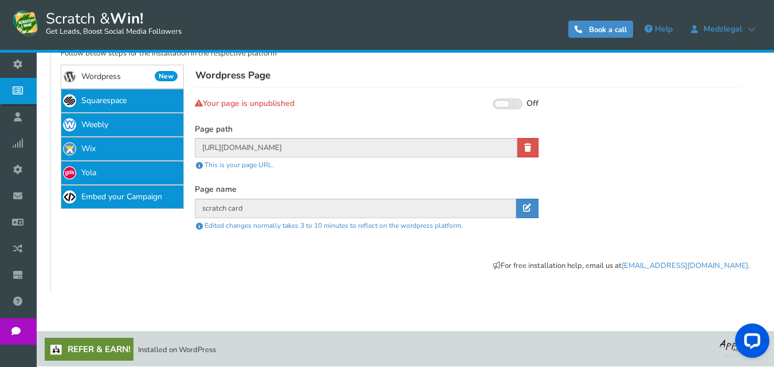
click at [505, 101] on span at bounding box center [502, 104] width 14 height 6
click at [0, 0] on input "On Off" at bounding box center [0, 0] width 0 height 0
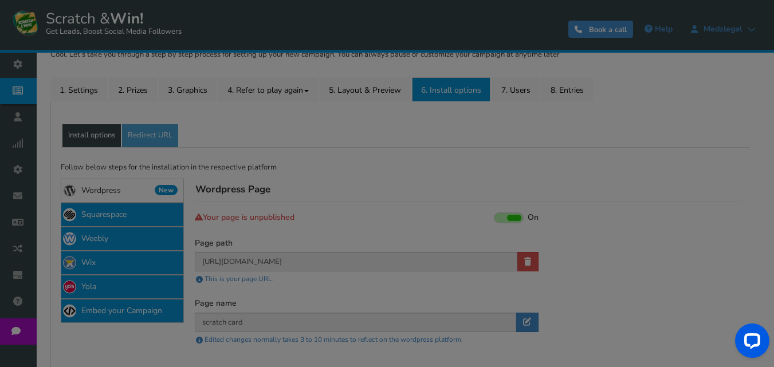
scroll to position [156, 0]
type input "[URL][DOMAIN_NAME]"
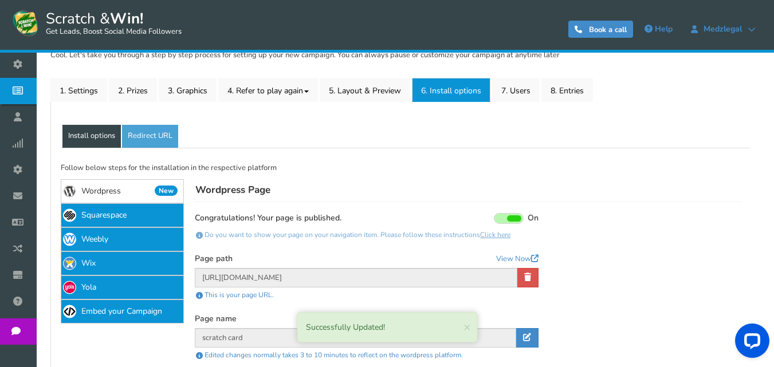
scroll to position [214, 0]
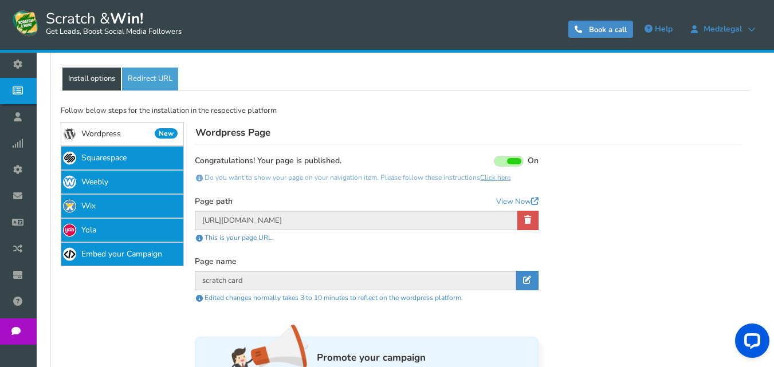
click at [88, 74] on link "Install options" at bounding box center [91, 79] width 58 height 23
click at [169, 81] on link "Redirect URL" at bounding box center [150, 79] width 56 height 23
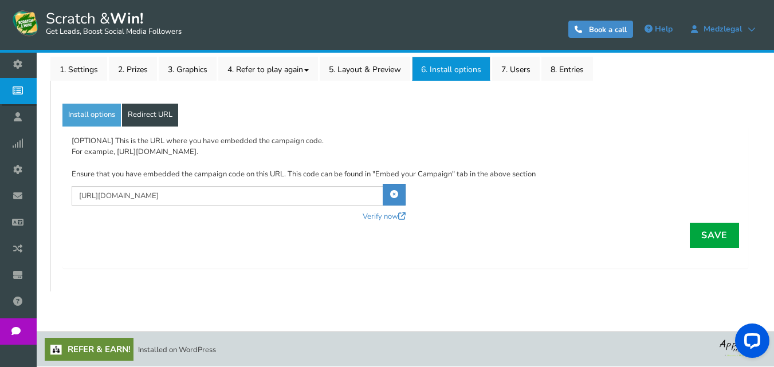
scroll to position [178, 0]
click at [389, 216] on link "Verify now" at bounding box center [384, 216] width 43 height 11
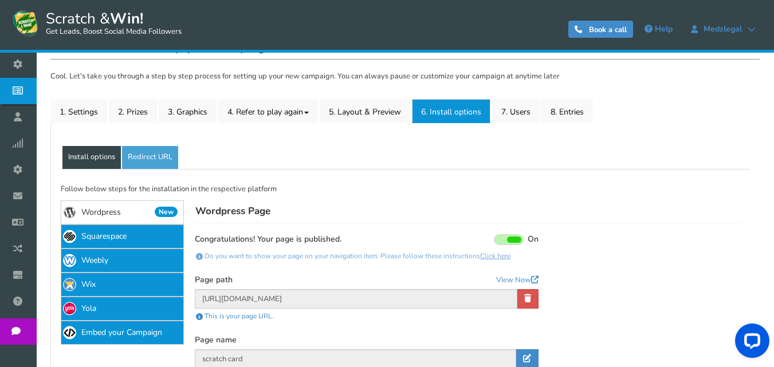
scroll to position [0, 0]
